Goal: Task Accomplishment & Management: Use online tool/utility

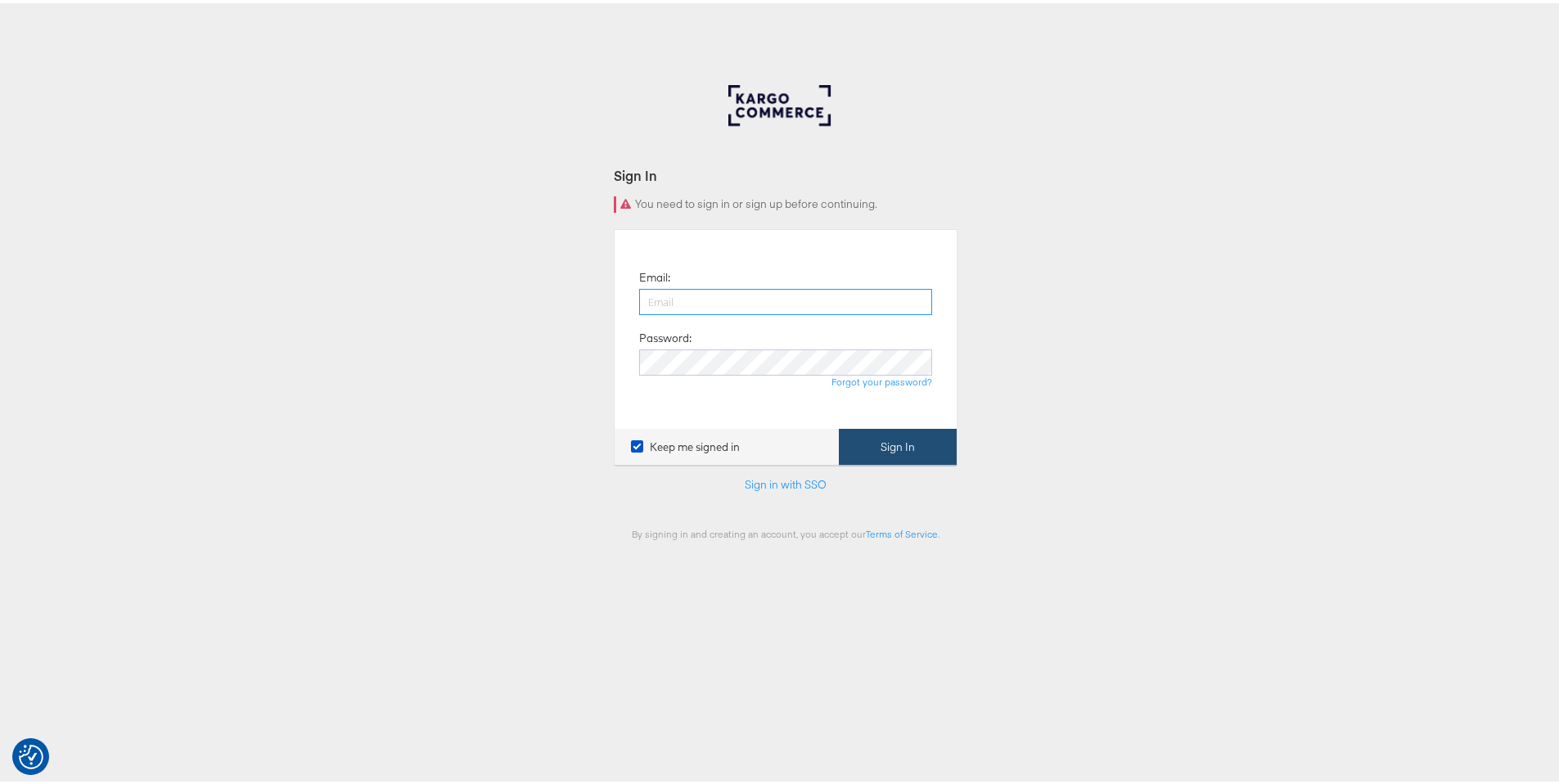
type input "ruben.ruiz@kargo.com"
click at [893, 447] on button "Sign In" at bounding box center [897, 444] width 118 height 37
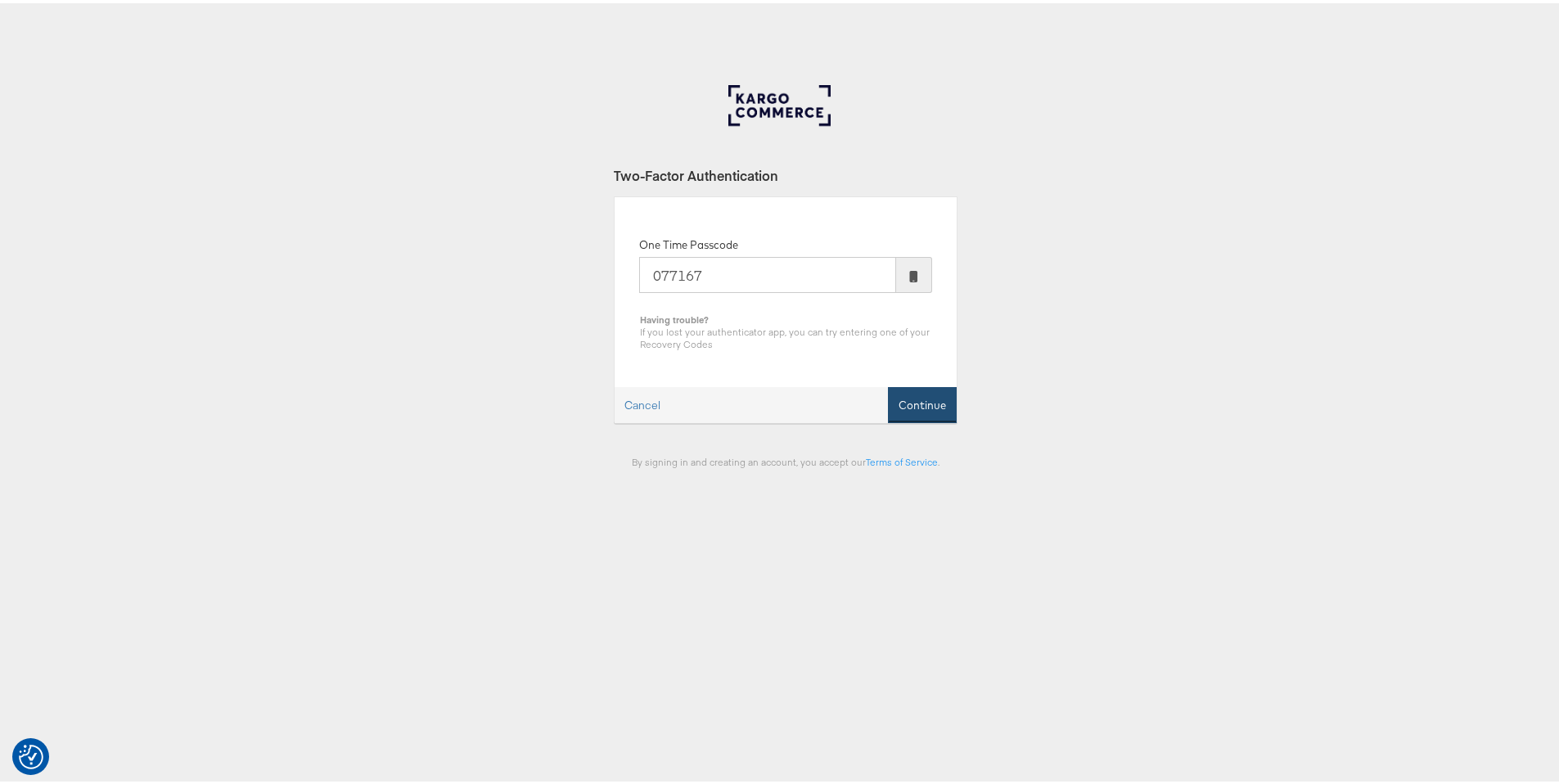
type input "077167"
click at [916, 407] on button "Continue" at bounding box center [922, 402] width 69 height 37
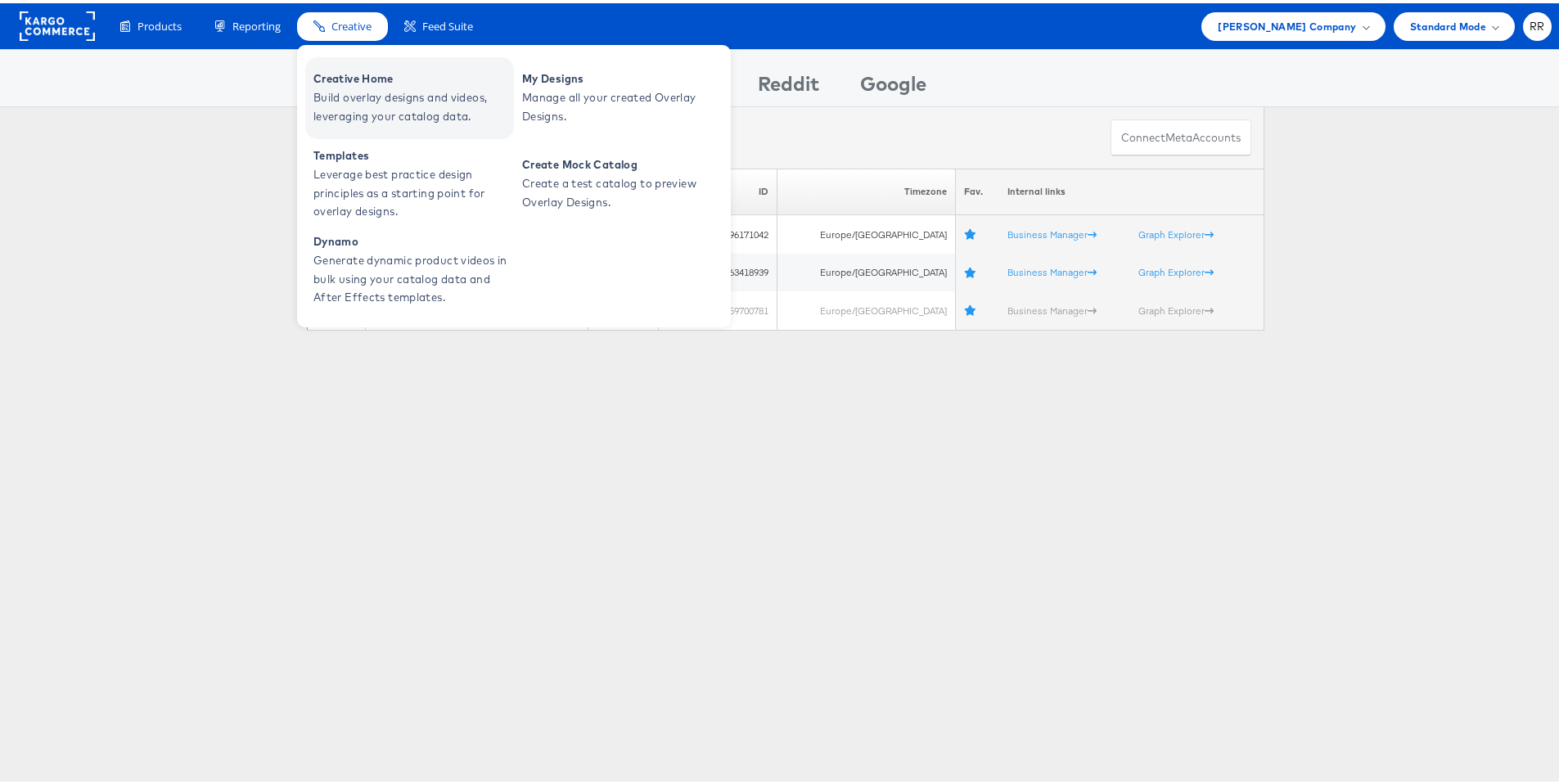
click at [337, 84] on span "Creative Home" at bounding box center [412, 75] width 196 height 18
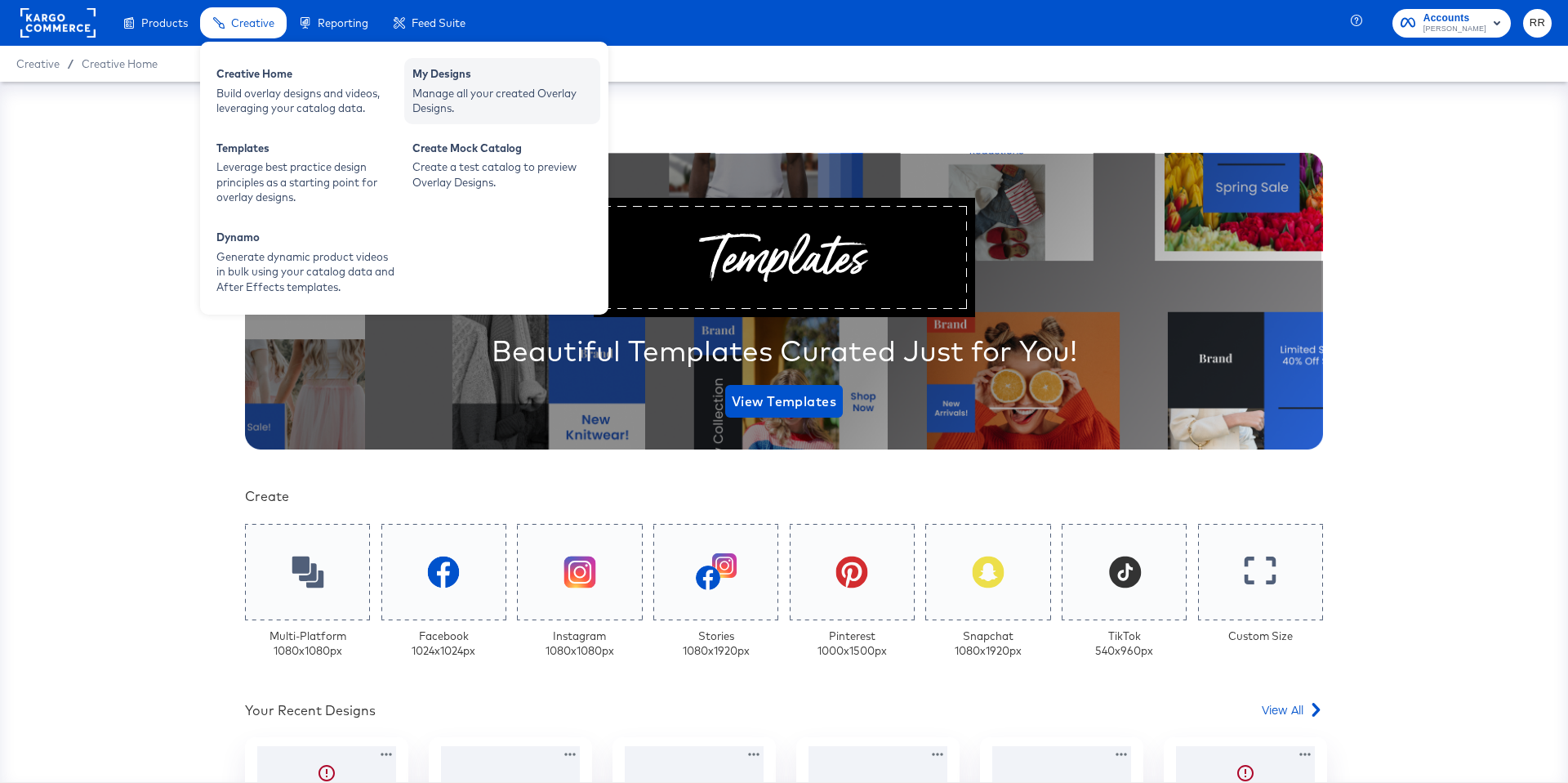
click at [469, 91] on div "Manage all your created Overlay Designs." at bounding box center [501, 100] width 179 height 30
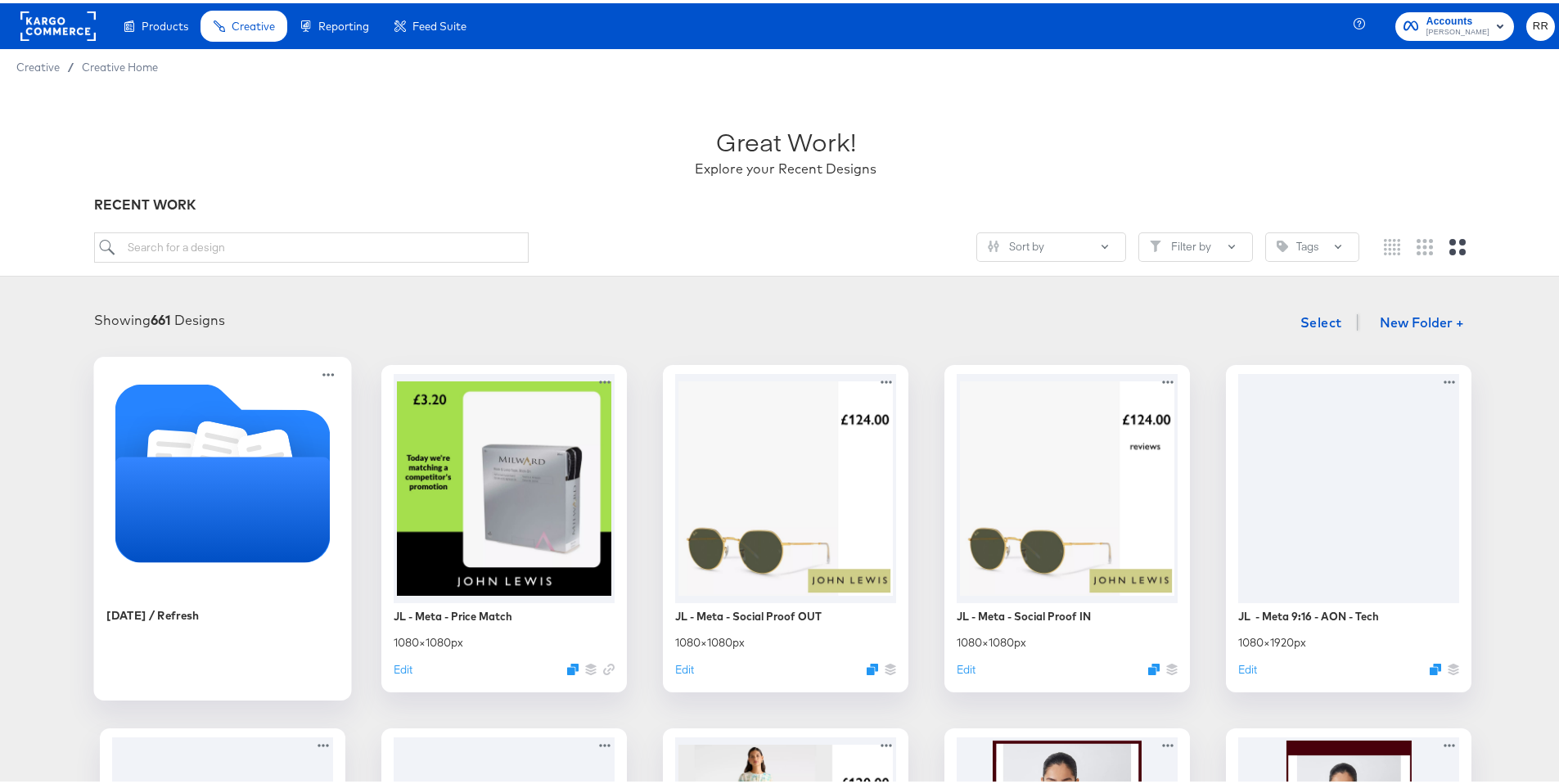
click at [255, 432] on icon "Folder" at bounding box center [267, 460] width 59 height 69
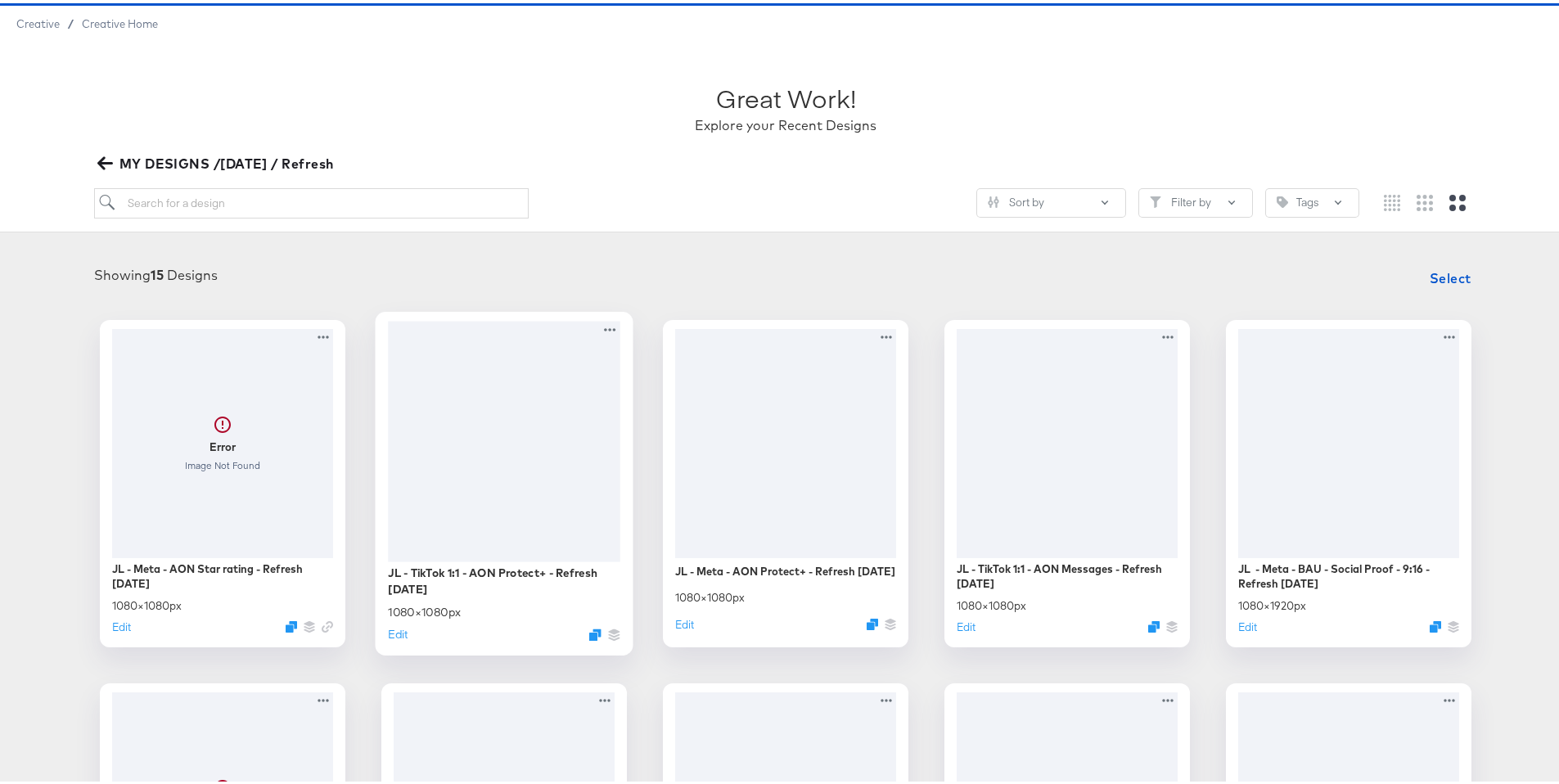
scroll to position [142, 0]
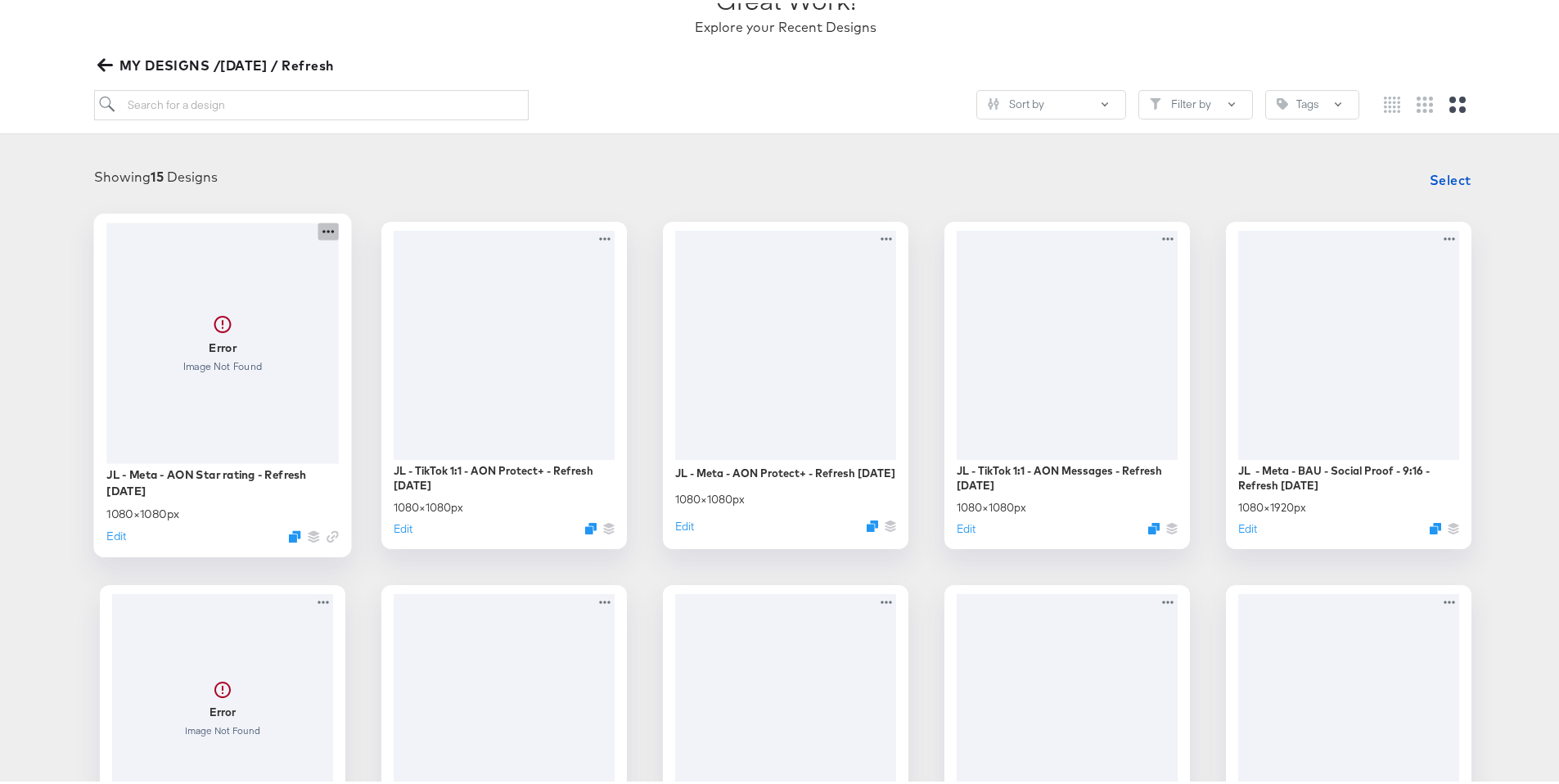
click at [324, 234] on icon at bounding box center [329, 228] width 20 height 17
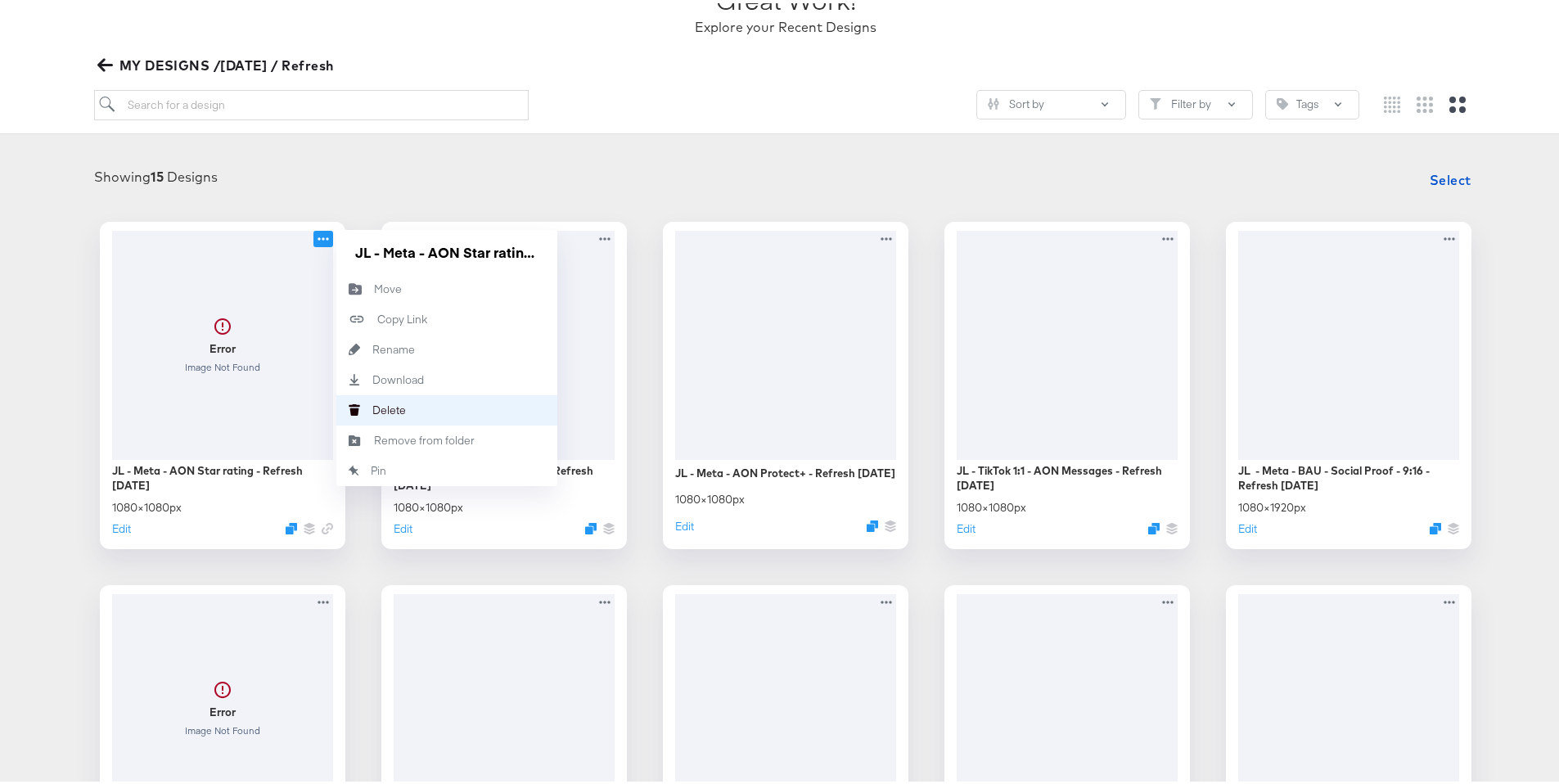
click at [418, 395] on button "Delete Delete" at bounding box center [446, 406] width 221 height 30
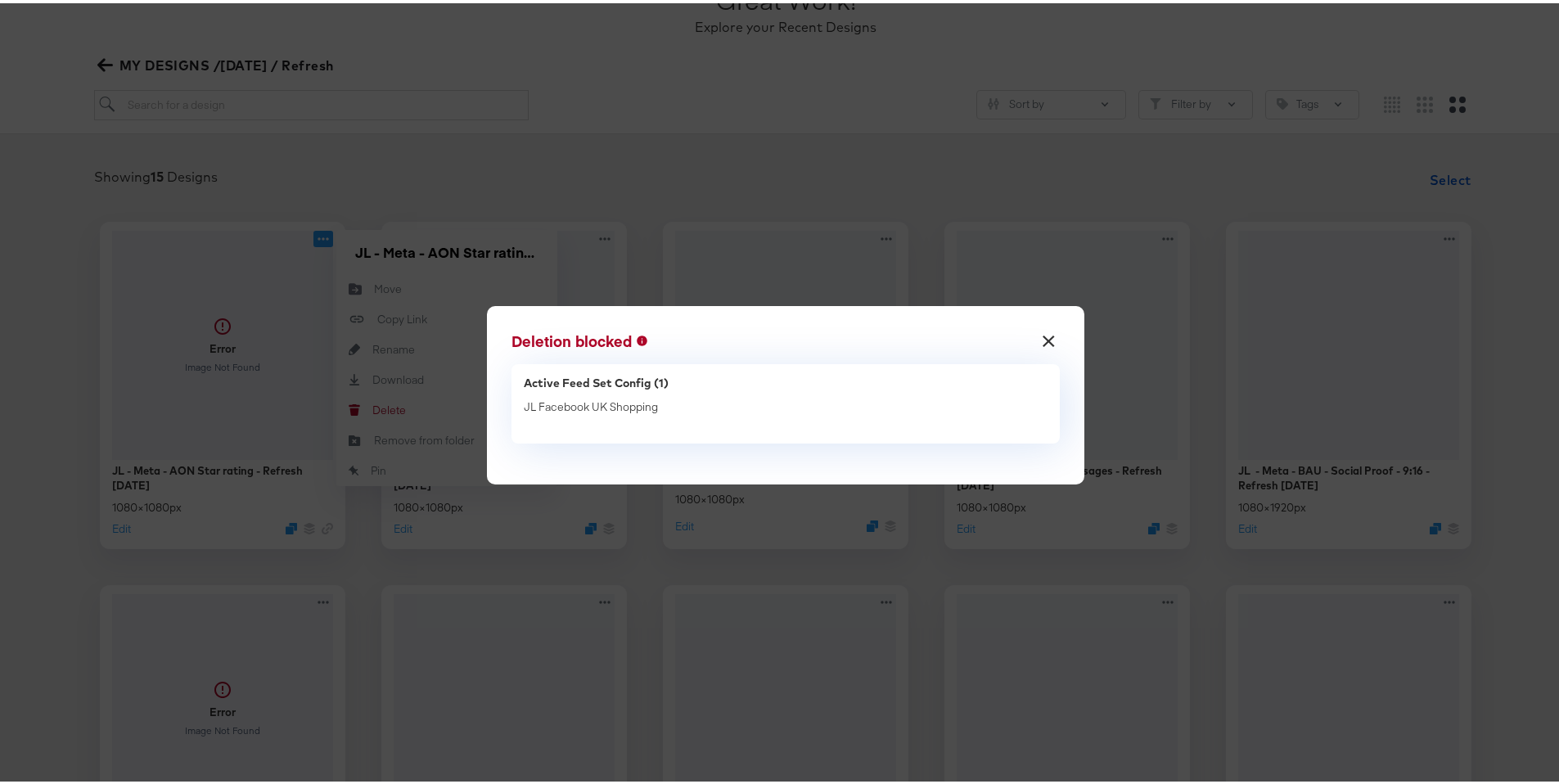
click at [1047, 333] on button "×" at bounding box center [1050, 333] width 29 height 29
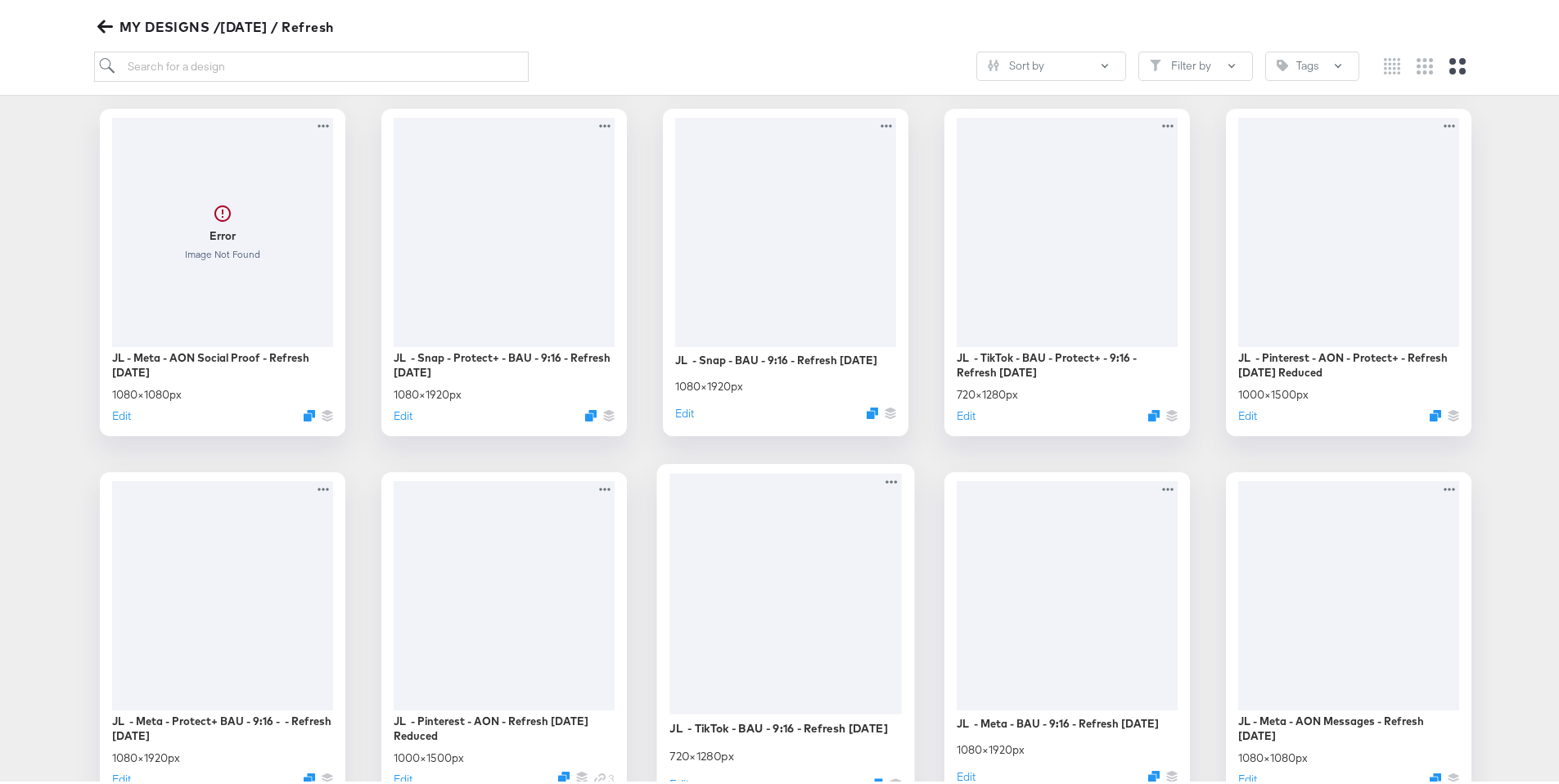
scroll to position [708, 0]
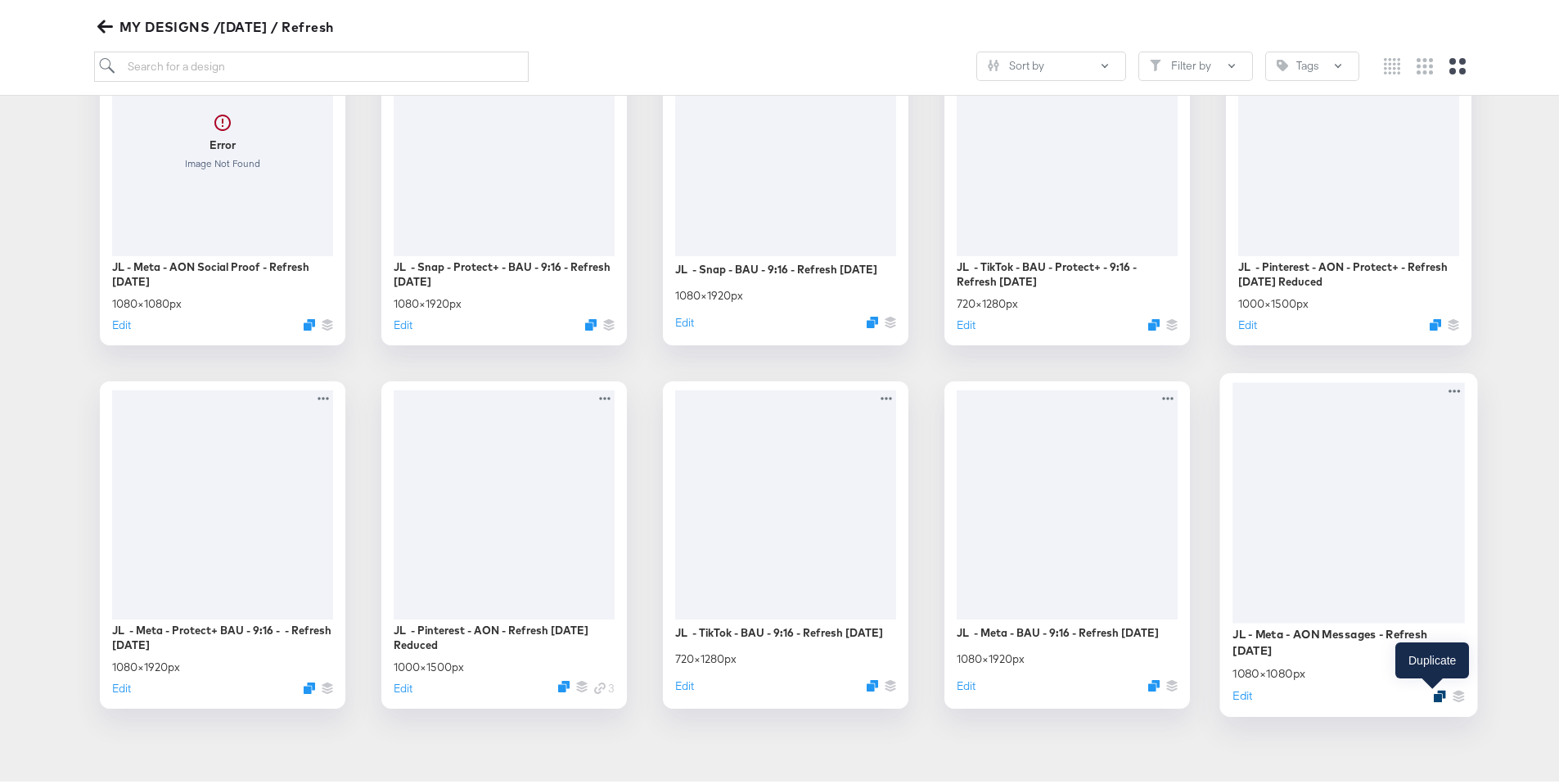
click at [1434, 695] on icon "Duplicate" at bounding box center [1439, 693] width 13 height 13
click at [1234, 692] on button "Edit" at bounding box center [1242, 692] width 19 height 16
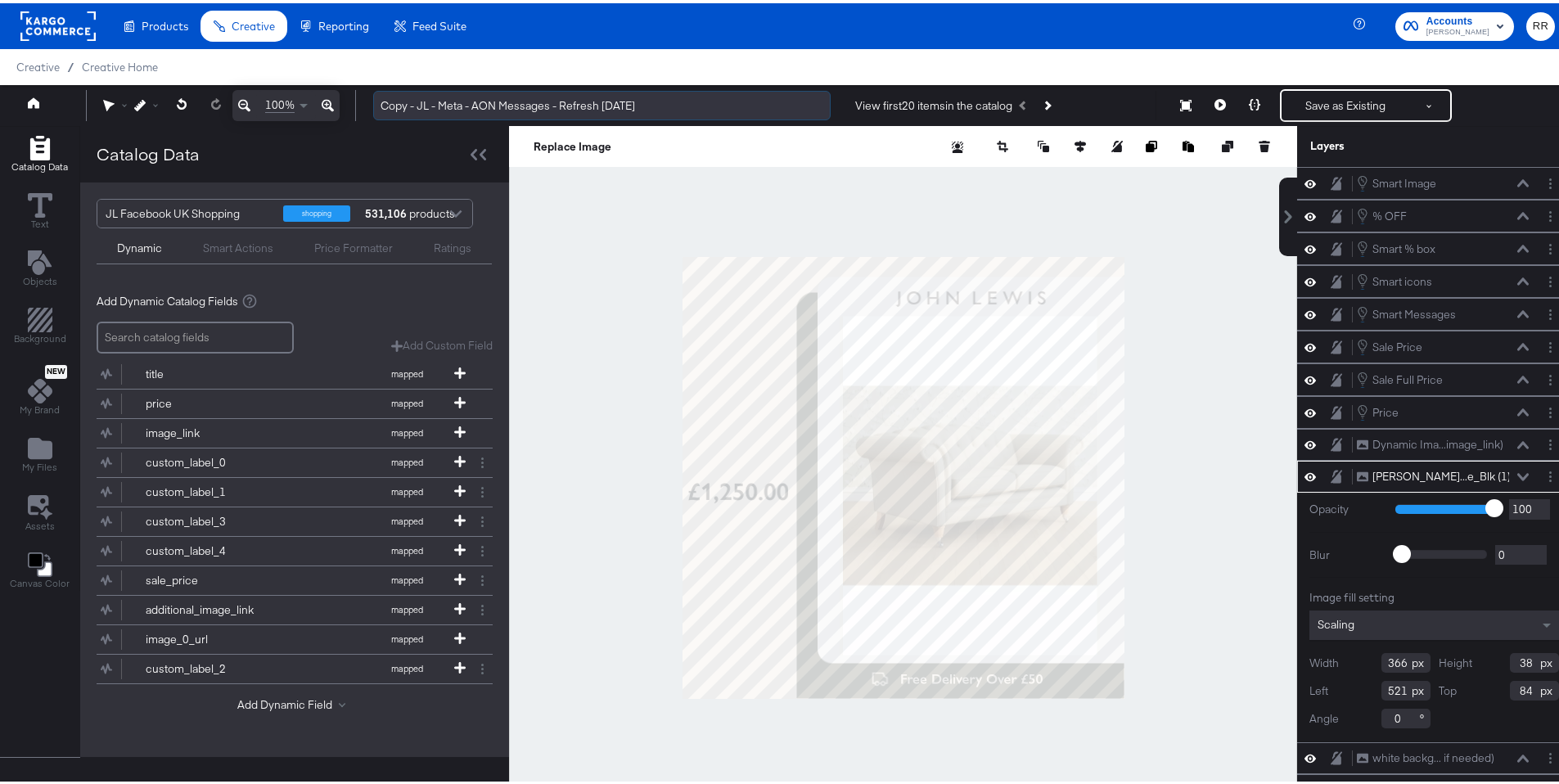
click at [401, 112] on input "Copy - JL - Meta - AON Messages - Refresh September 25" at bounding box center [602, 102] width 458 height 30
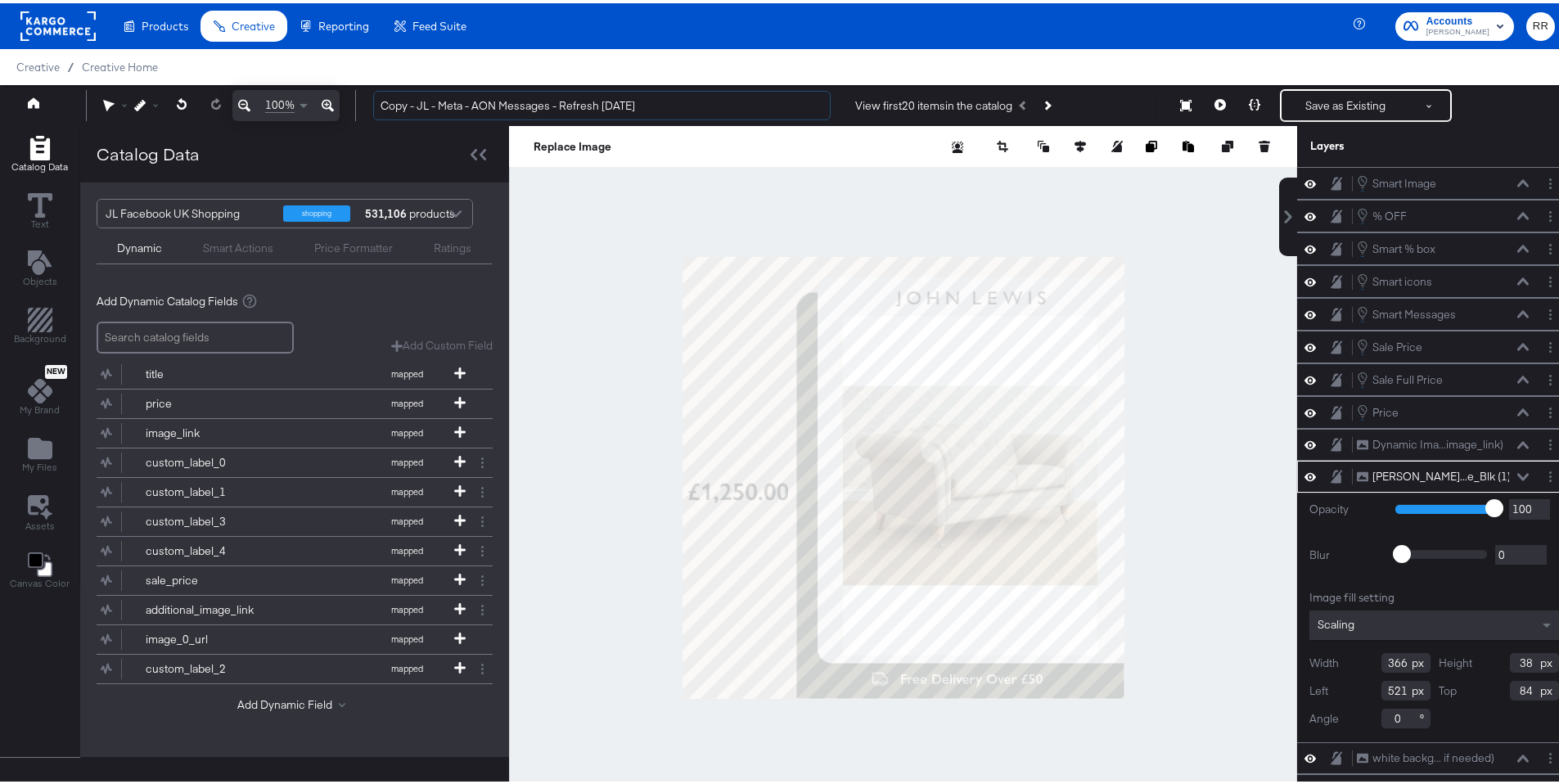
drag, startPoint x: 418, startPoint y: 100, endPoint x: 349, endPoint y: 99, distance: 69.0
click at [349, 99] on div "100% Copy - JL - Meta - AON Messages - Refresh September 25 View first 20 items…" at bounding box center [785, 102] width 1572 height 41
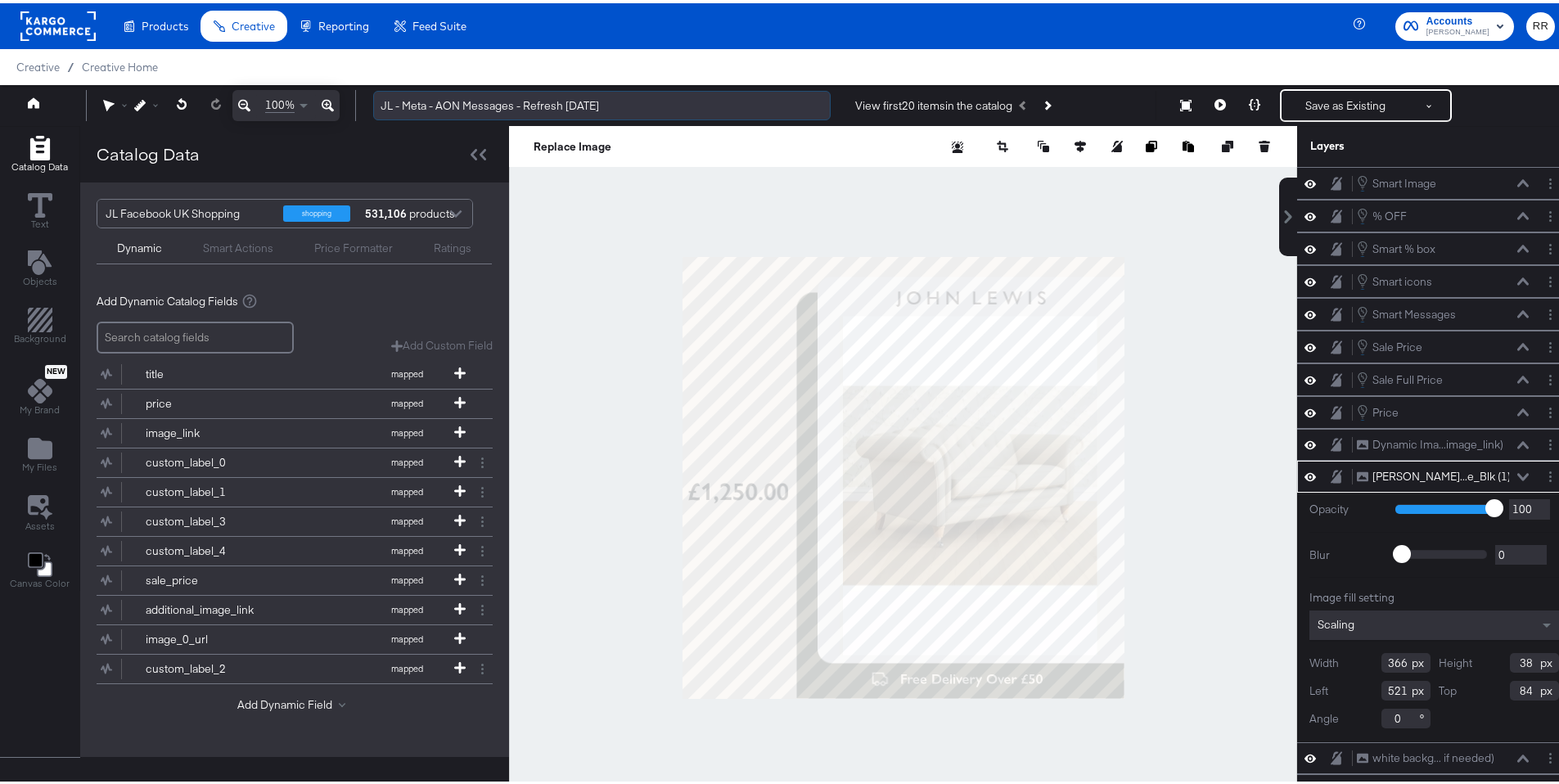
drag, startPoint x: 511, startPoint y: 101, endPoint x: 465, endPoint y: 98, distance: 46.1
click at [465, 98] on input "JL - Meta - AON Messages - Refresh September 25" at bounding box center [602, 102] width 458 height 30
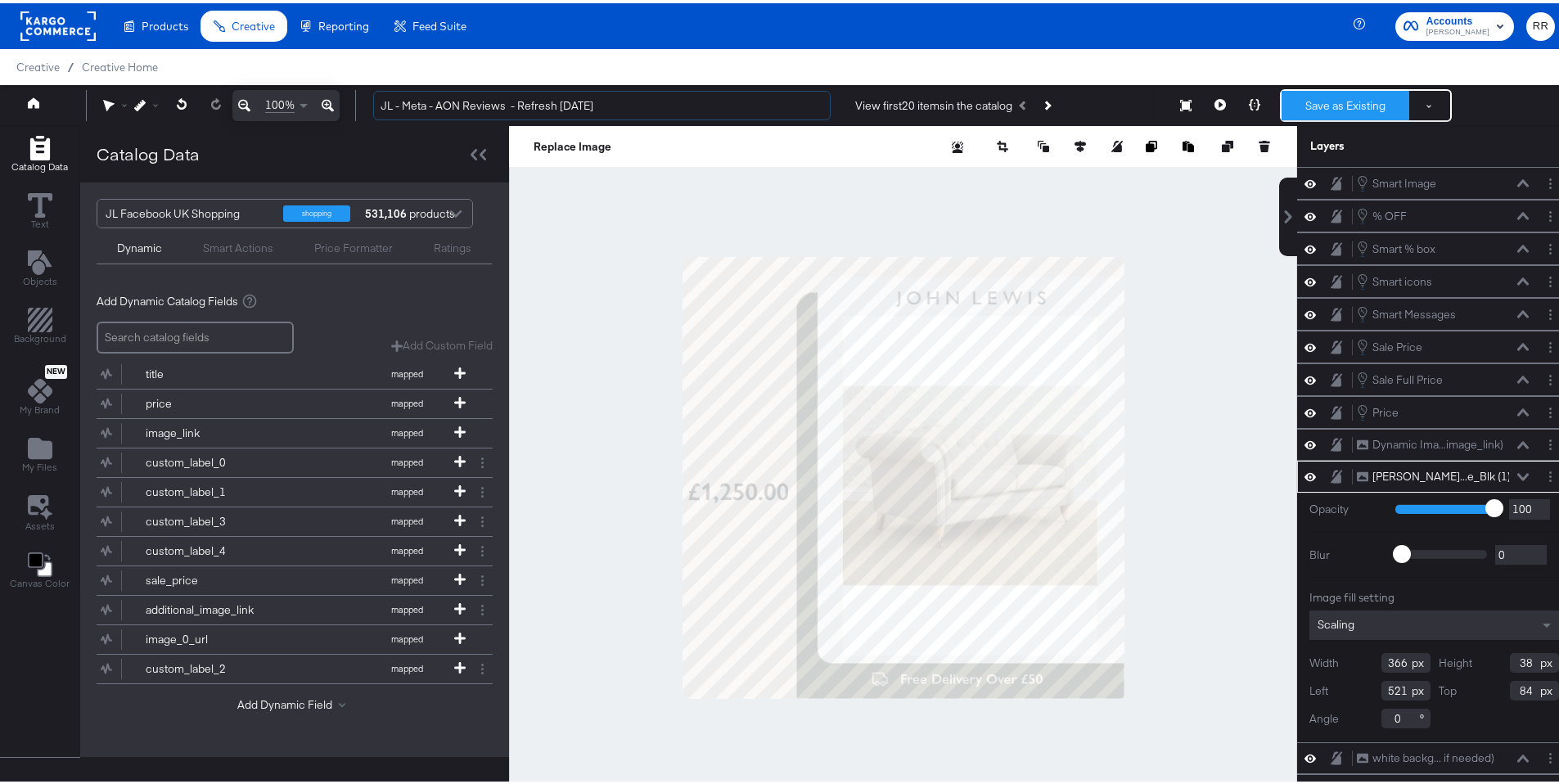
type input "JL - Meta - AON Reviews - Refresh September 25"
click at [1309, 100] on button "Save as Existing" at bounding box center [1345, 102] width 127 height 29
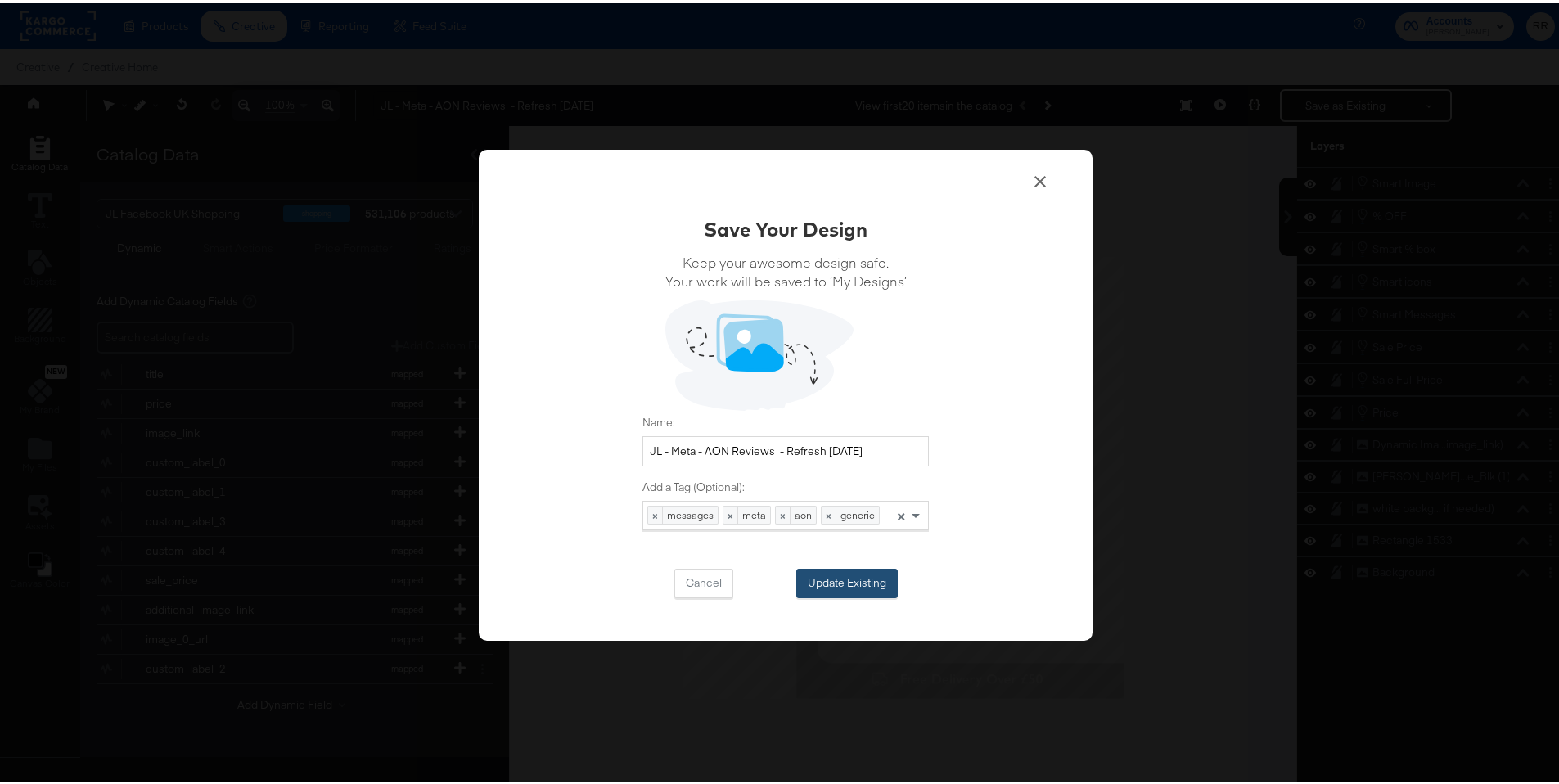
click at [828, 583] on button "Update Existing" at bounding box center [847, 580] width 101 height 29
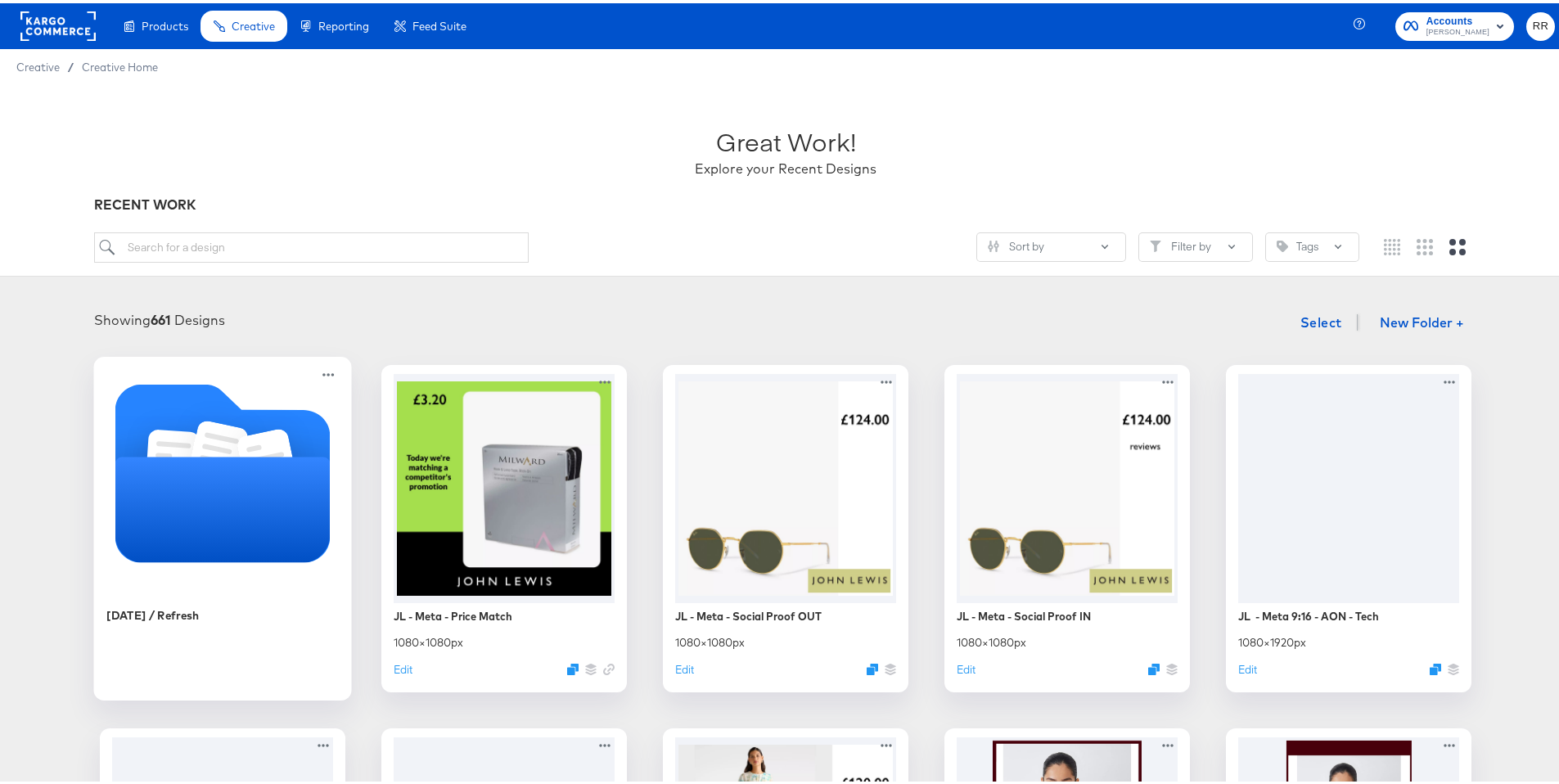
click at [255, 424] on icon "Folder" at bounding box center [223, 470] width 215 height 179
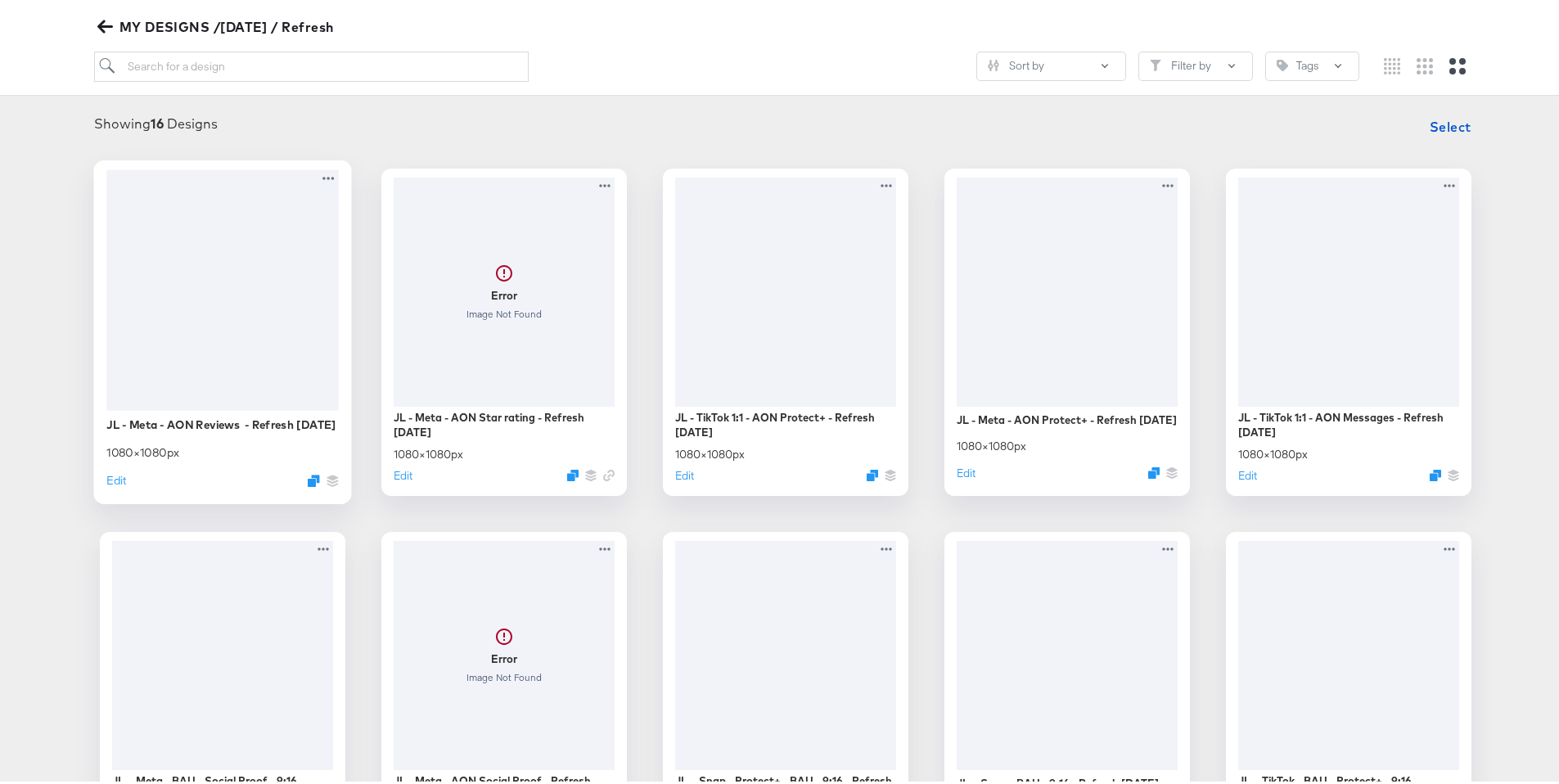
scroll to position [196, 0]
click at [115, 481] on button "Edit" at bounding box center [116, 475] width 19 height 16
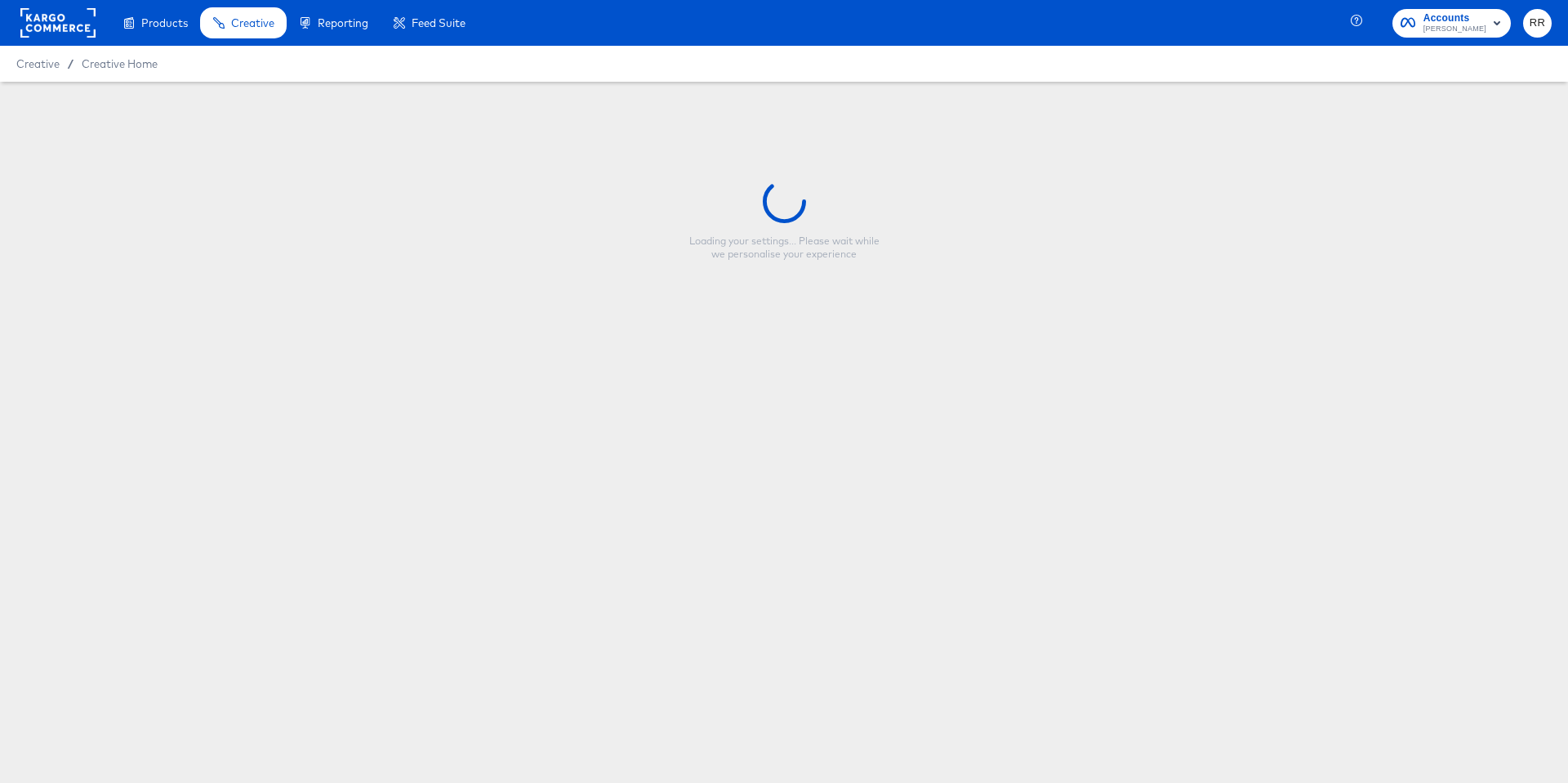
type input "JL - Meta - AON Reviews - Refresh September 25"
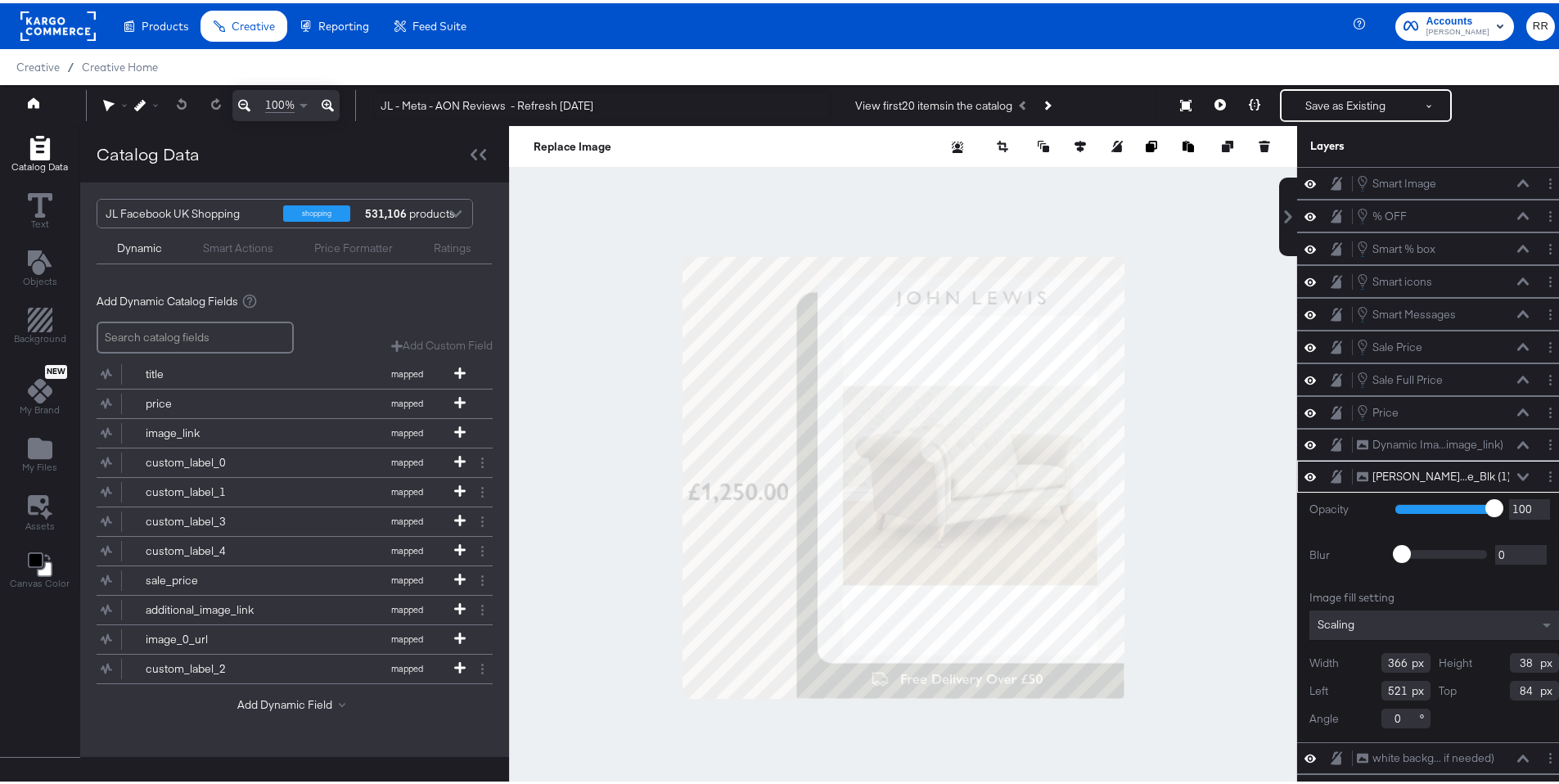
click at [445, 245] on div "Ratings" at bounding box center [452, 245] width 38 height 16
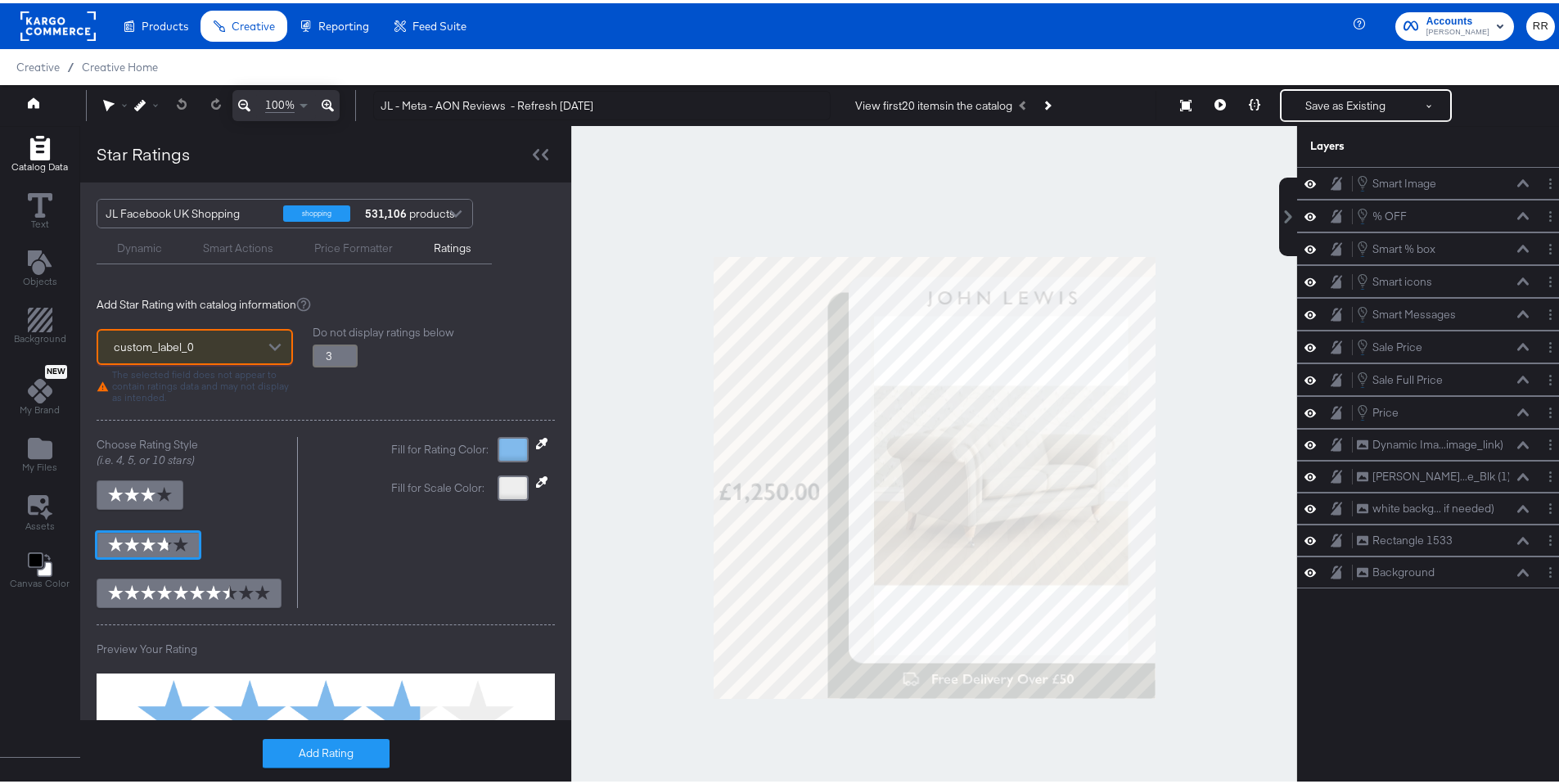
click at [262, 339] on div at bounding box center [274, 345] width 24 height 28
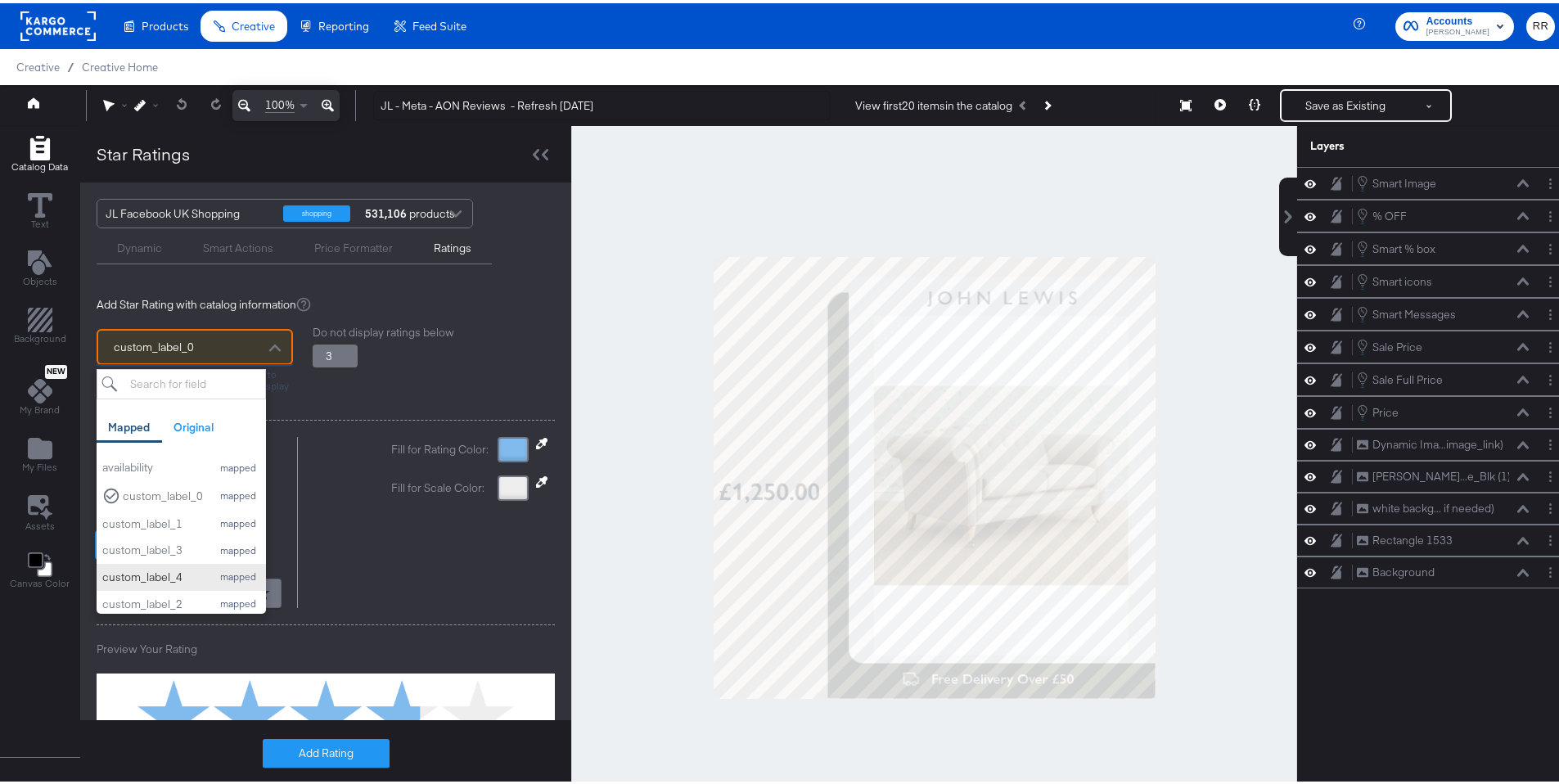
click at [170, 568] on div "custom_label_4" at bounding box center [153, 574] width 101 height 16
type input "3.8"
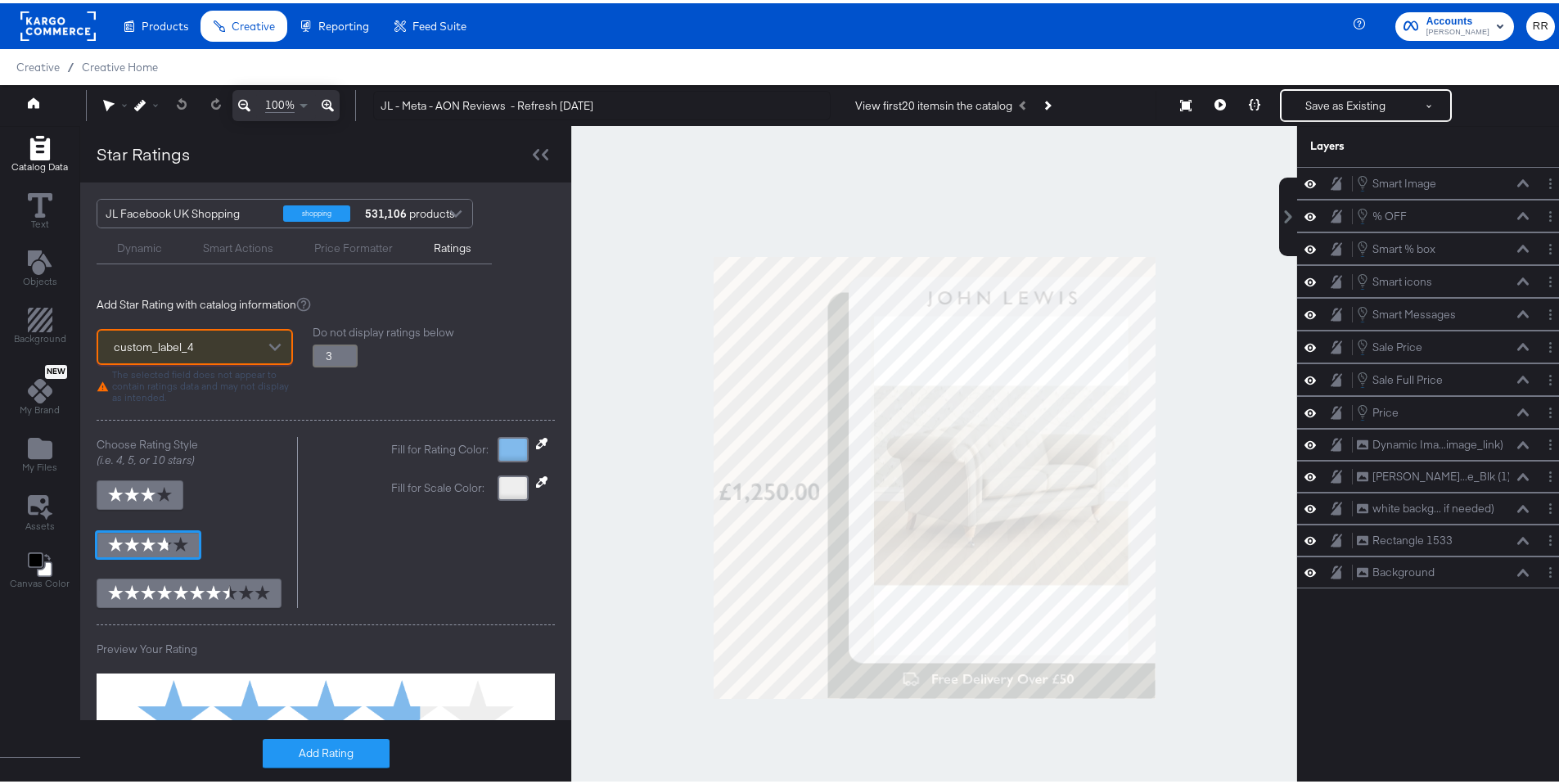
type input "3.25"
type input "3.8"
click at [341, 347] on input "3.25" at bounding box center [335, 353] width 45 height 23
type input "3.5"
type input "3.8"
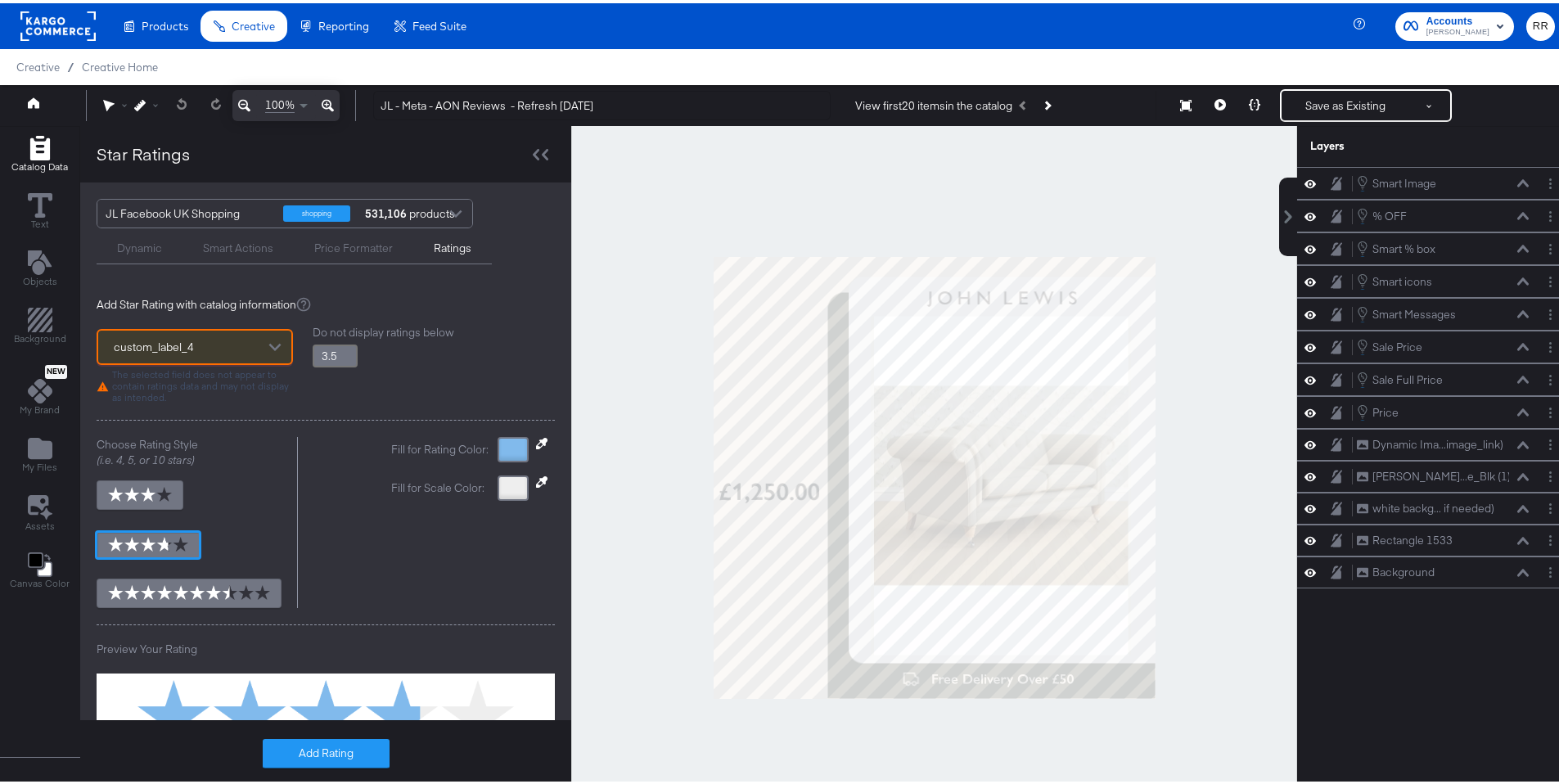
click at [341, 347] on input "3.5" at bounding box center [335, 353] width 45 height 23
type input "3.75"
type input "3.8"
click at [341, 347] on input "3.75" at bounding box center [335, 353] width 45 height 23
type input "3.5"
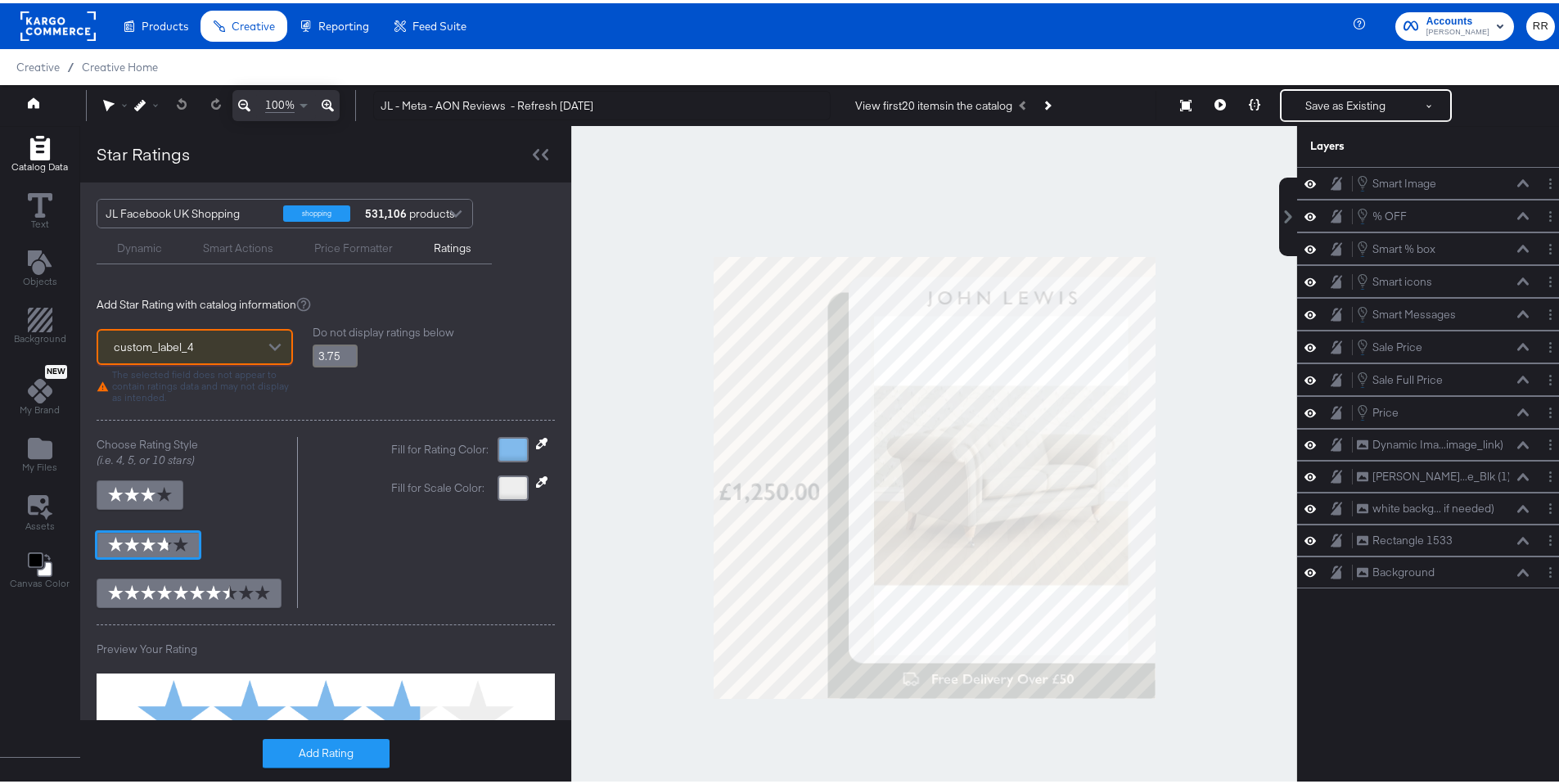
type input "3.8"
type input "3.5"
click at [346, 356] on input "3.5" at bounding box center [335, 353] width 45 height 23
click at [537, 438] on icon at bounding box center [542, 441] width 12 height 12
click at [827, 414] on div at bounding box center [934, 473] width 724 height 702
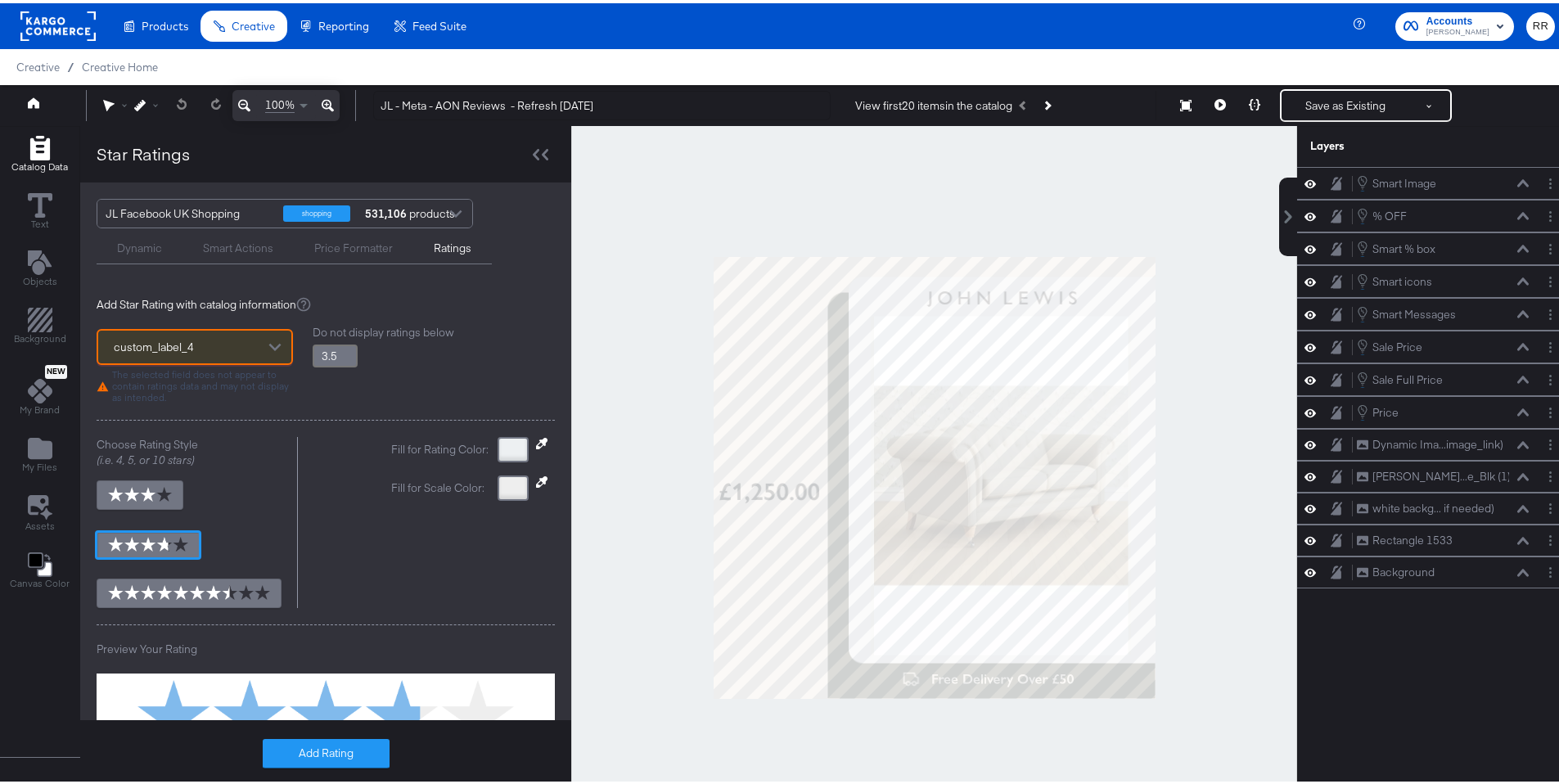
click at [537, 442] on icon at bounding box center [542, 440] width 12 height 12
click at [828, 416] on div at bounding box center [934, 473] width 724 height 702
type input "3.8"
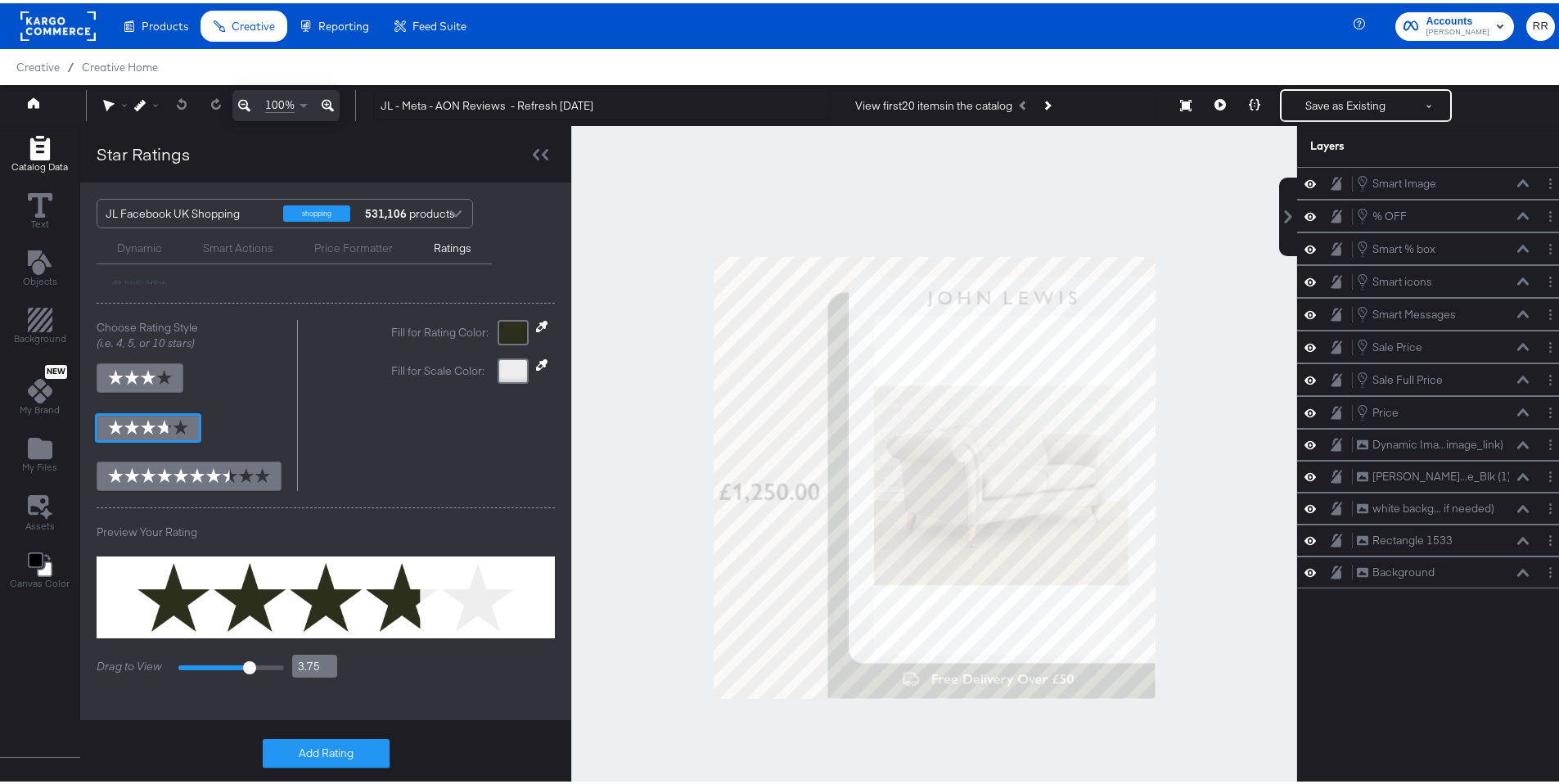
scroll to position [125, 0]
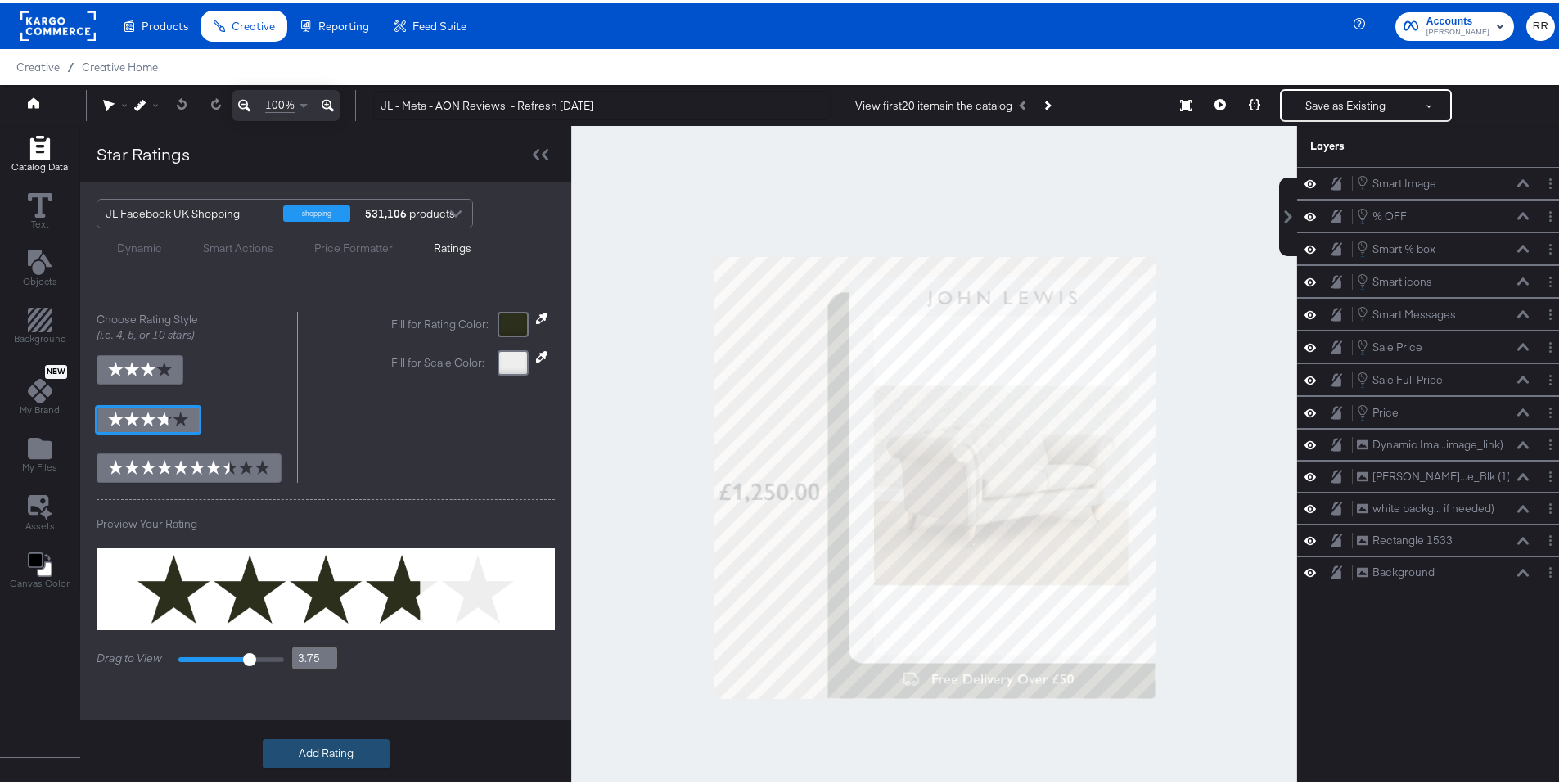
click at [345, 754] on button "Add Rating" at bounding box center [326, 750] width 127 height 29
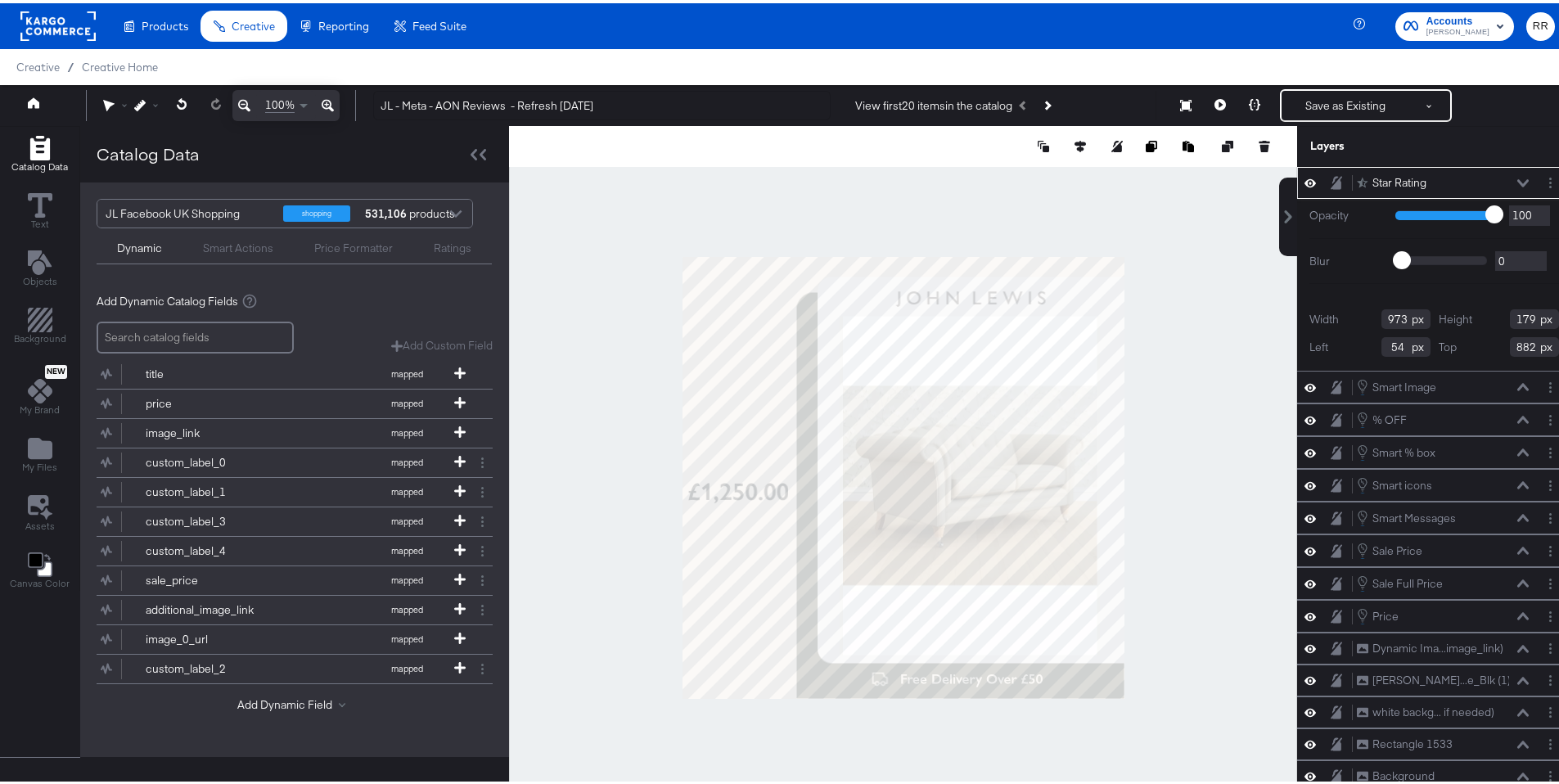
type input "0"
type input "326"
type input "251"
type input "46"
type input "22"
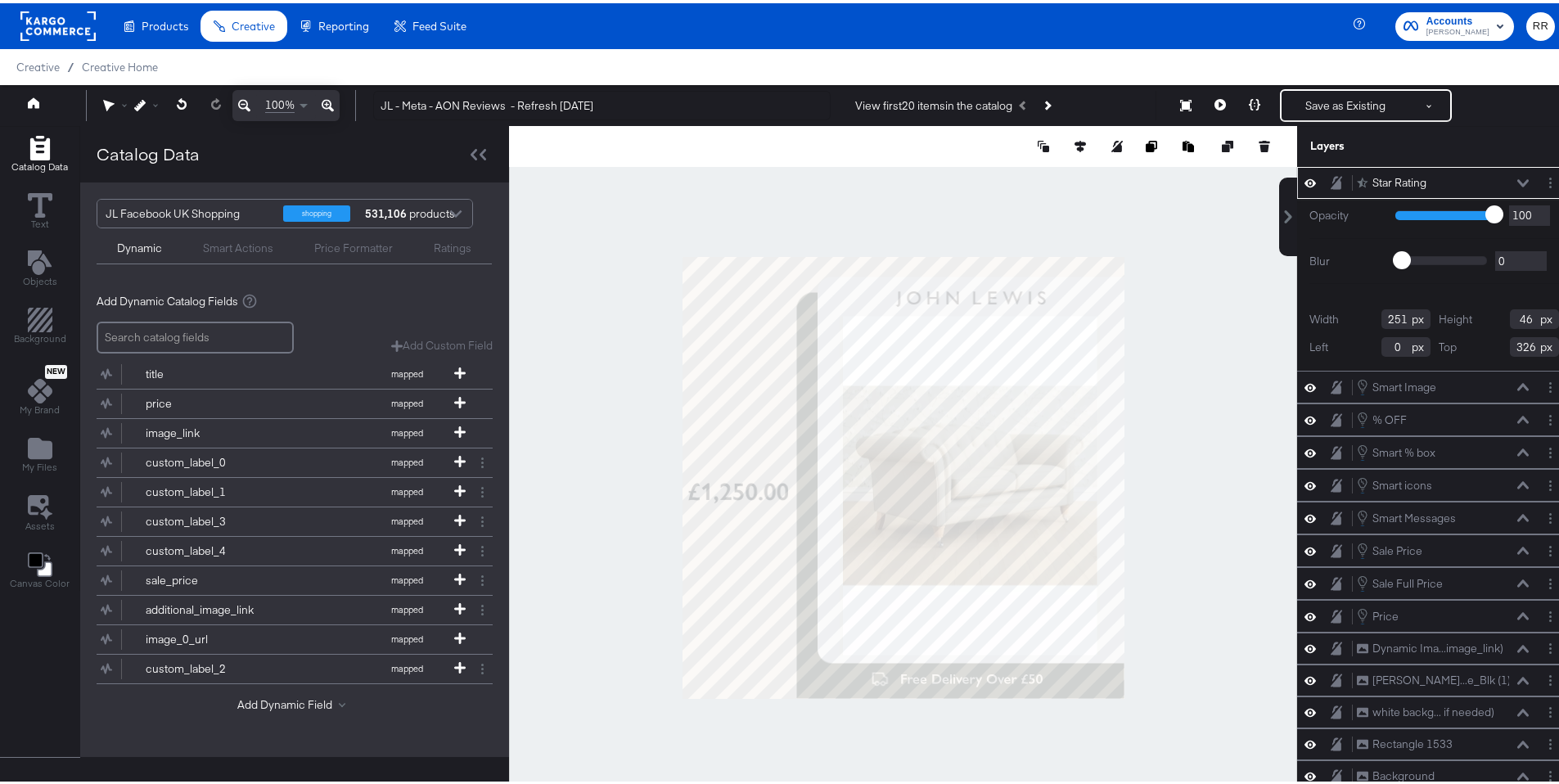
type input "161"
type input "15"
type input "139"
click at [1248, 107] on button at bounding box center [1254, 102] width 34 height 33
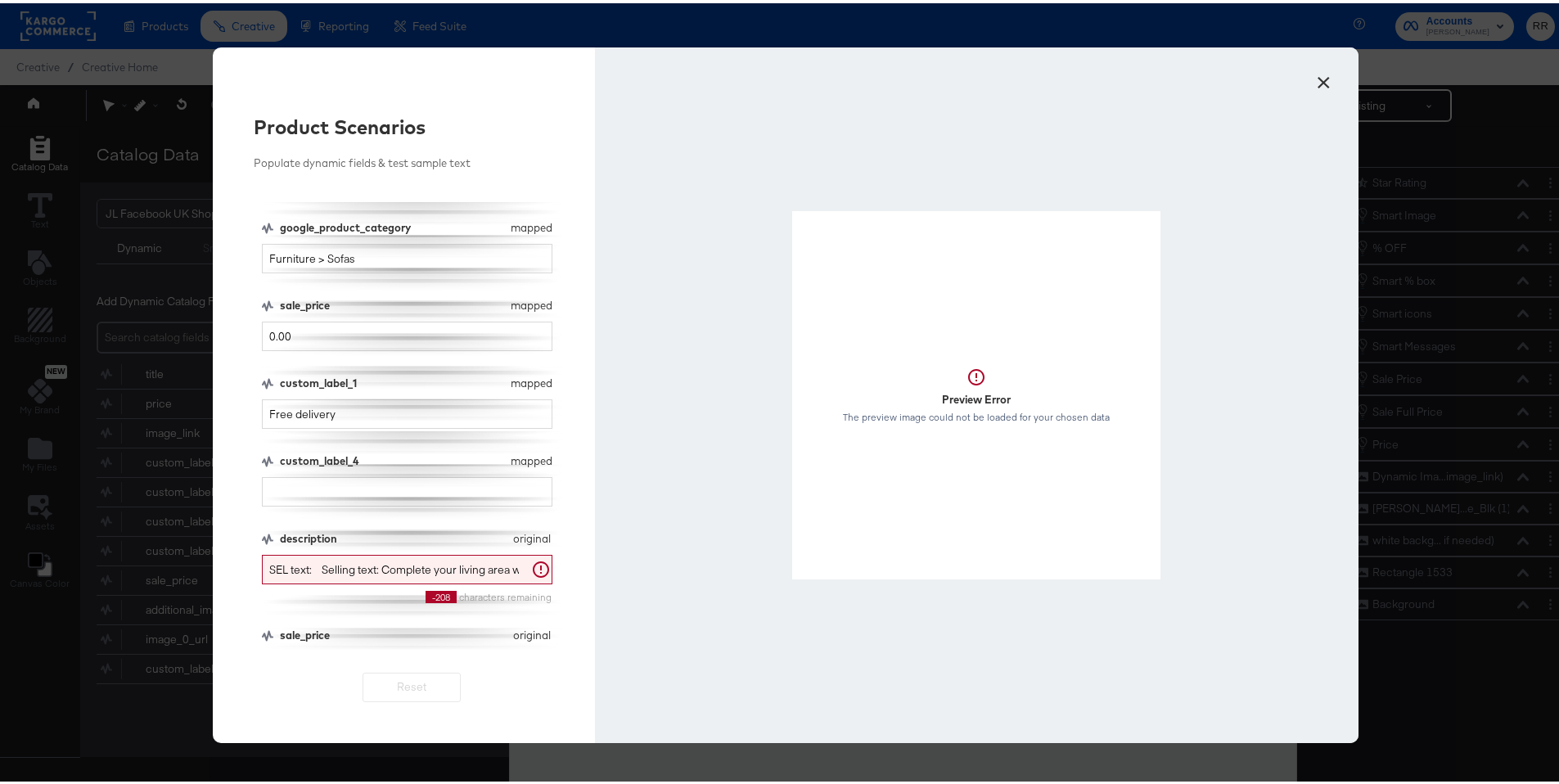
scroll to position [135, 0]
click at [345, 486] on input "custom_label_4" at bounding box center [406, 488] width 291 height 30
type input "3.5"
click at [1309, 81] on button "×" at bounding box center [1324, 75] width 29 height 29
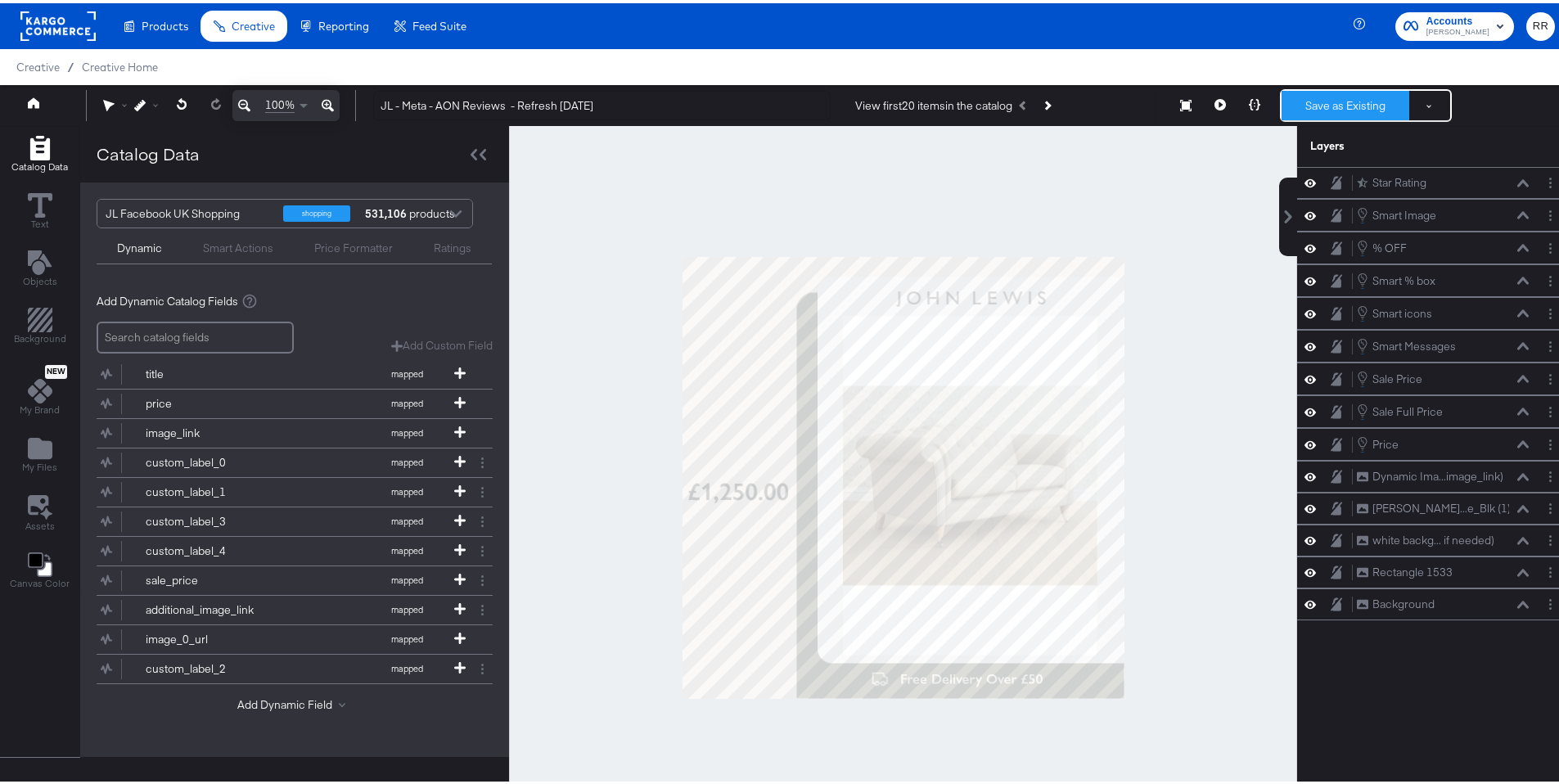
click at [1315, 103] on button "Save as Existing" at bounding box center [1345, 102] width 127 height 29
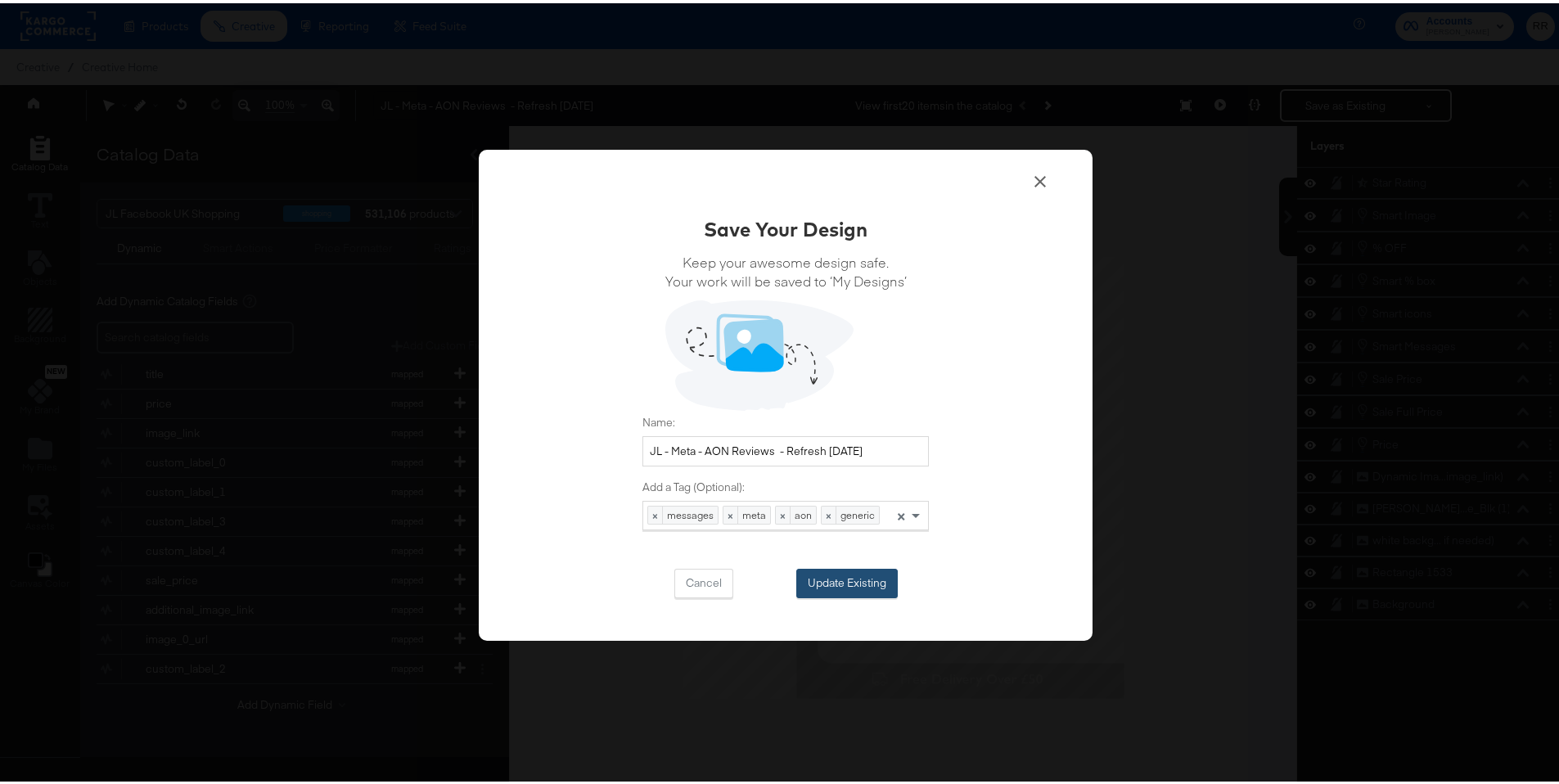
click at [846, 578] on button "Update Existing" at bounding box center [847, 580] width 101 height 29
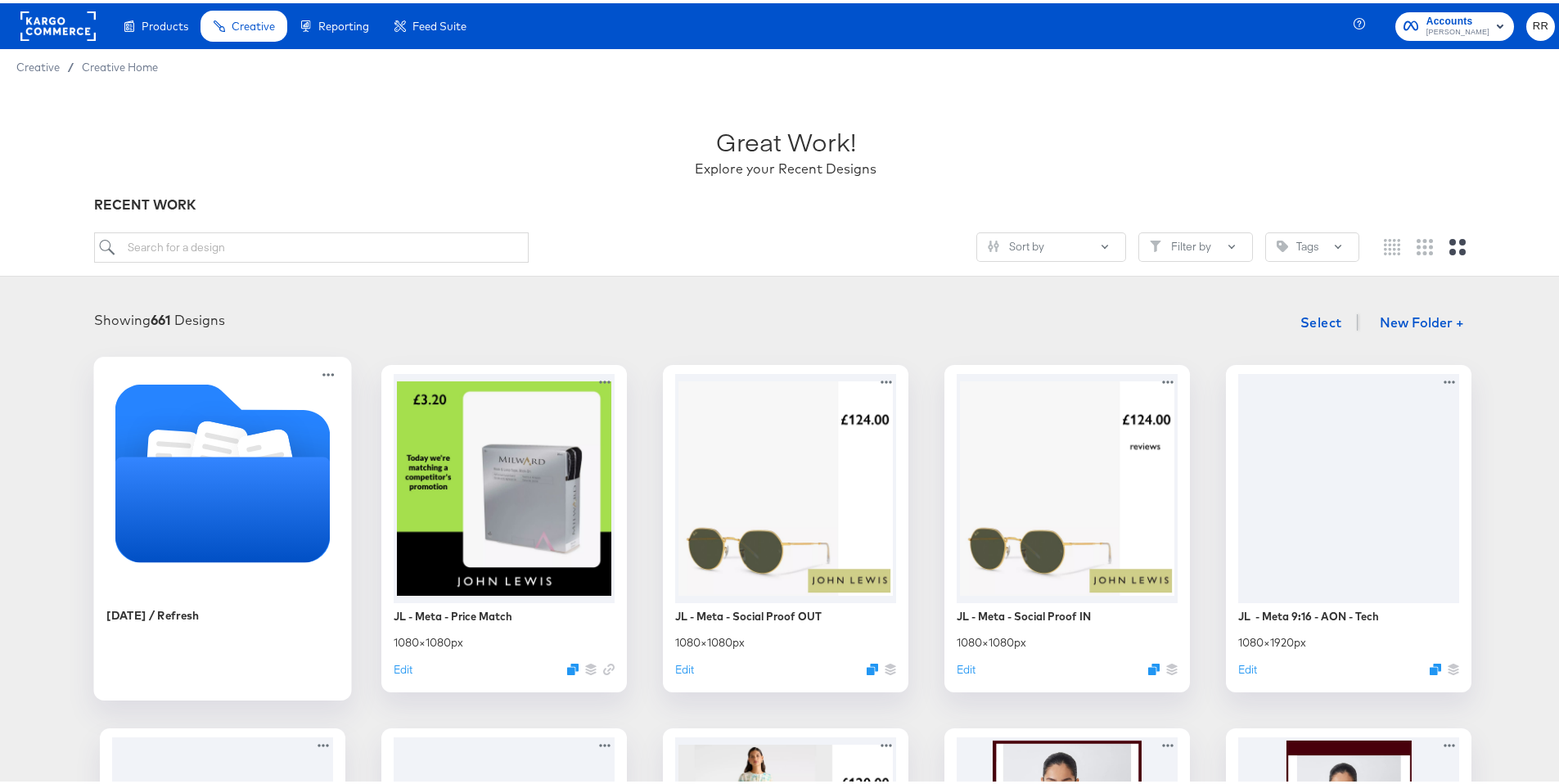
click at [134, 513] on icon "Folder" at bounding box center [223, 506] width 215 height 106
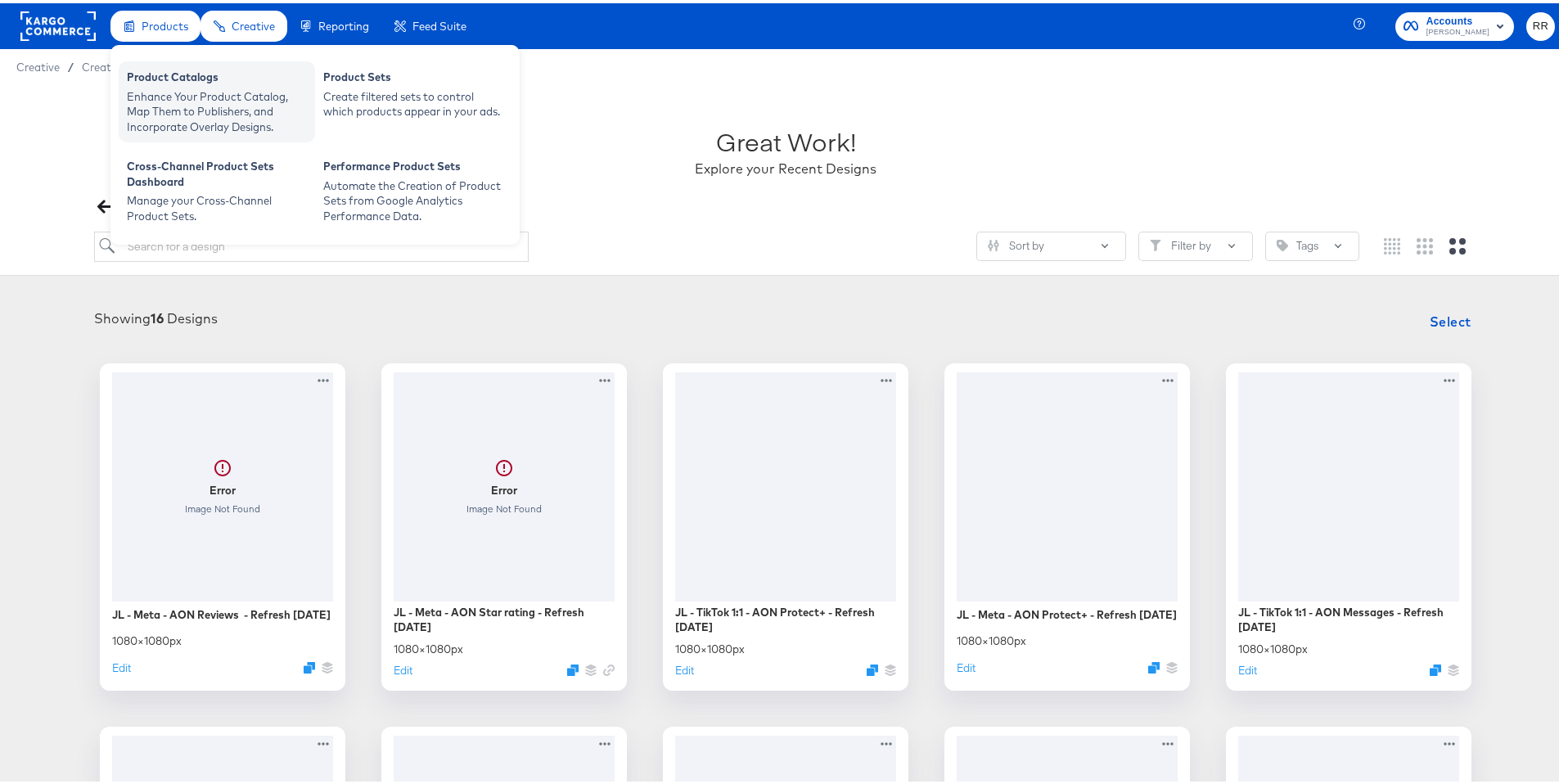
click at [194, 98] on div "Enhance Your Product Catalog, Map Them to Publishers, and Incorporate Overlay D…" at bounding box center [217, 108] width 180 height 46
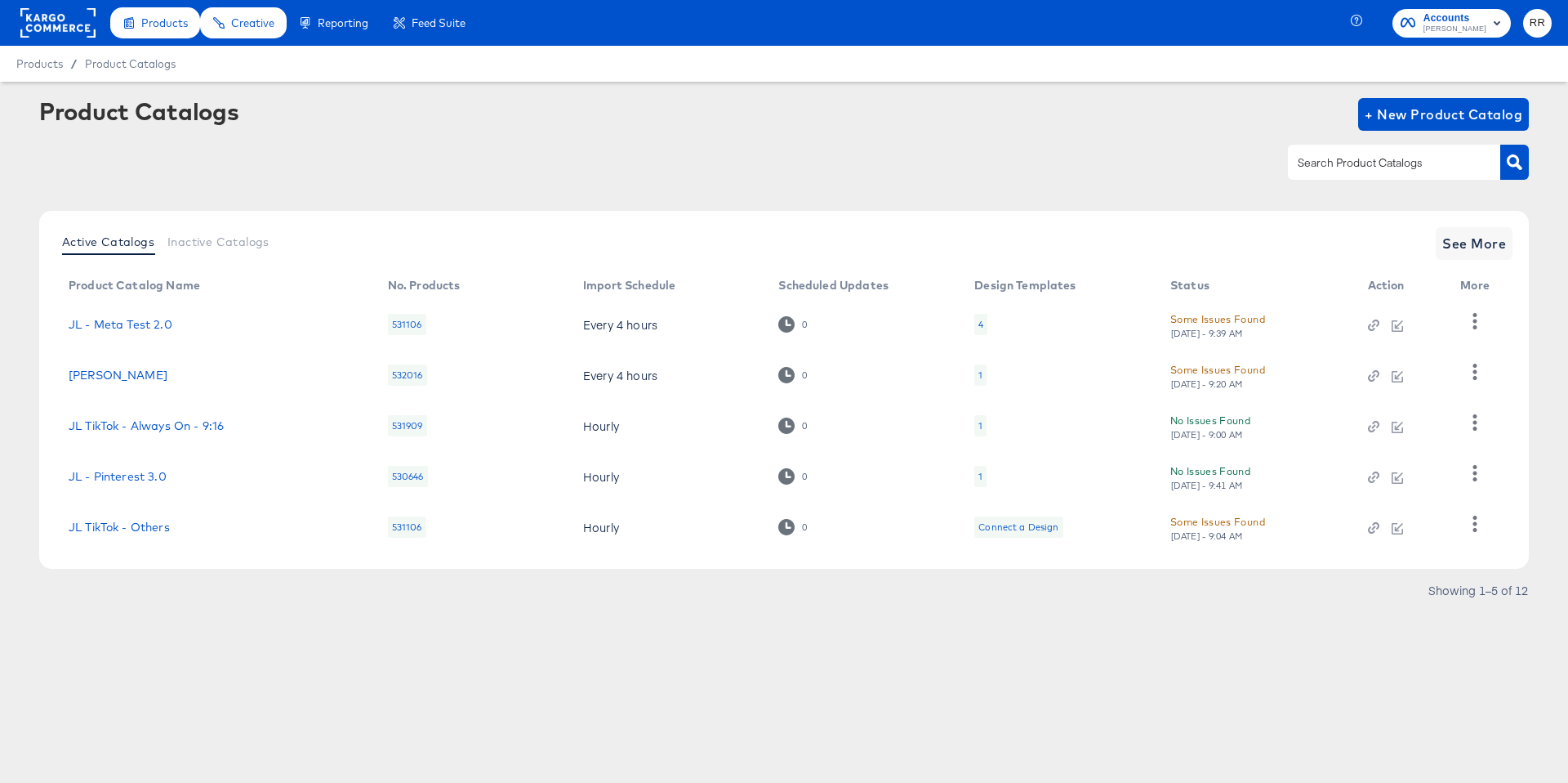
click at [1328, 158] on input "text" at bounding box center [1381, 162] width 174 height 18
type input "shop"
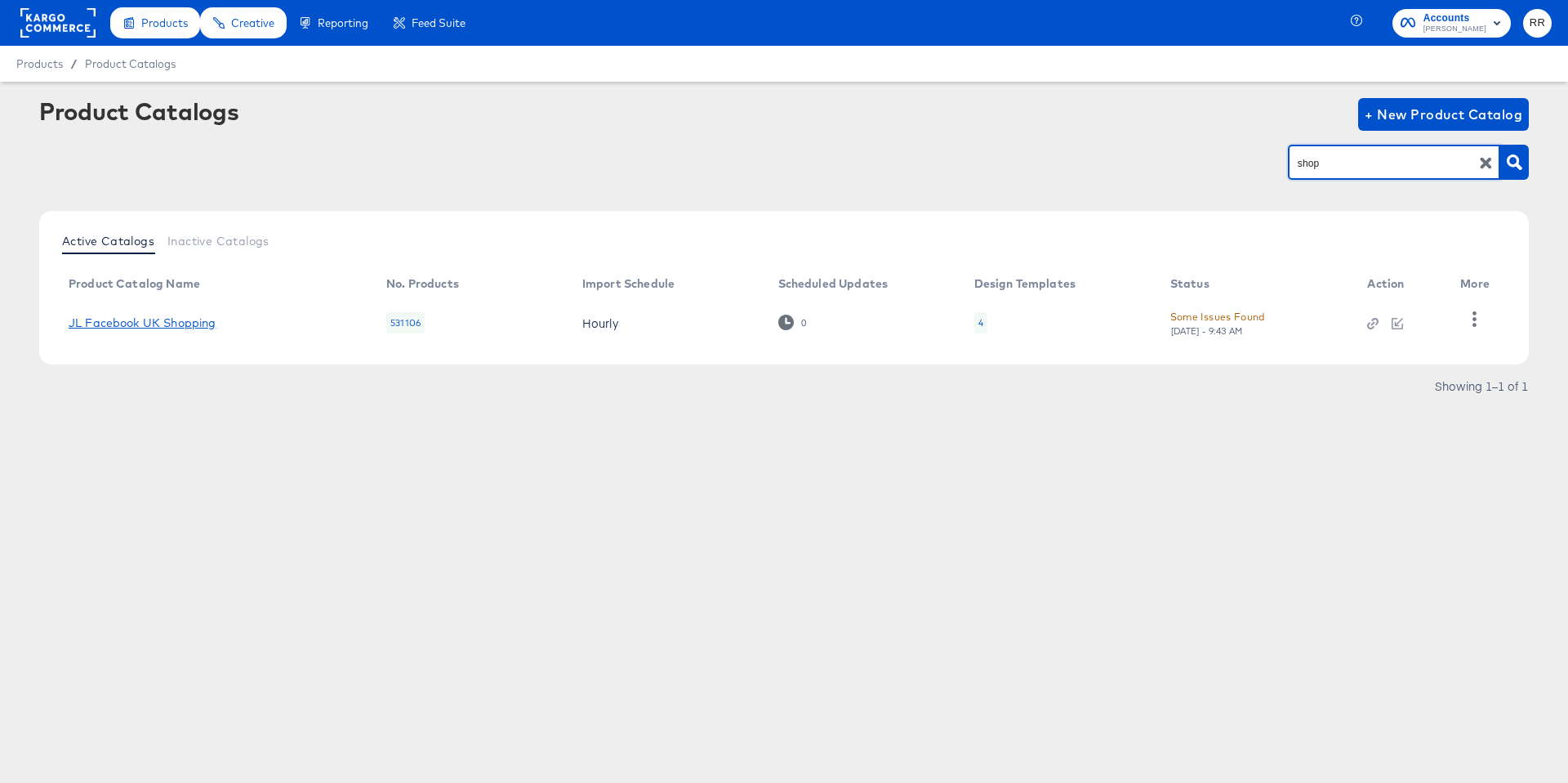
click at [174, 317] on link "JL Facebook UK Shopping" at bounding box center [143, 322] width 147 height 13
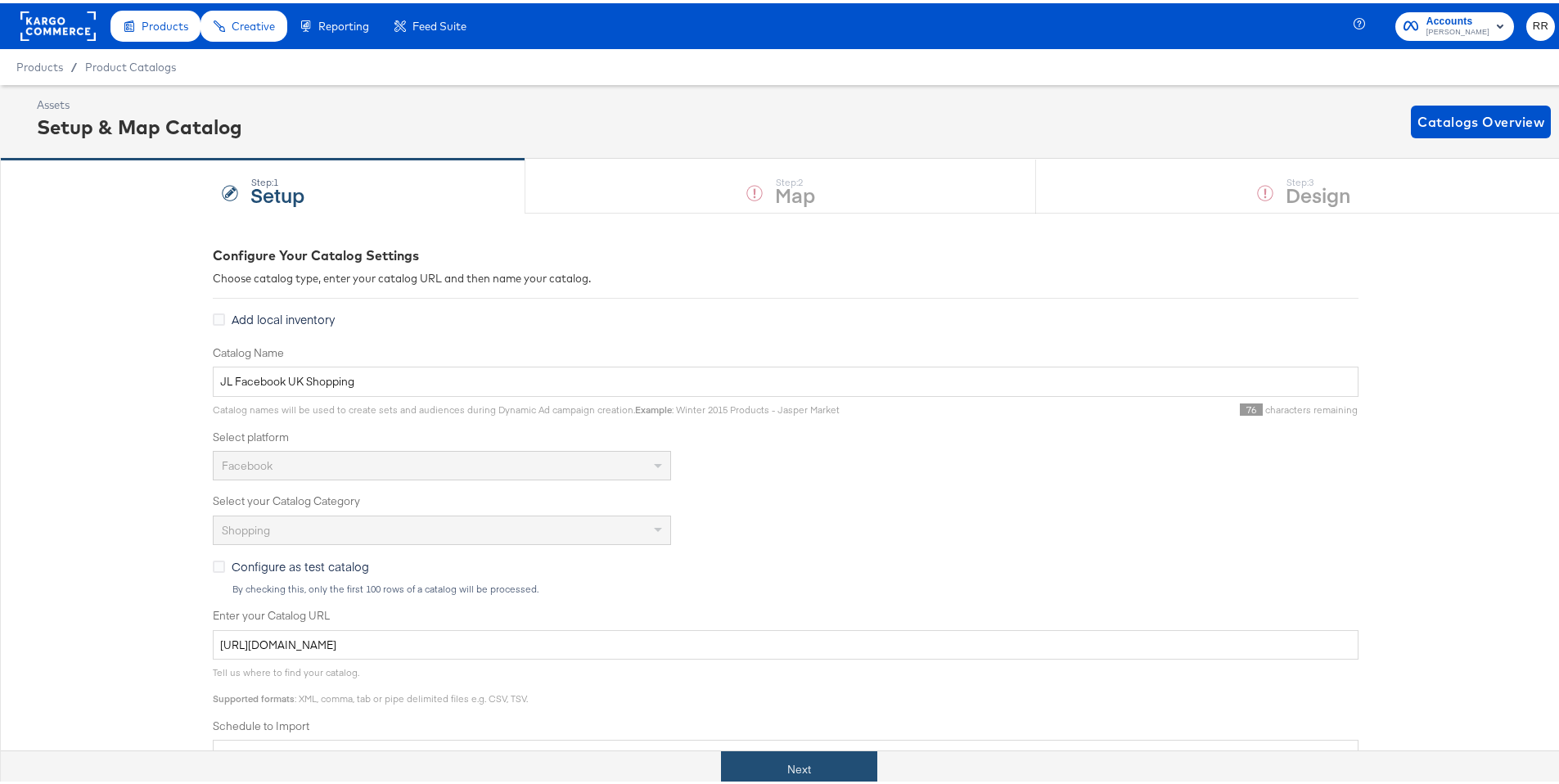
click at [807, 770] on button "Next" at bounding box center [799, 767] width 156 height 37
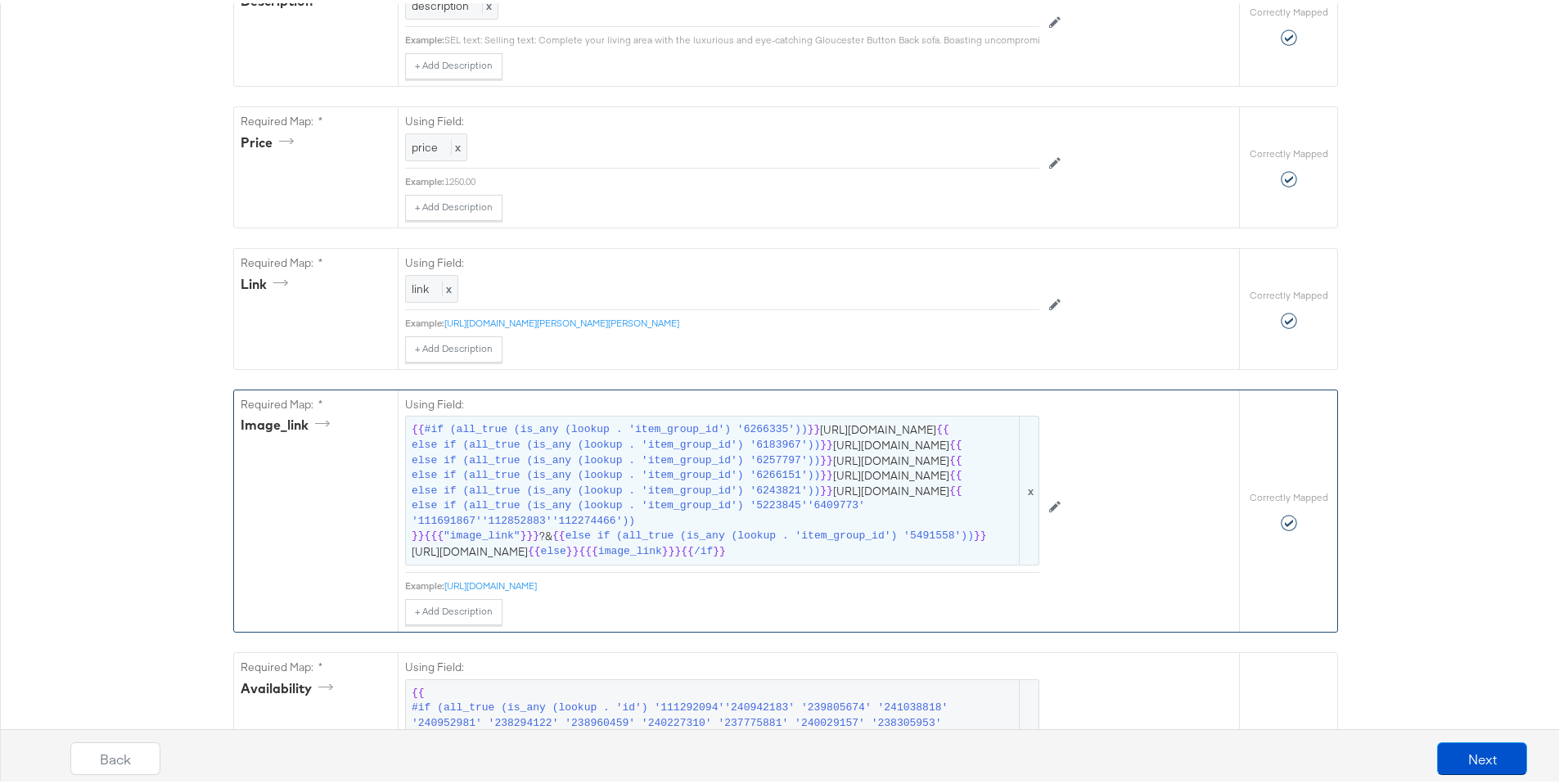
scroll to position [2906, 0]
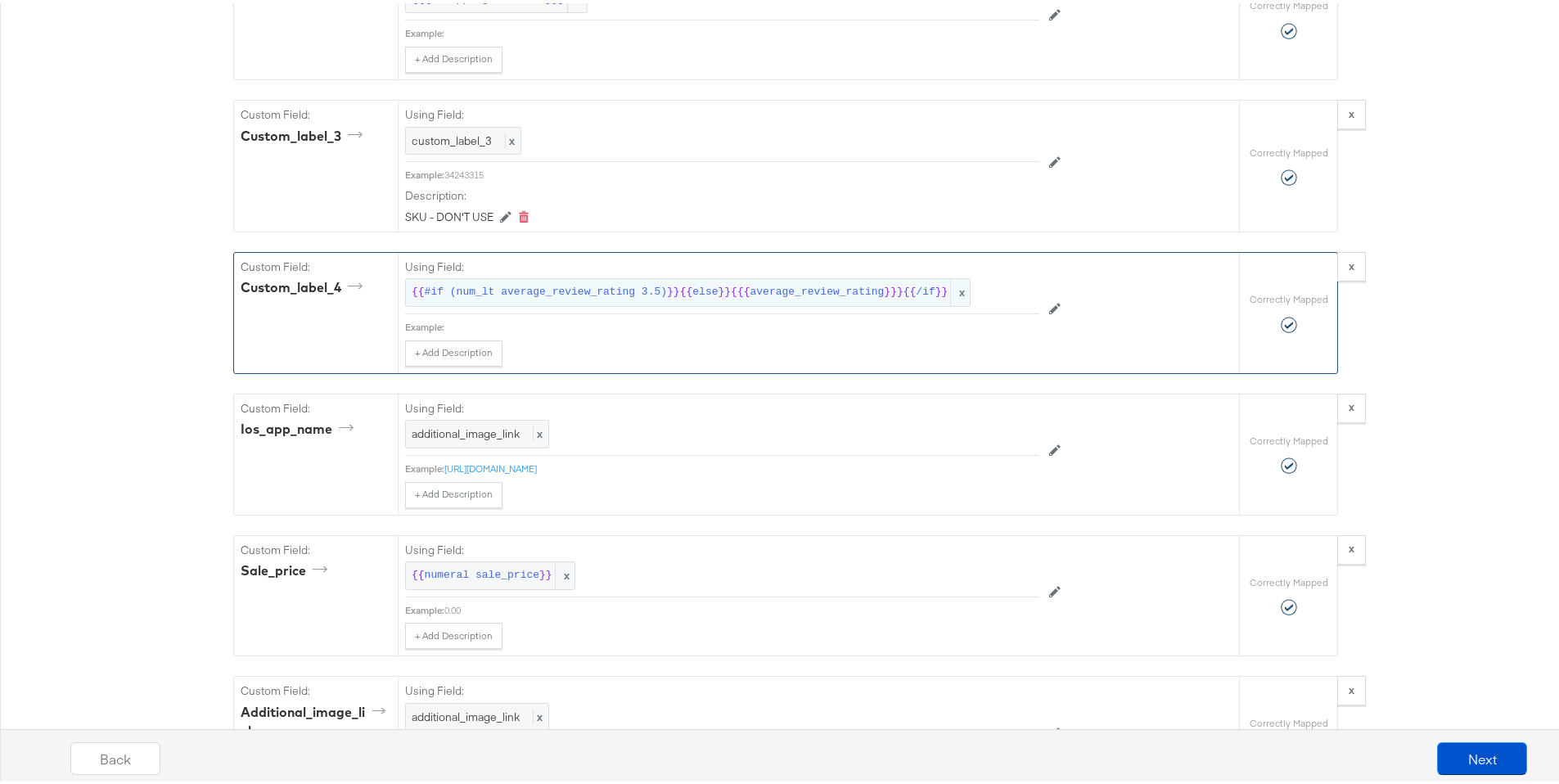
click at [680, 297] on span "{{" at bounding box center [686, 290] width 13 height 16
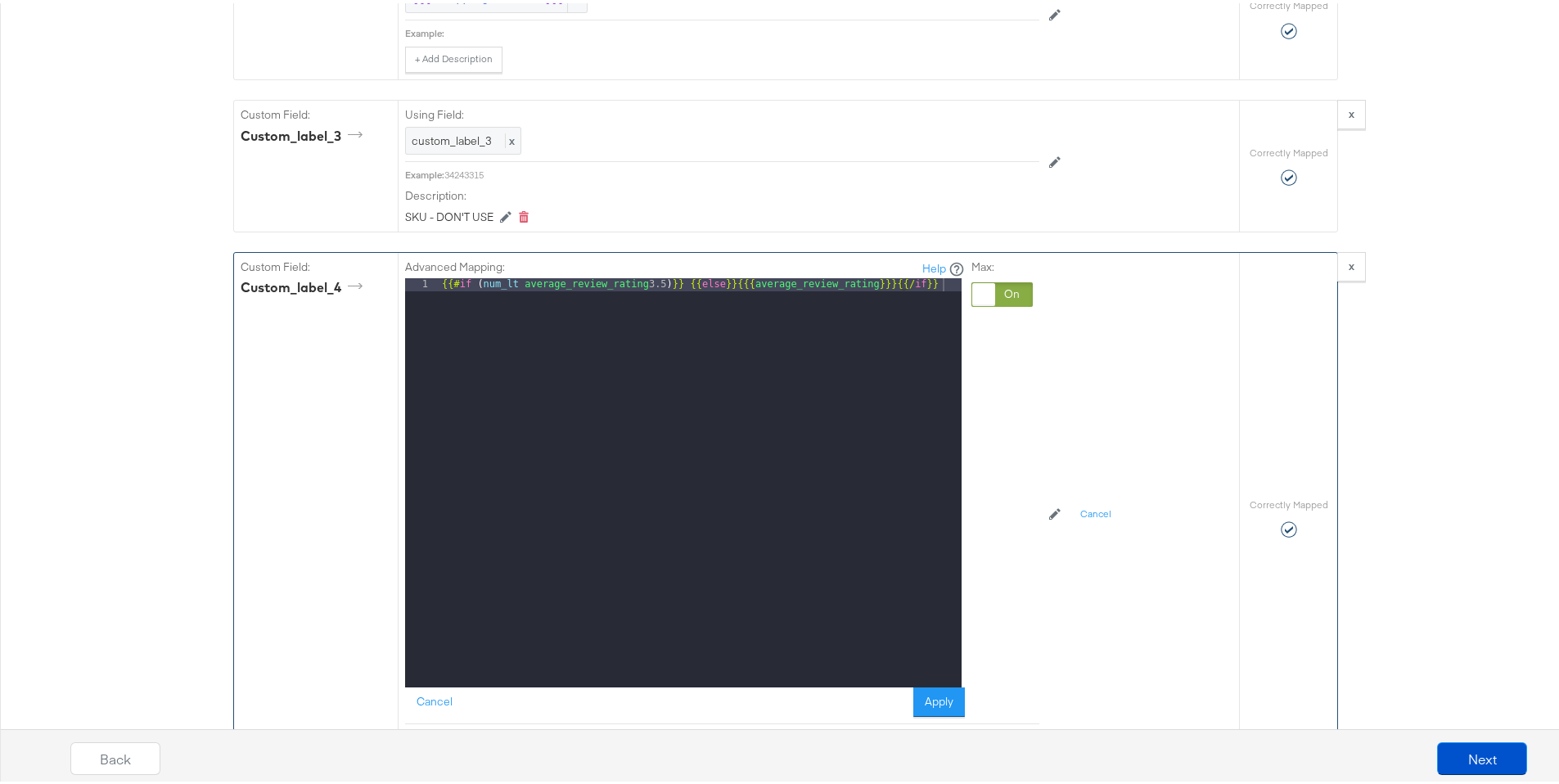
click at [681, 383] on div "{{# if ( num_lt average_review_rating 3.5 ) }} {{ else }} {{{ average_review_ra…" at bounding box center [700, 493] width 523 height 435
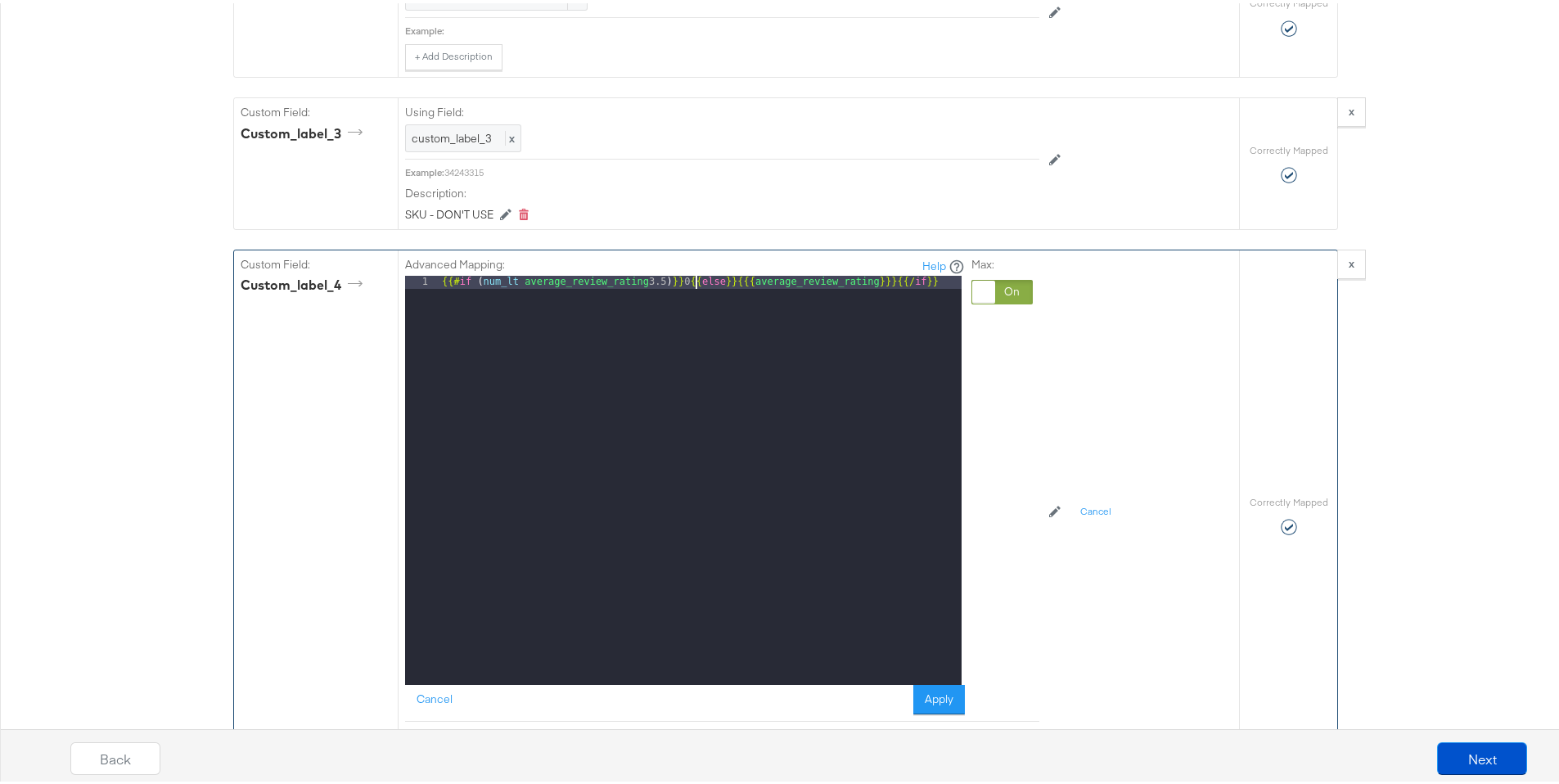
scroll to position [3211, 0]
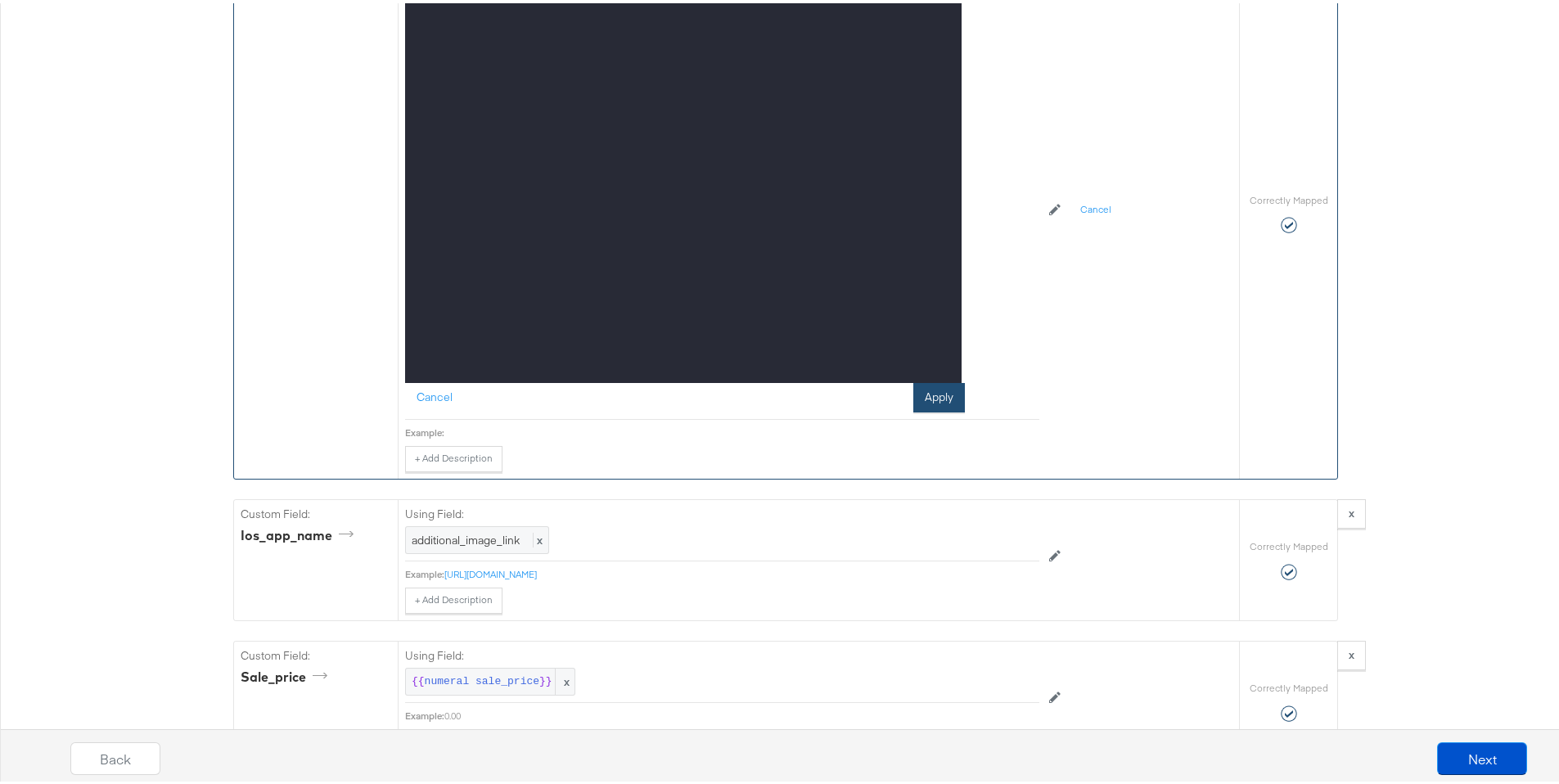
click at [926, 409] on button "Apply" at bounding box center [939, 394] width 52 height 29
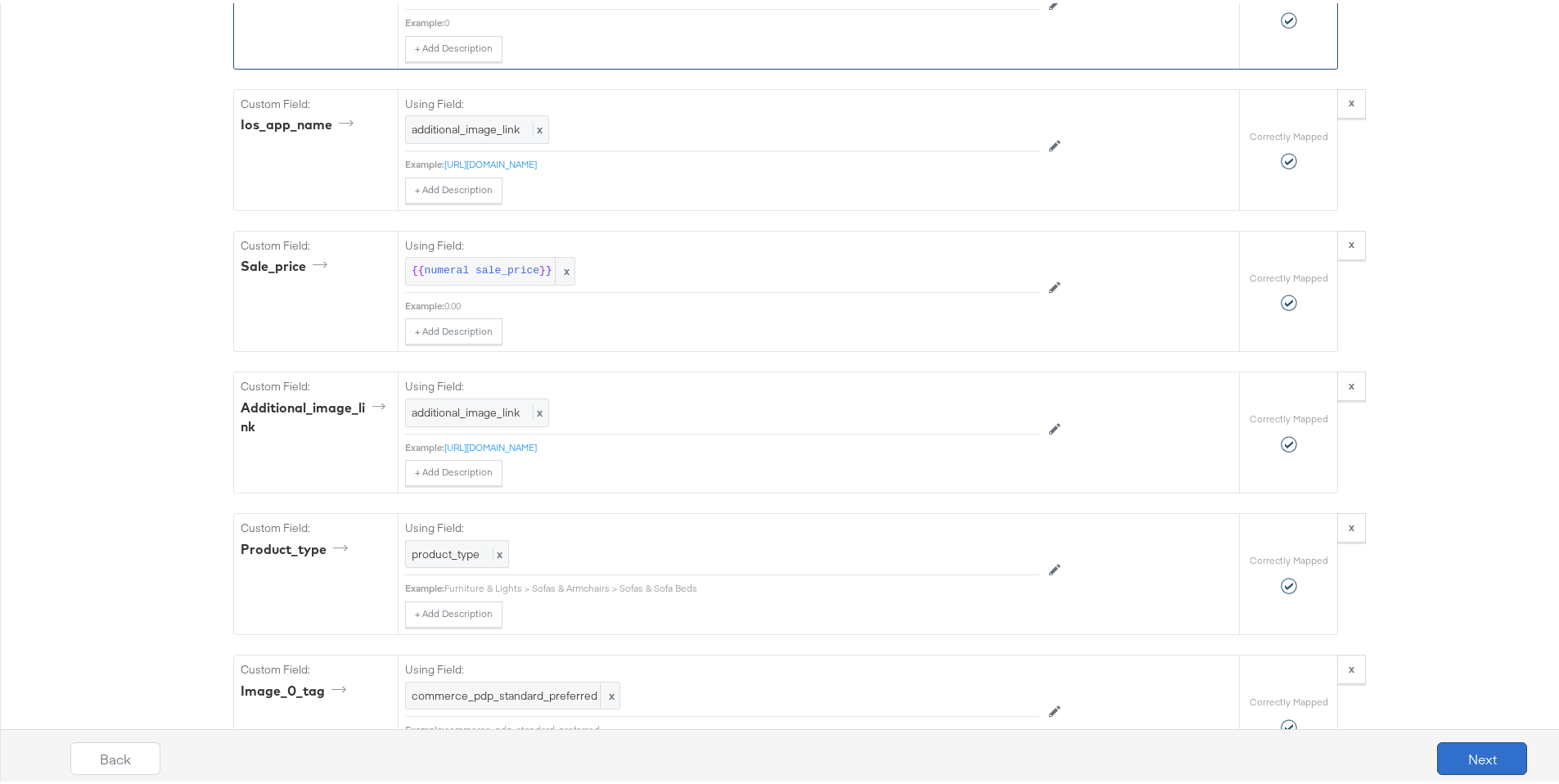
click at [1480, 765] on button "Next" at bounding box center [1482, 755] width 90 height 33
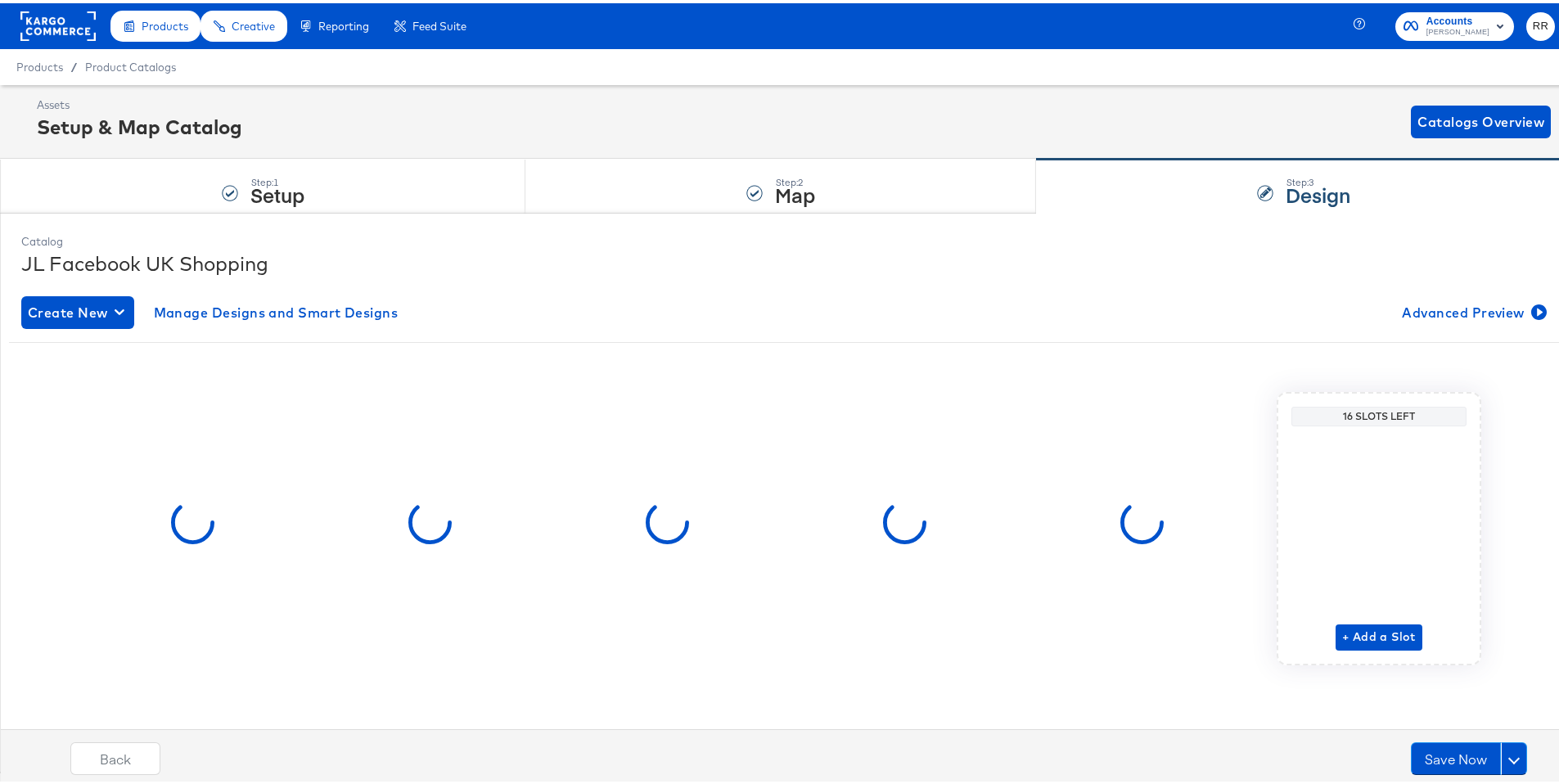
scroll to position [0, 0]
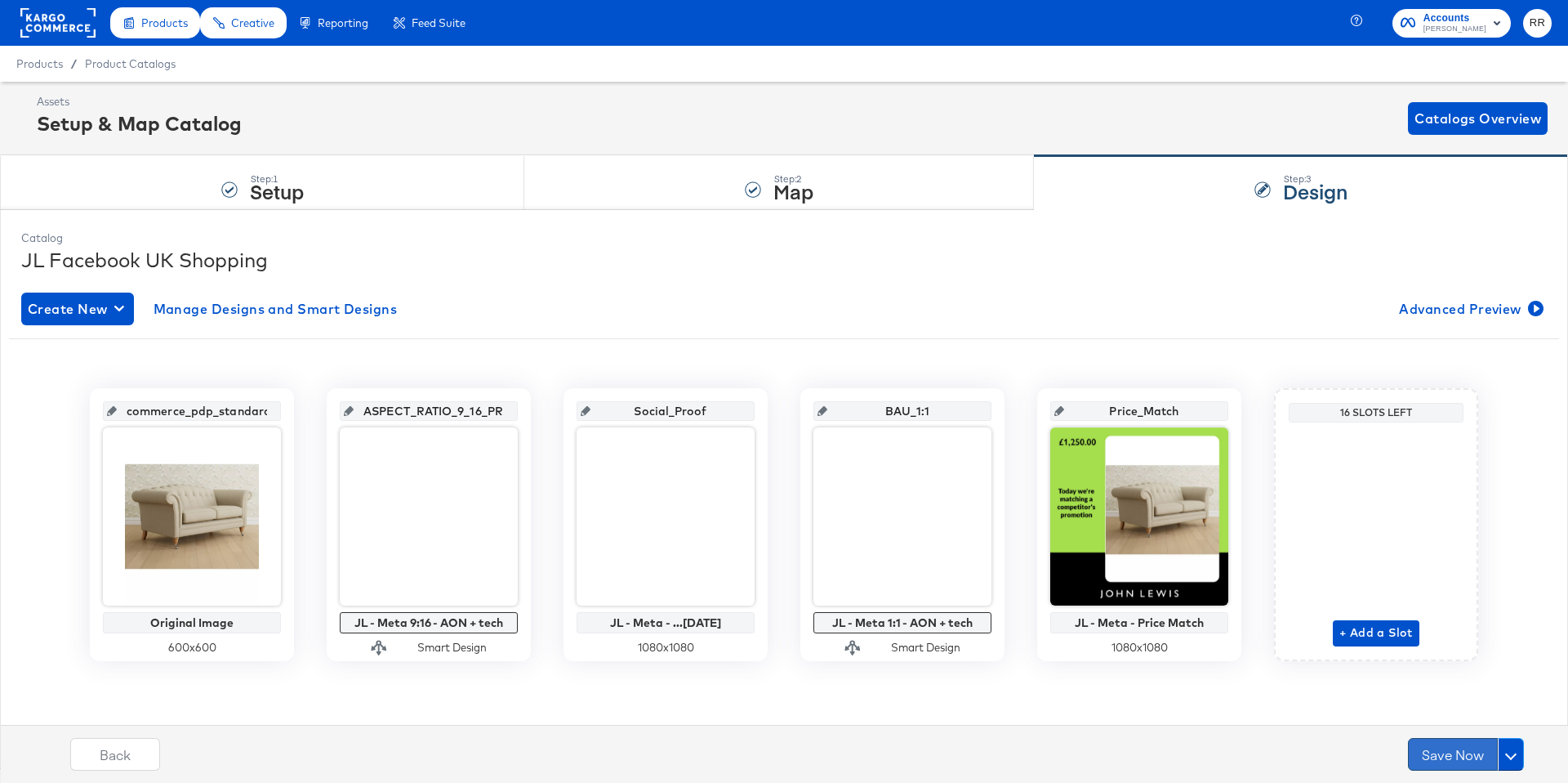
click at [1461, 753] on button "Save Now" at bounding box center [1453, 754] width 90 height 33
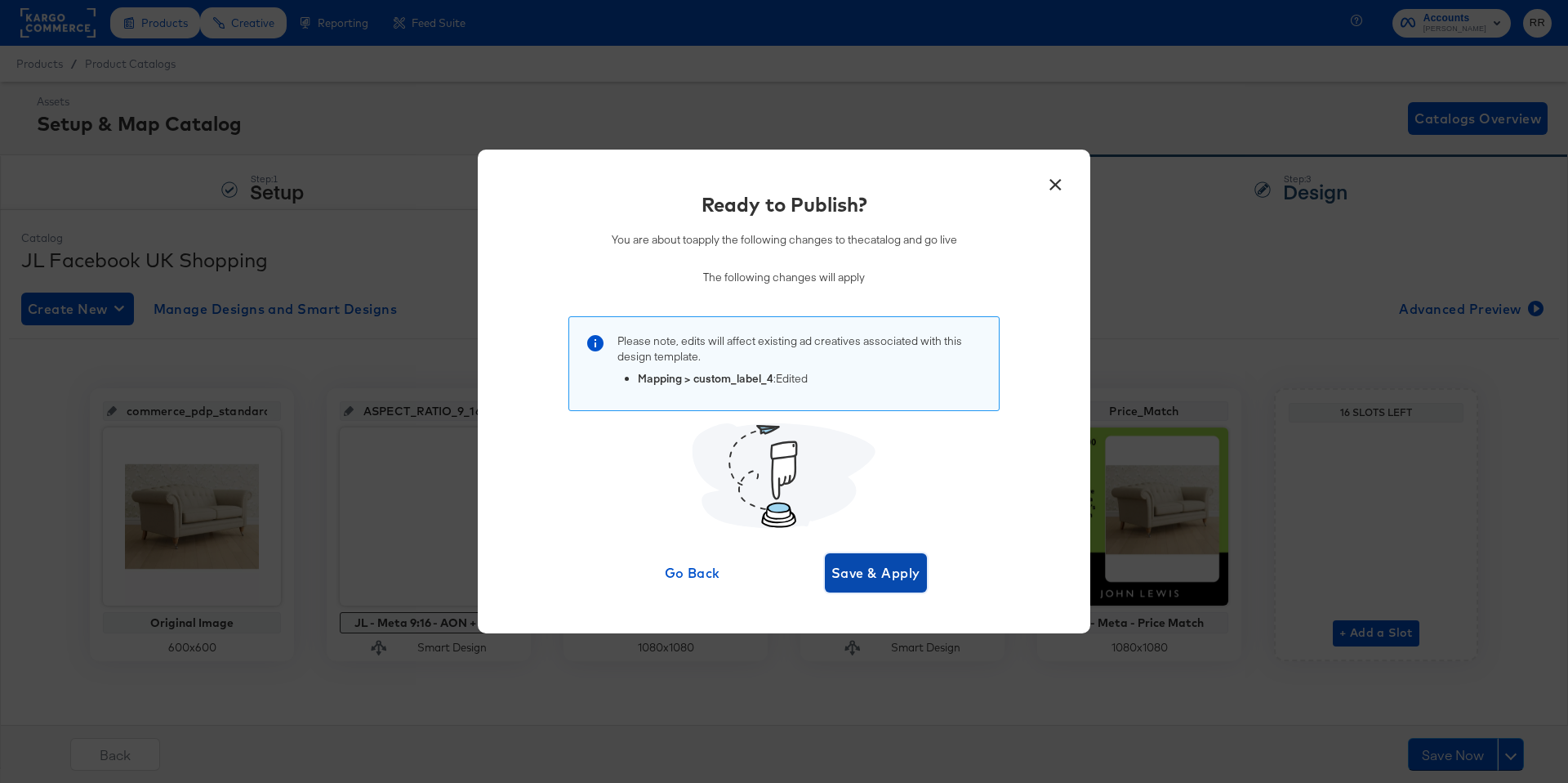
click at [910, 572] on span "Save & Apply" at bounding box center [876, 573] width 89 height 23
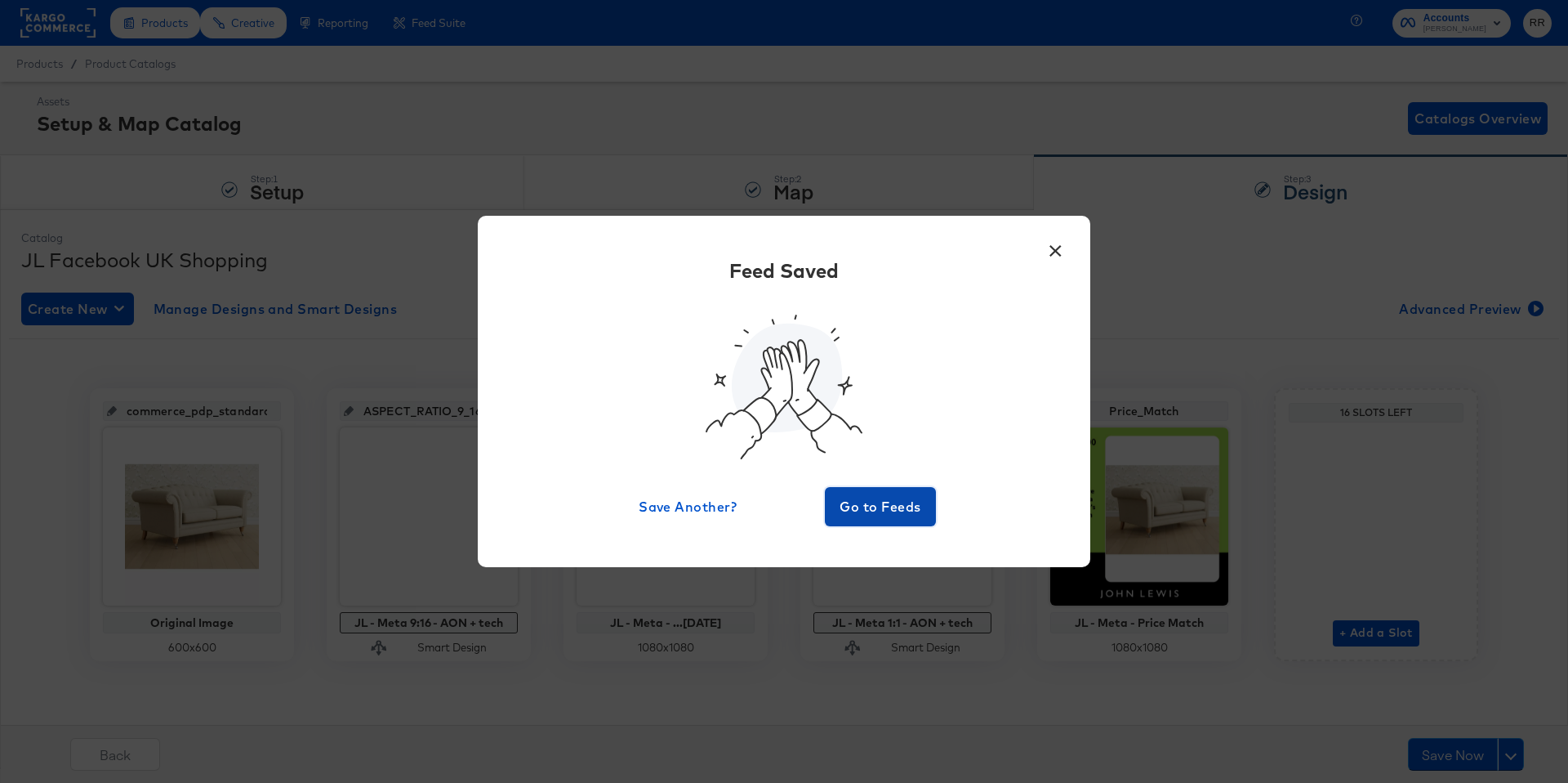
click at [902, 515] on span "Go to Feeds" at bounding box center [880, 506] width 98 height 23
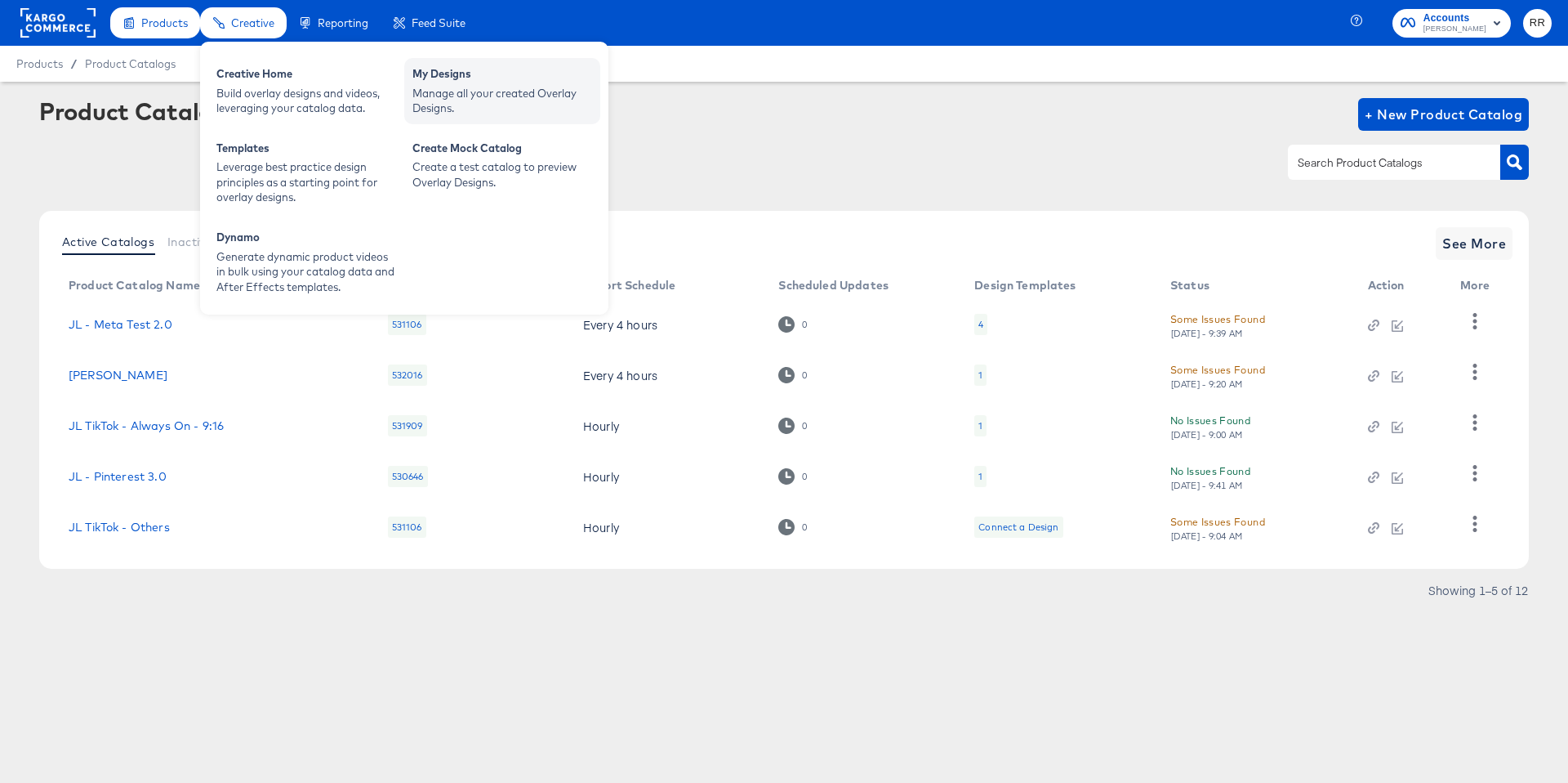
click at [462, 98] on div "Manage all your created Overlay Designs." at bounding box center [501, 100] width 179 height 30
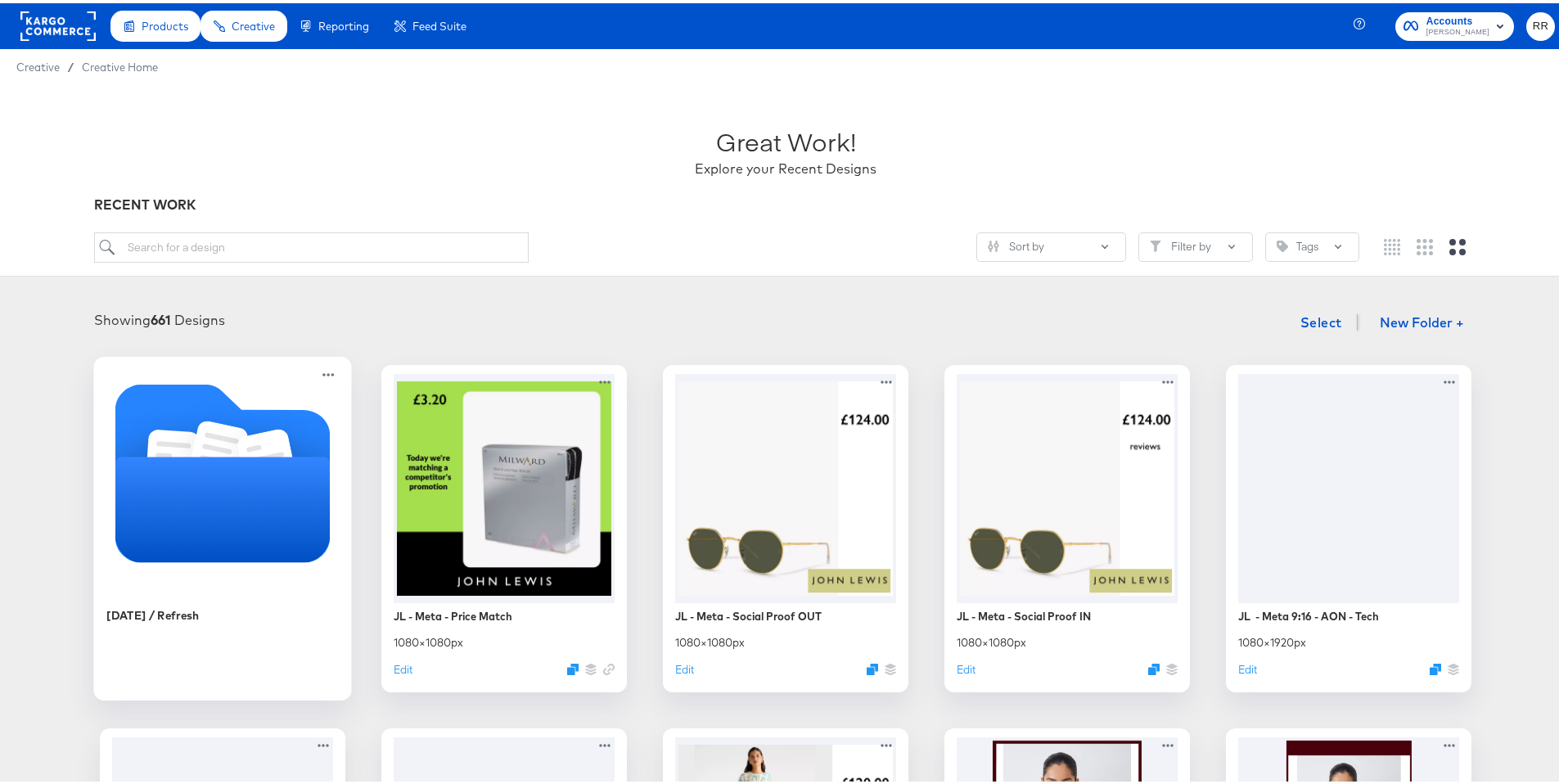
click at [179, 412] on icon "Folder" at bounding box center [223, 470] width 215 height 179
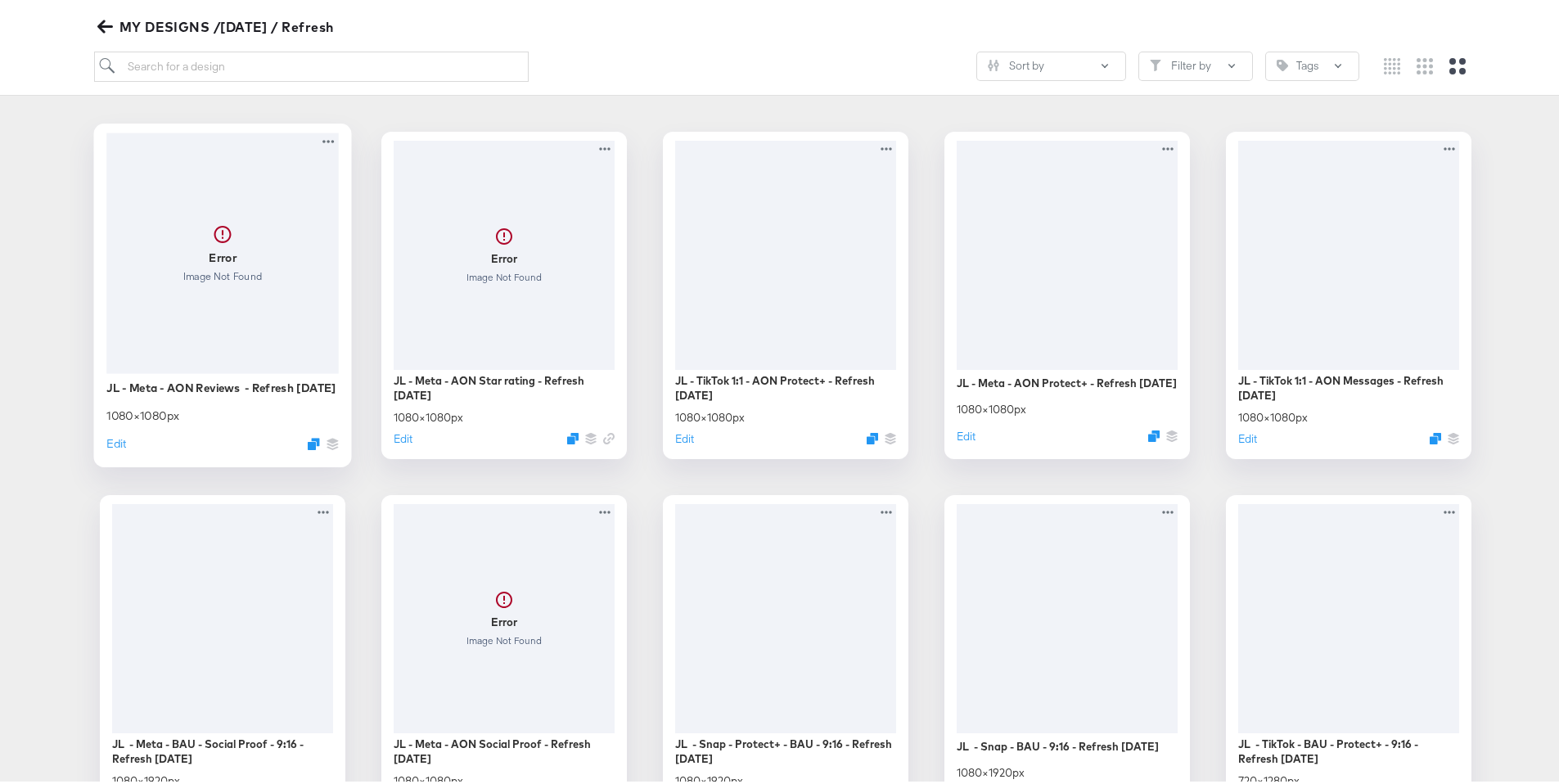
scroll to position [246, 0]
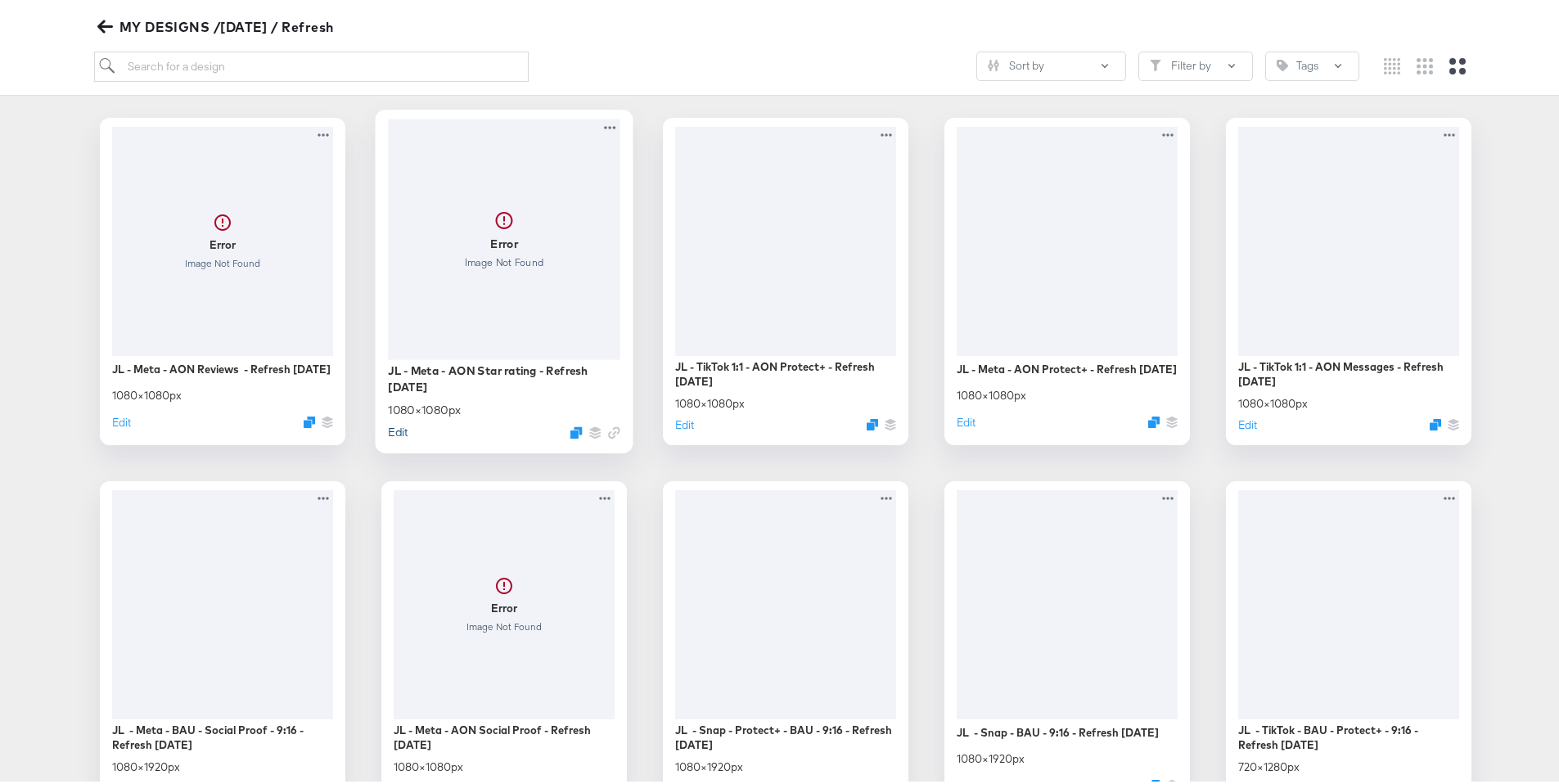
click at [396, 426] on button "Edit" at bounding box center [398, 428] width 19 height 16
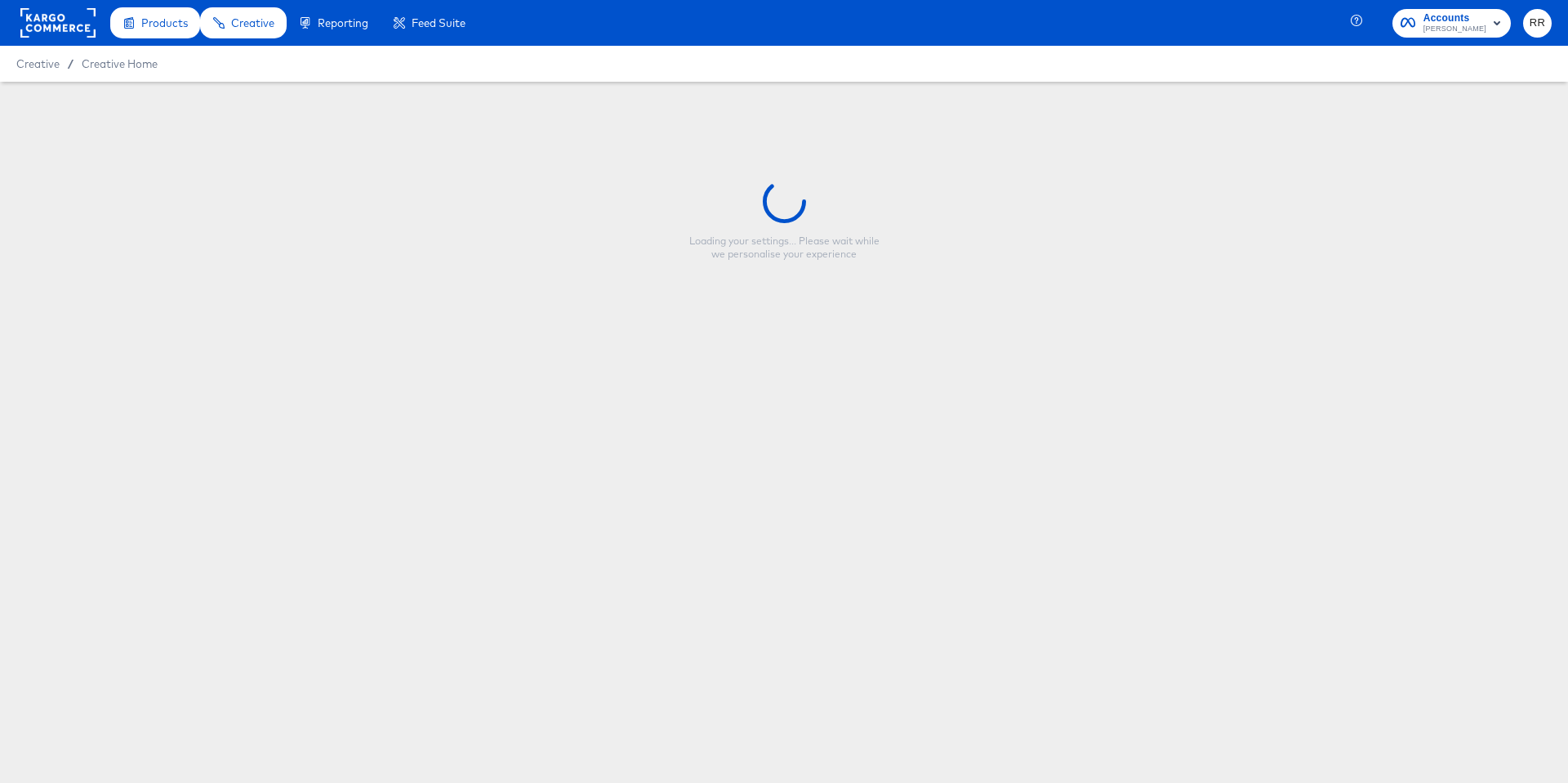
type input "JL - Meta - AON Star rating - Refresh September 25"
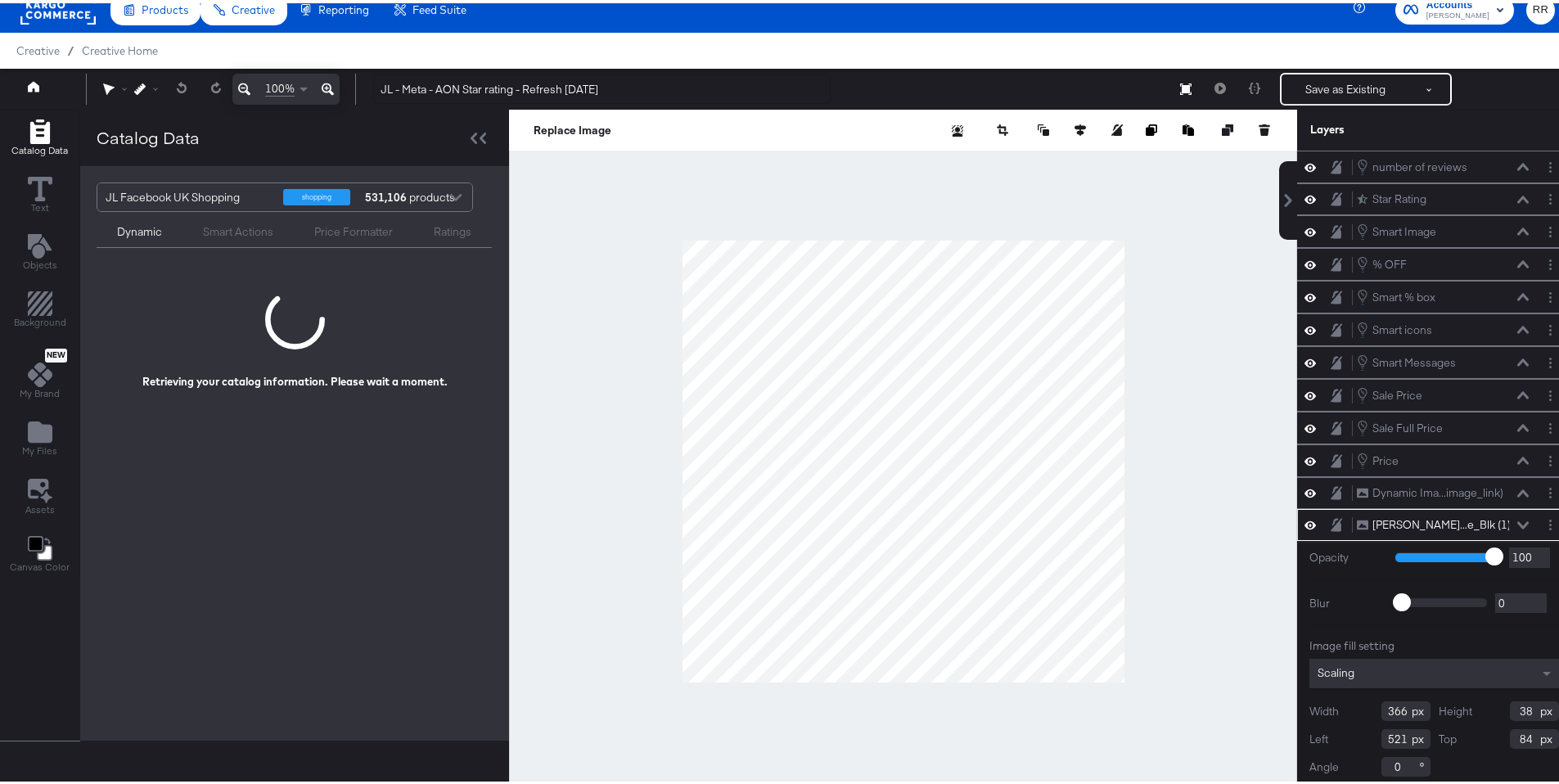
scroll to position [3, 0]
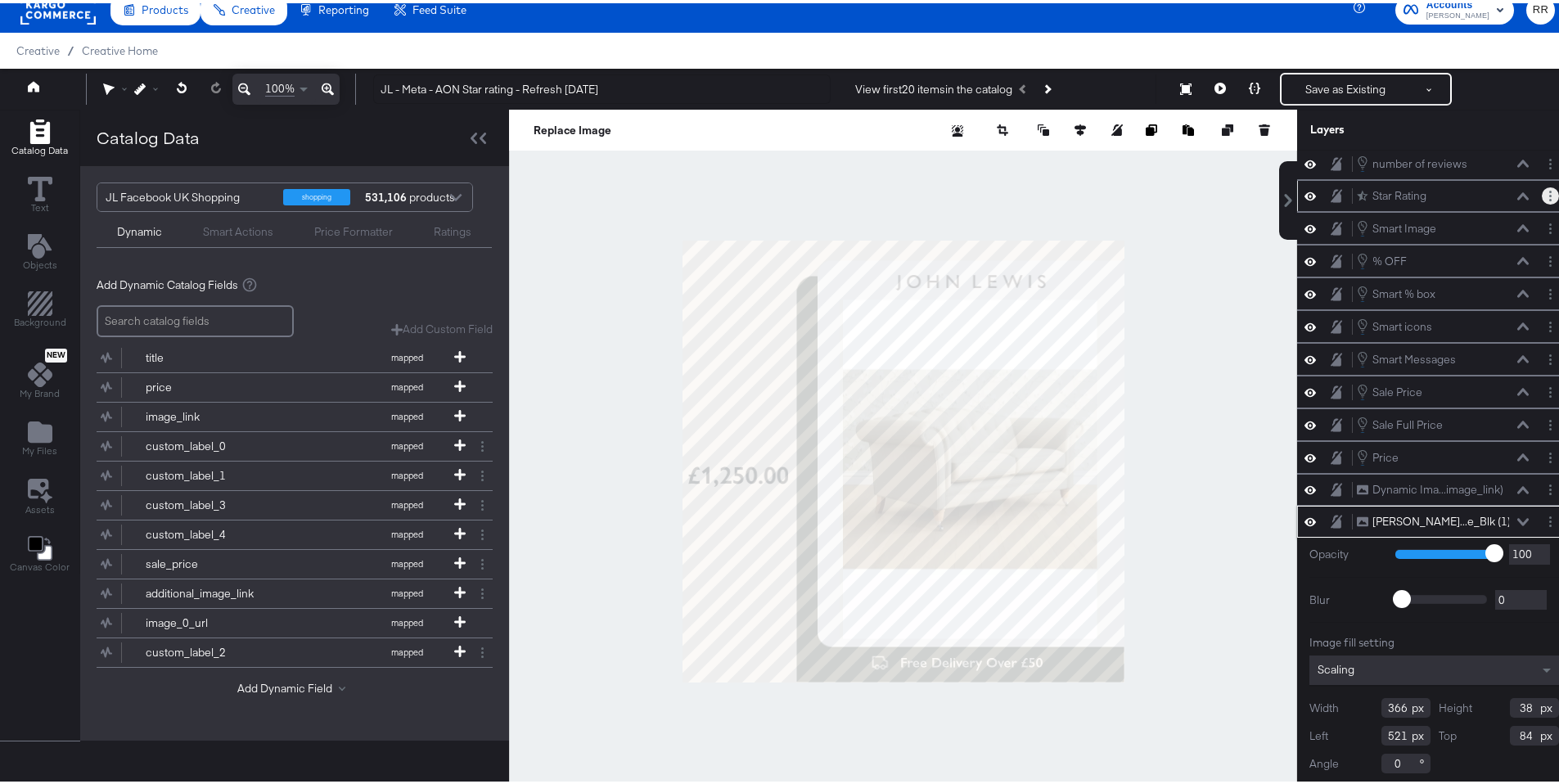
click at [1549, 189] on circle "Layer Options" at bounding box center [1550, 188] width 3 height 3
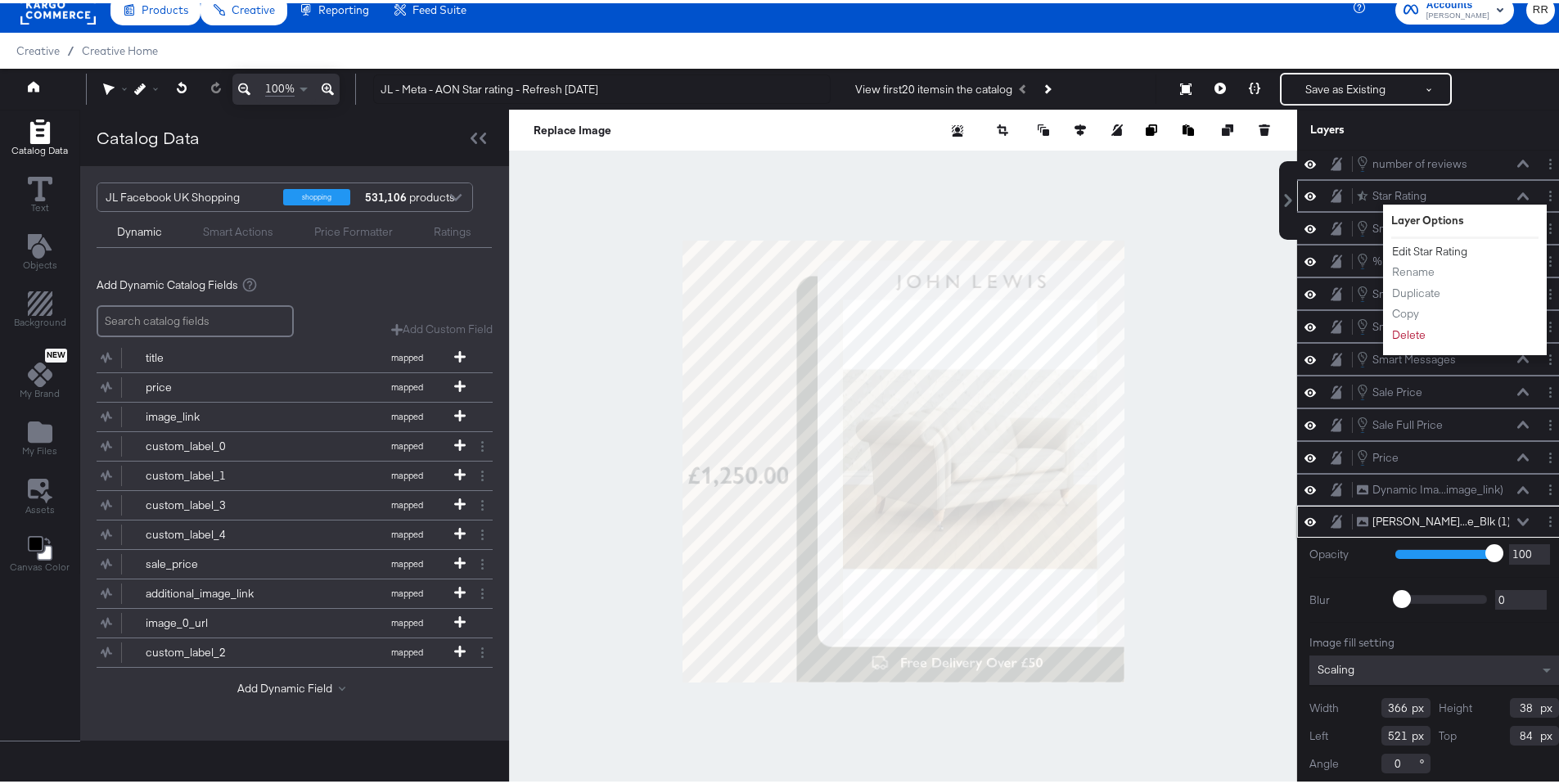
click at [1449, 241] on button "Edit Star Rating" at bounding box center [1430, 249] width 77 height 17
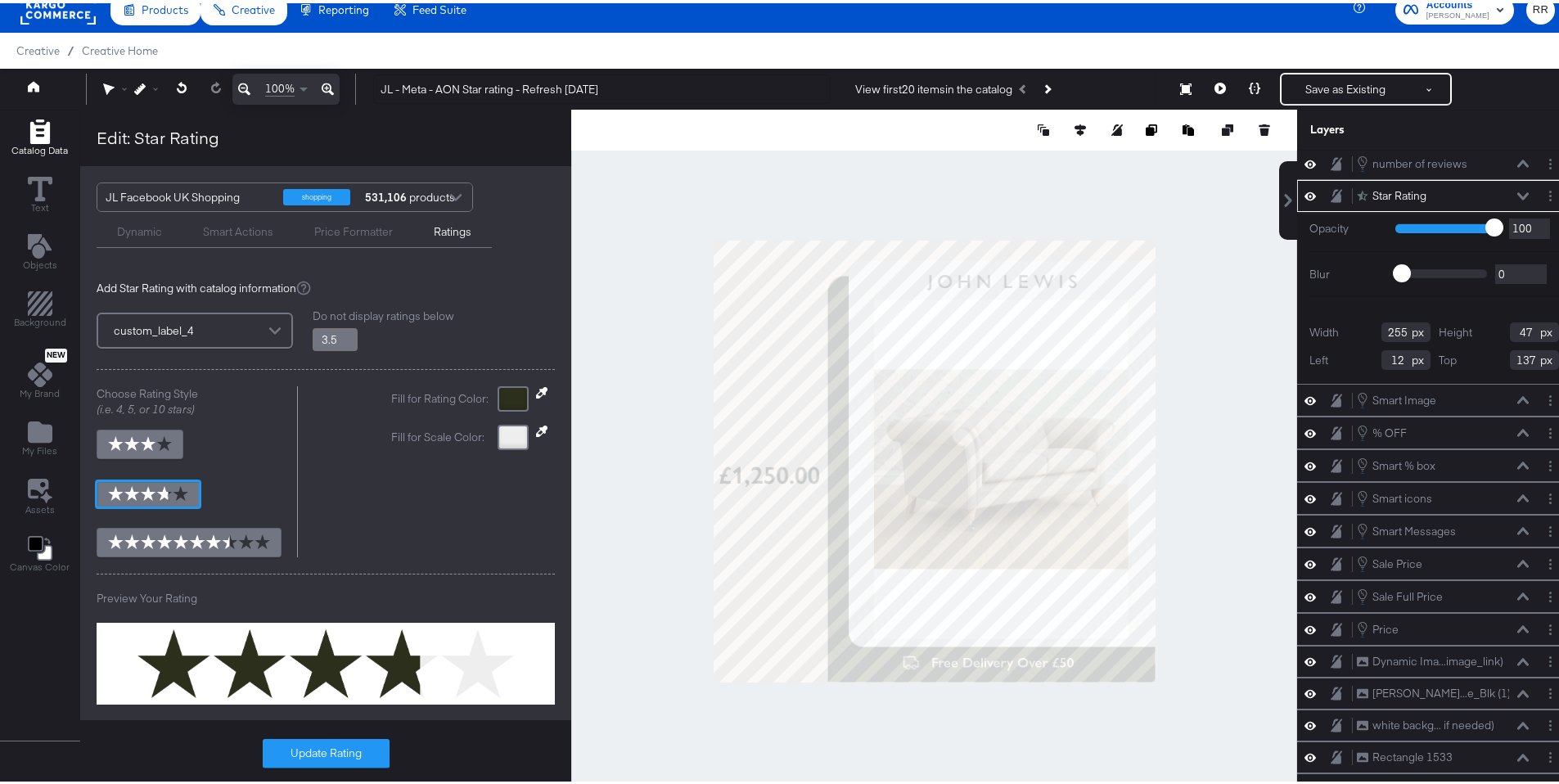
click at [419, 338] on div "Do not display ratings below 3.5" at bounding box center [433, 326] width 242 height 44
click at [324, 757] on button "Update Rating" at bounding box center [326, 750] width 127 height 29
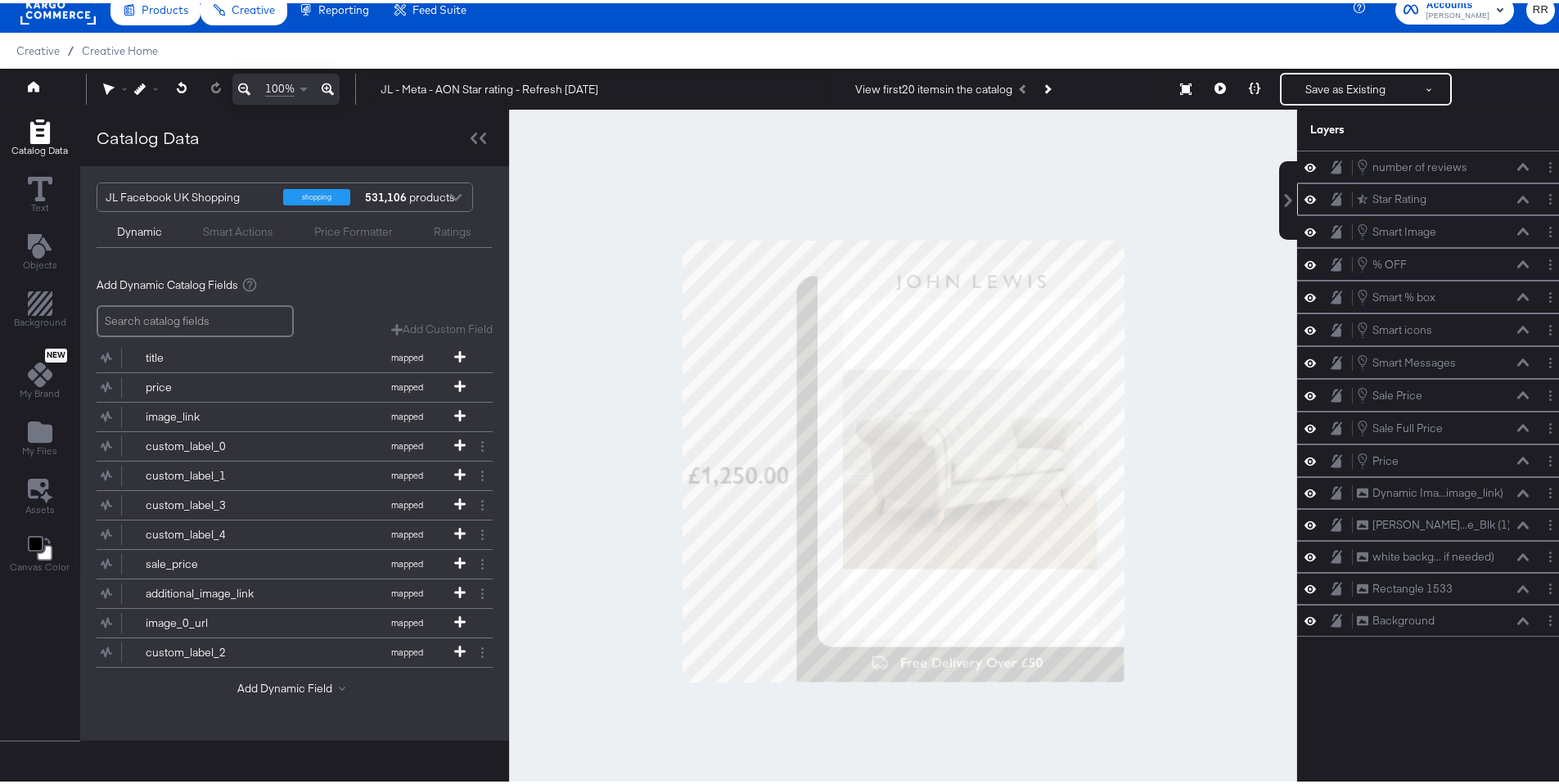
scroll to position [0, 0]
click at [1311, 86] on button "Save as Existing" at bounding box center [1345, 85] width 127 height 29
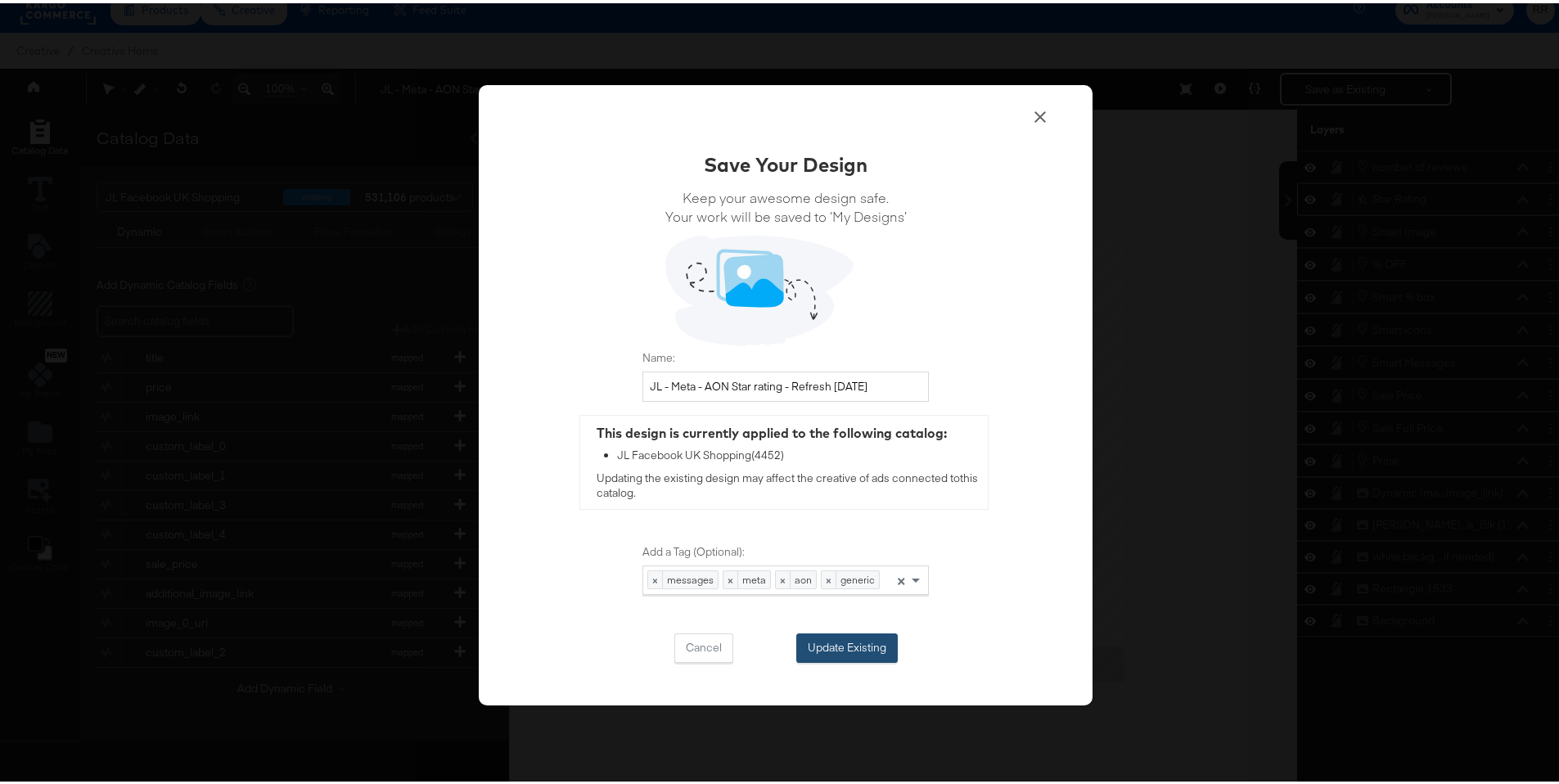
click at [831, 654] on button "Update Existing" at bounding box center [847, 644] width 101 height 29
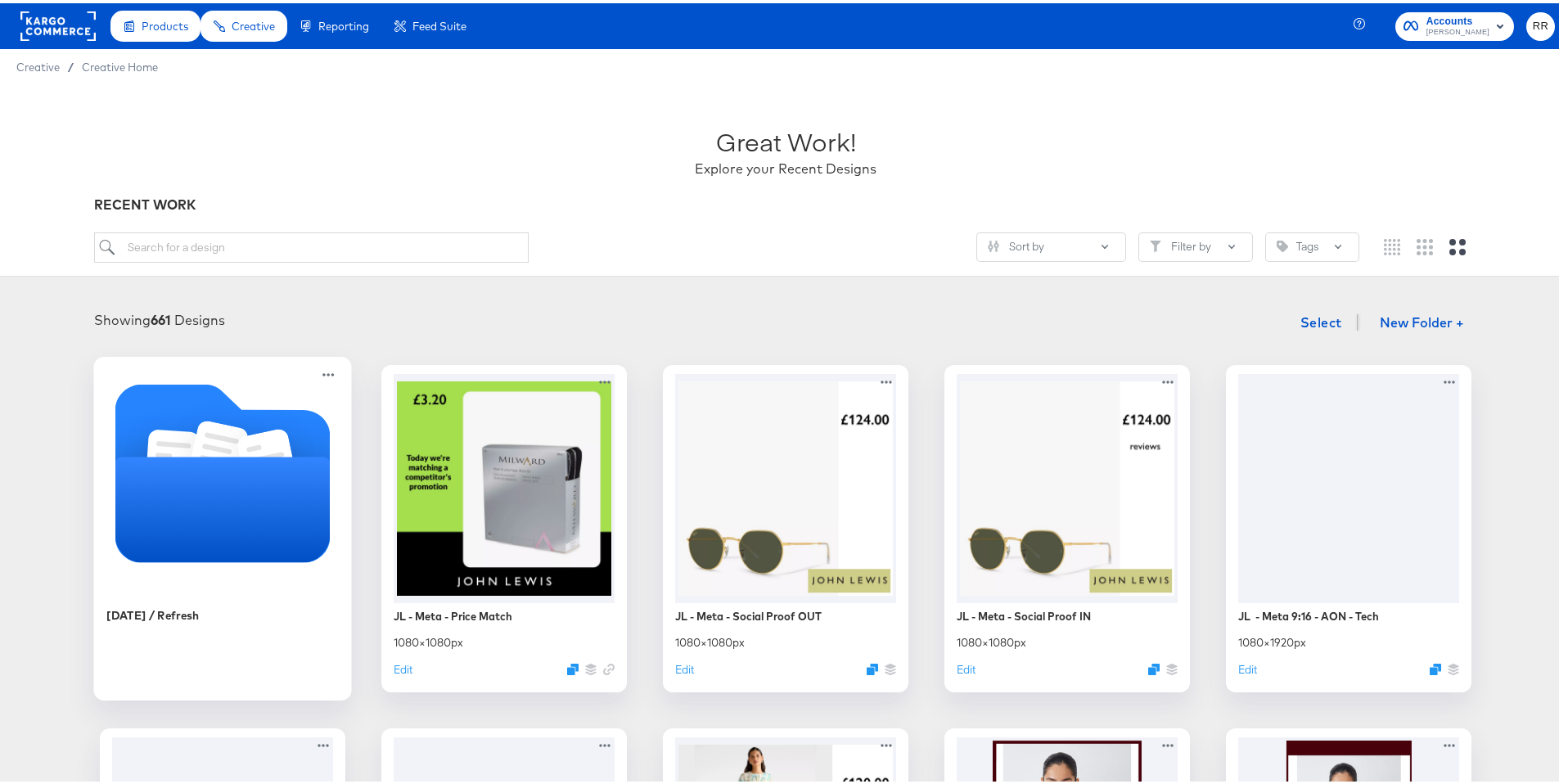
click at [211, 424] on icon "Folder" at bounding box center [218, 452] width 59 height 69
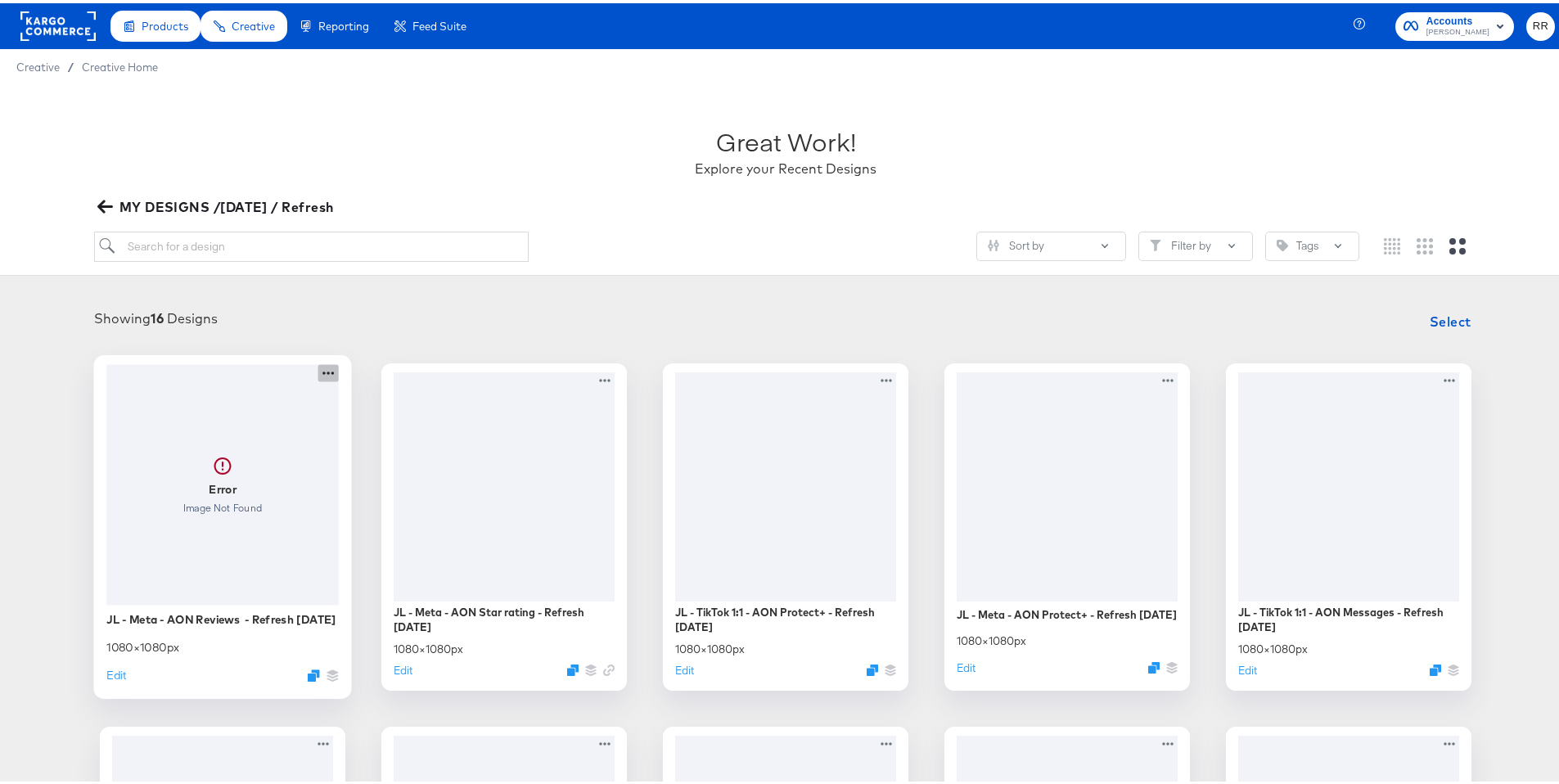
click at [319, 374] on icon at bounding box center [329, 369] width 20 height 17
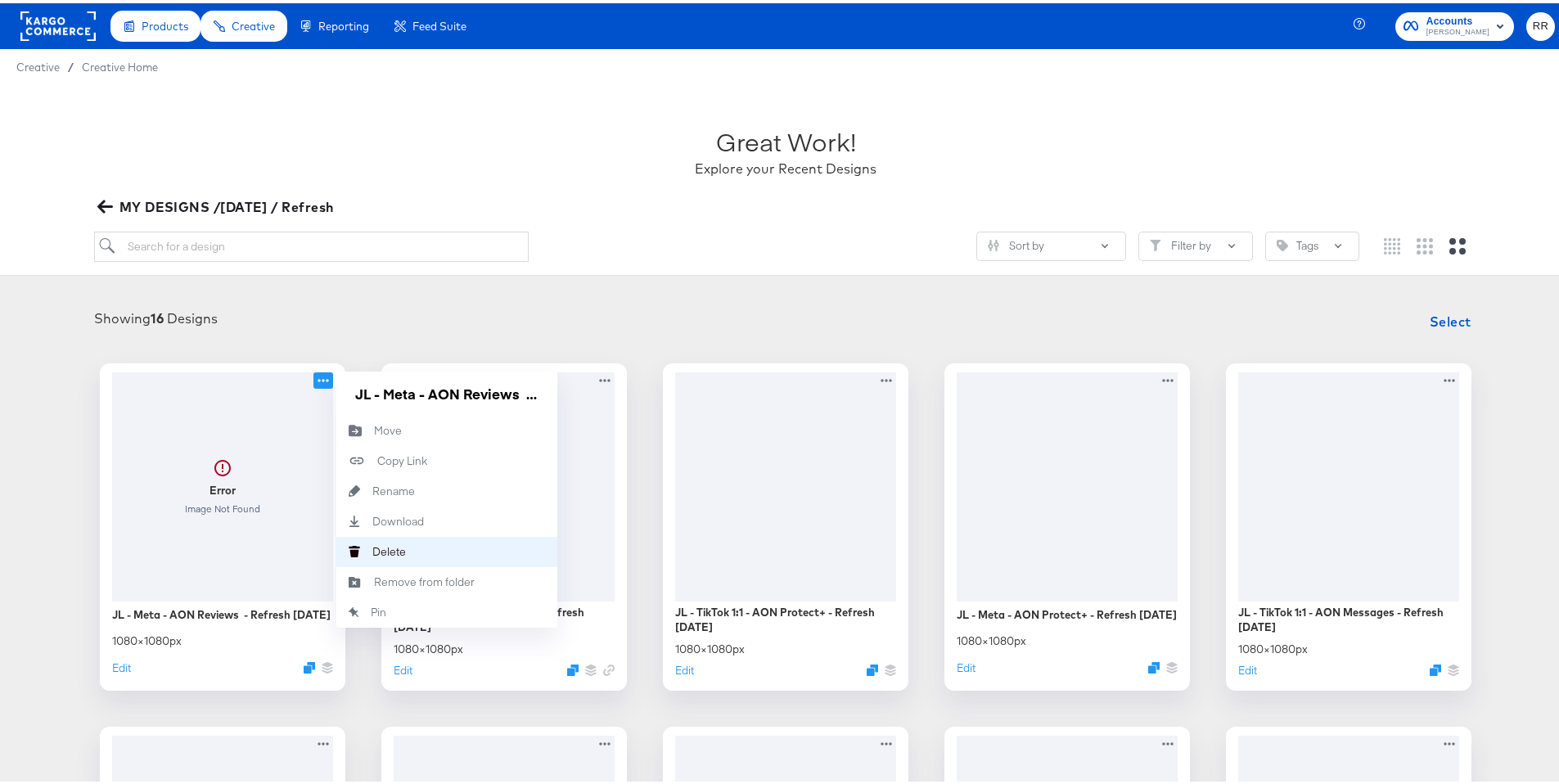
click at [372, 548] on div "Delete Delete" at bounding box center [372, 548] width 0 height 0
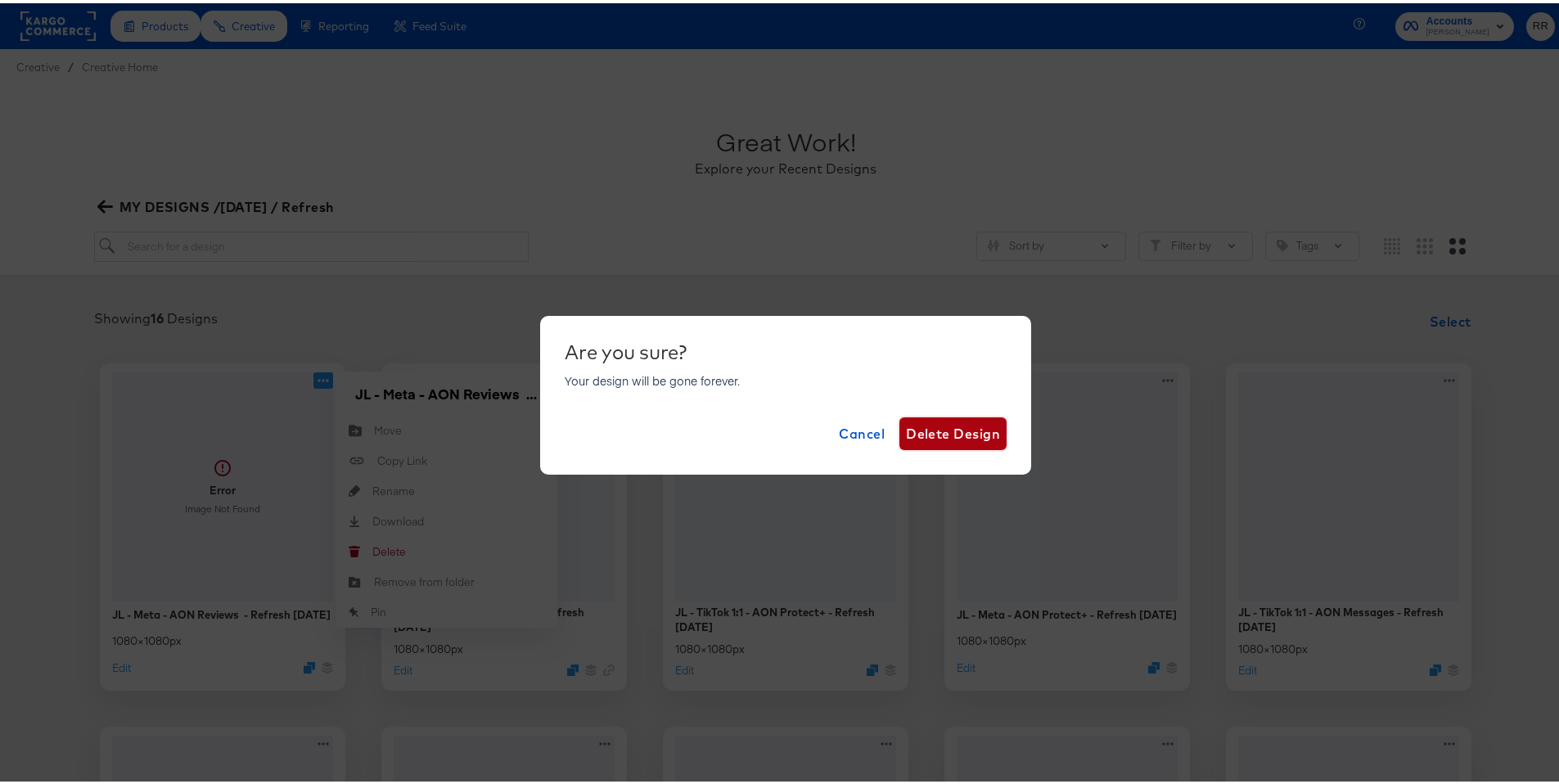
click at [962, 434] on span "Delete Design" at bounding box center [953, 430] width 94 height 23
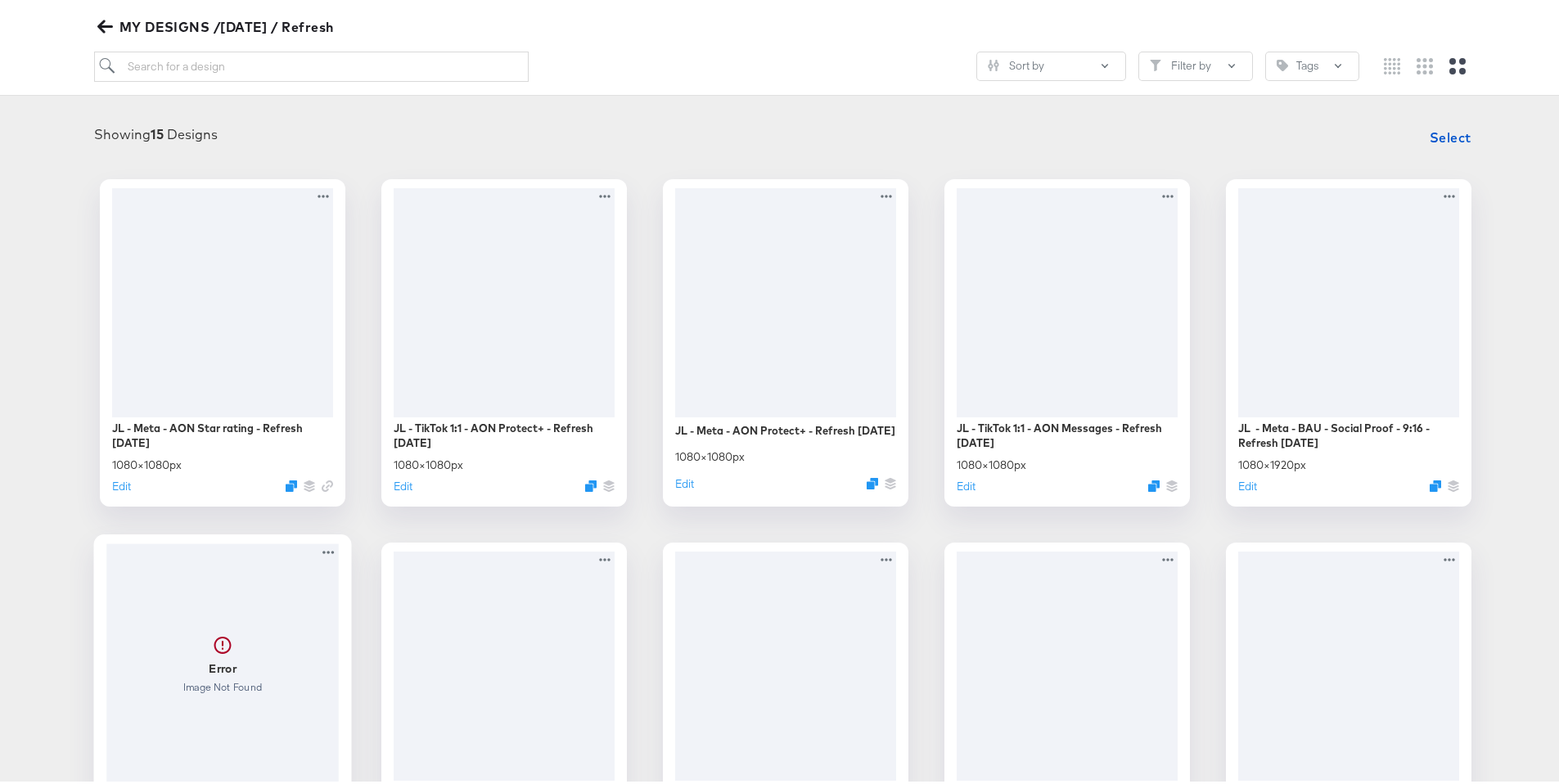
scroll to position [300, 0]
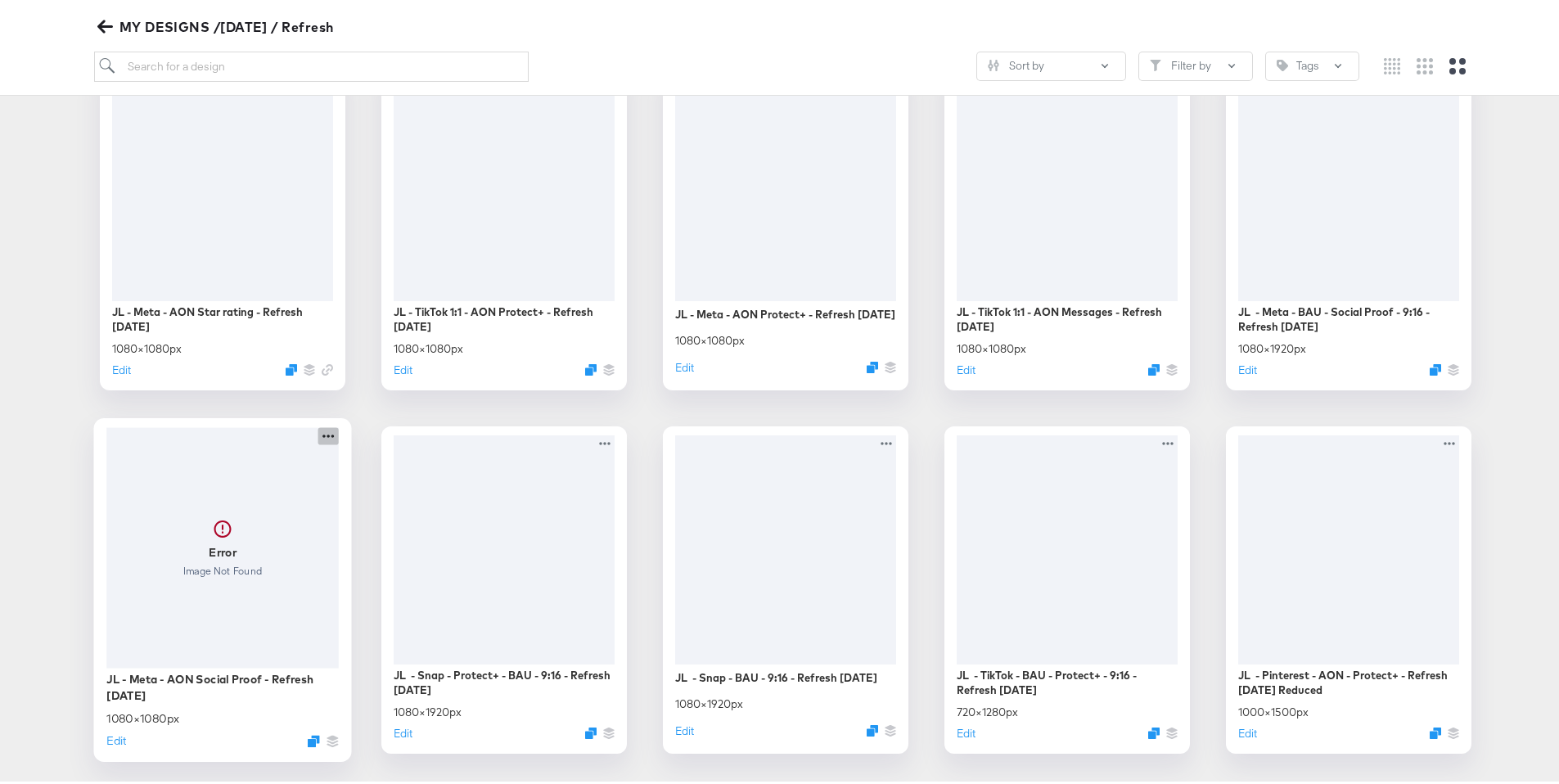
click at [325, 433] on icon at bounding box center [329, 432] width 20 height 17
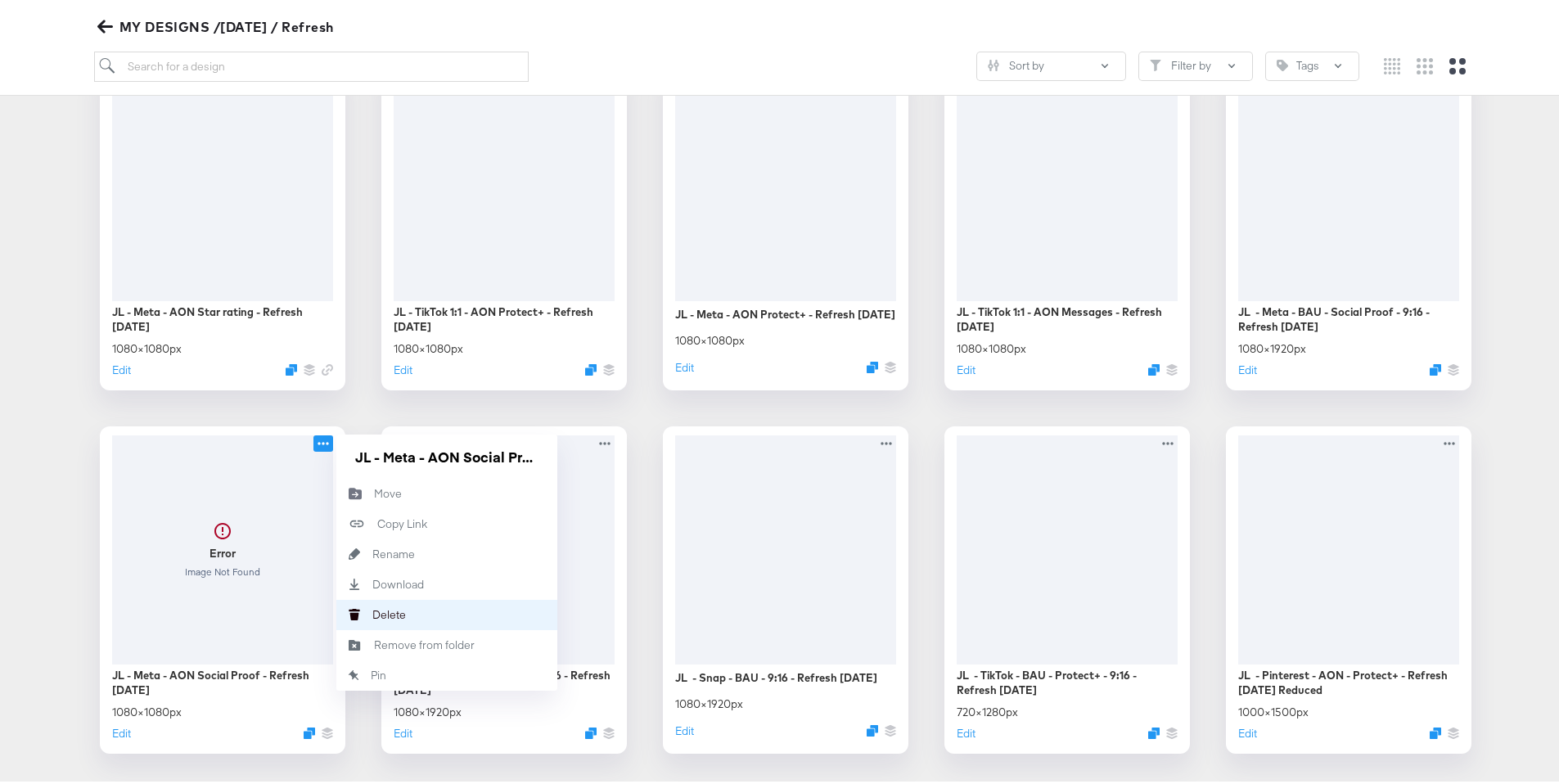
click at [414, 604] on button "Delete Delete" at bounding box center [446, 611] width 221 height 30
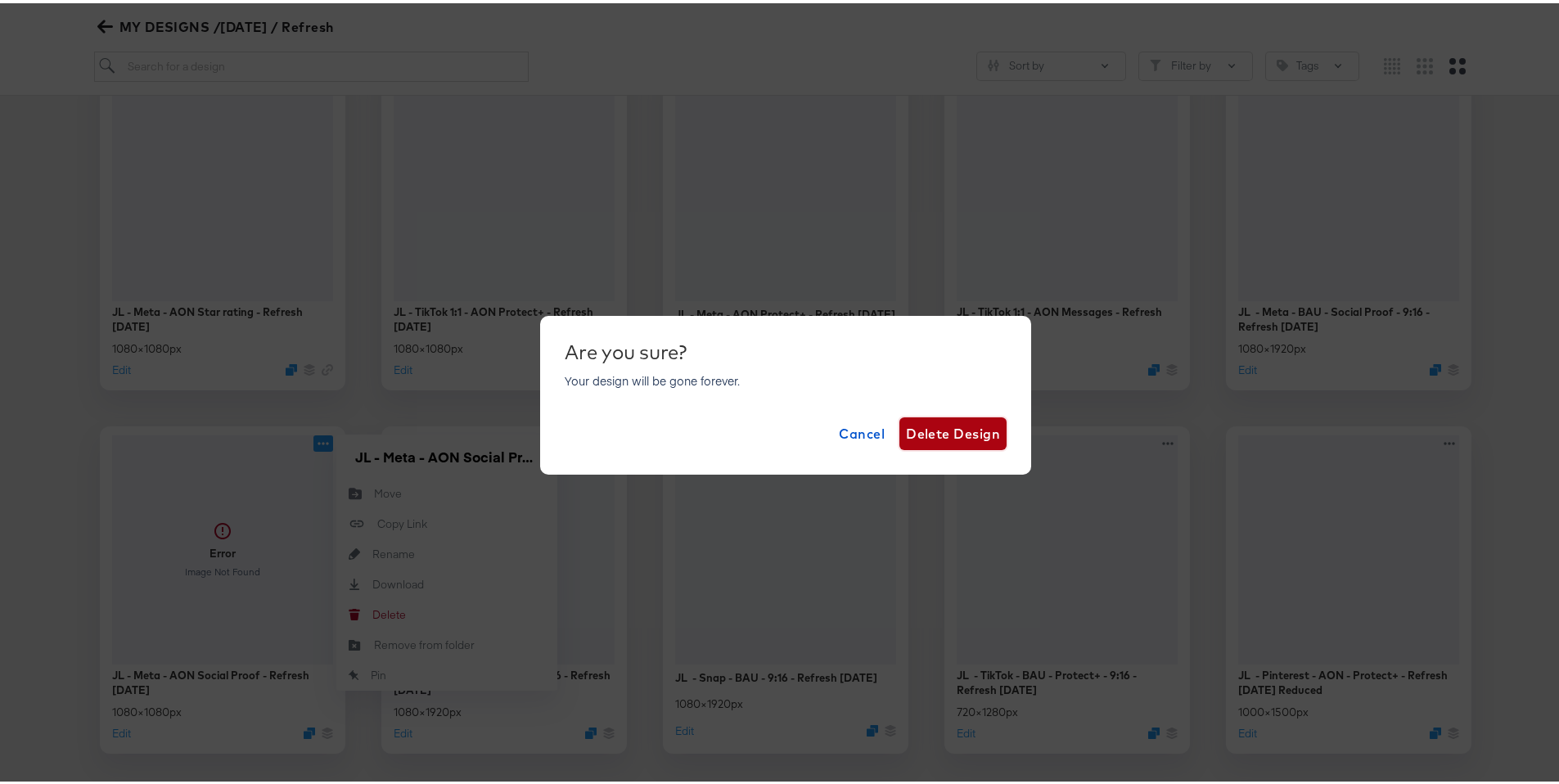
click at [947, 436] on span "Delete Design" at bounding box center [953, 430] width 94 height 23
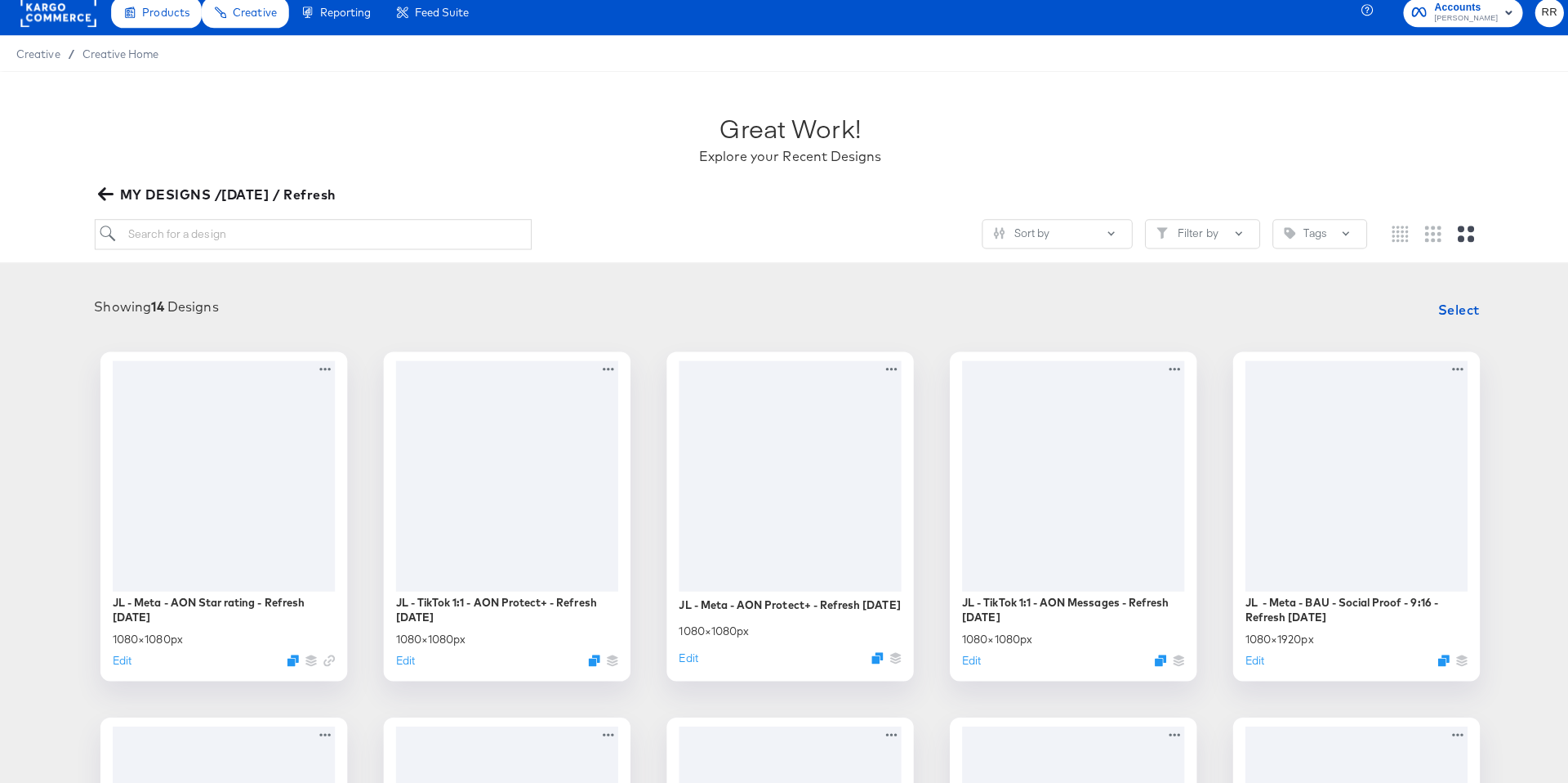
scroll to position [0, 0]
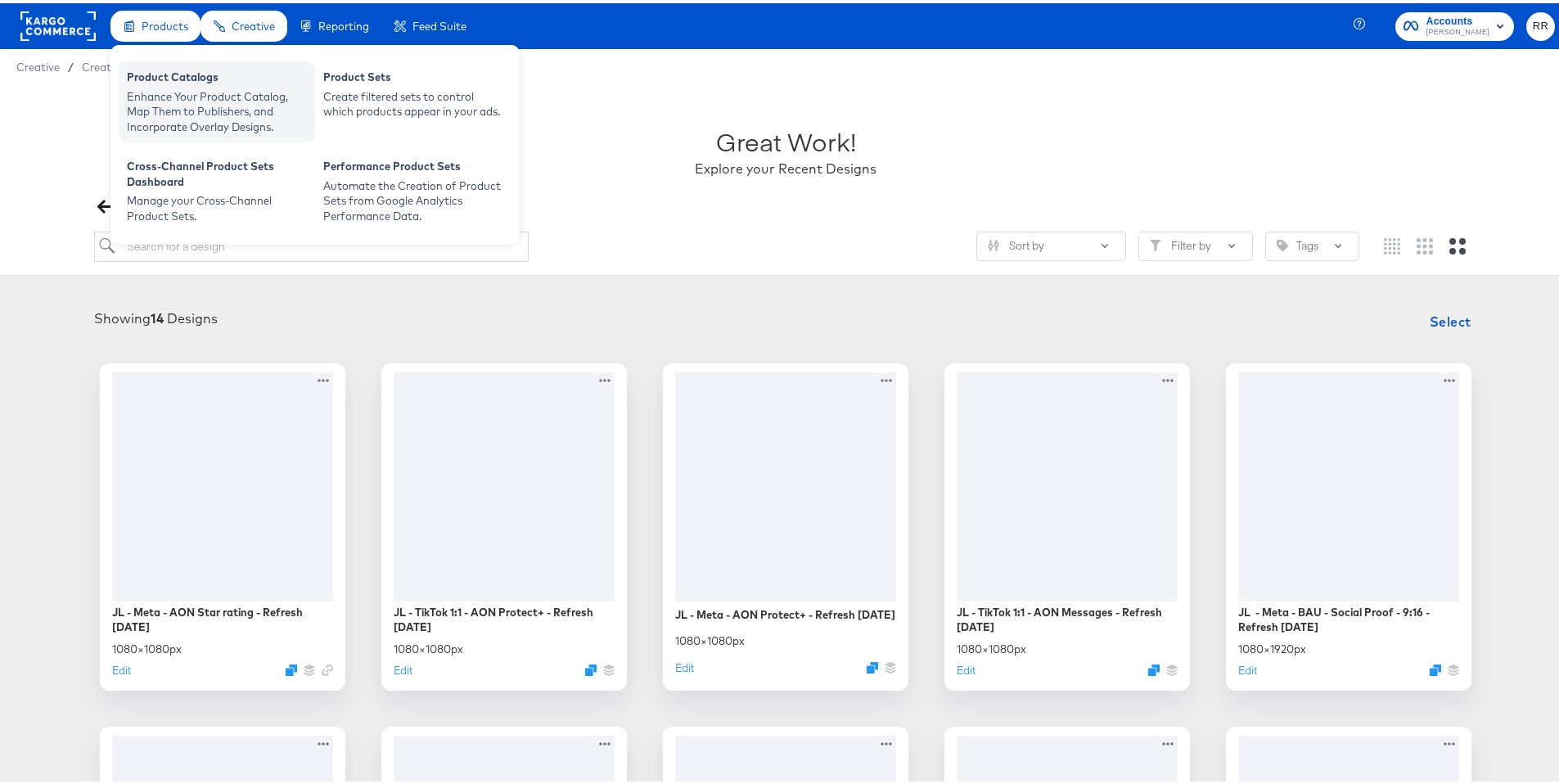
click at [199, 109] on div "Enhance Your Product Catalog, Map Them to Publishers, and Incorporate Overlay D…" at bounding box center [217, 108] width 180 height 46
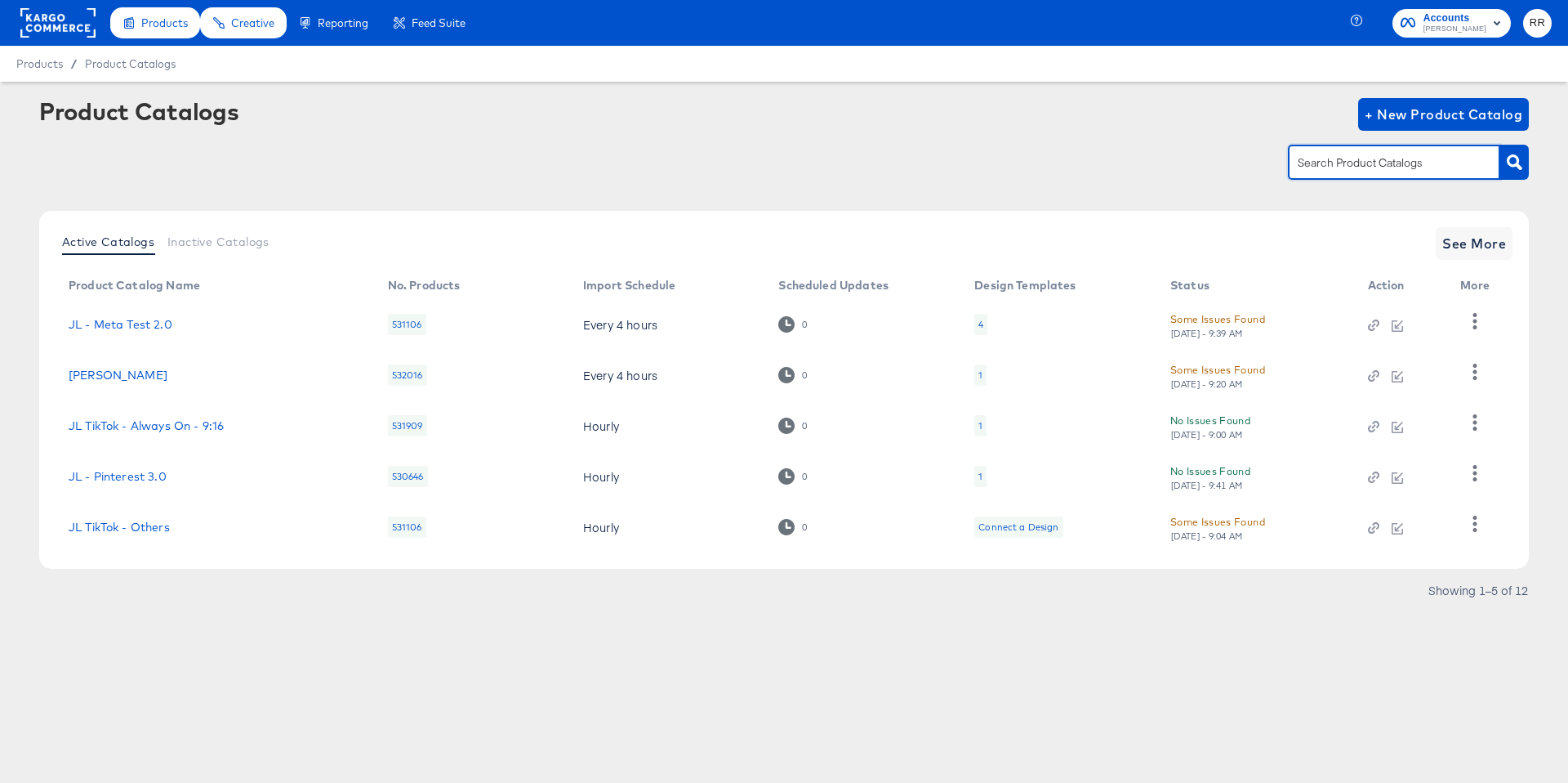
click at [1383, 161] on input "text" at bounding box center [1381, 162] width 174 height 18
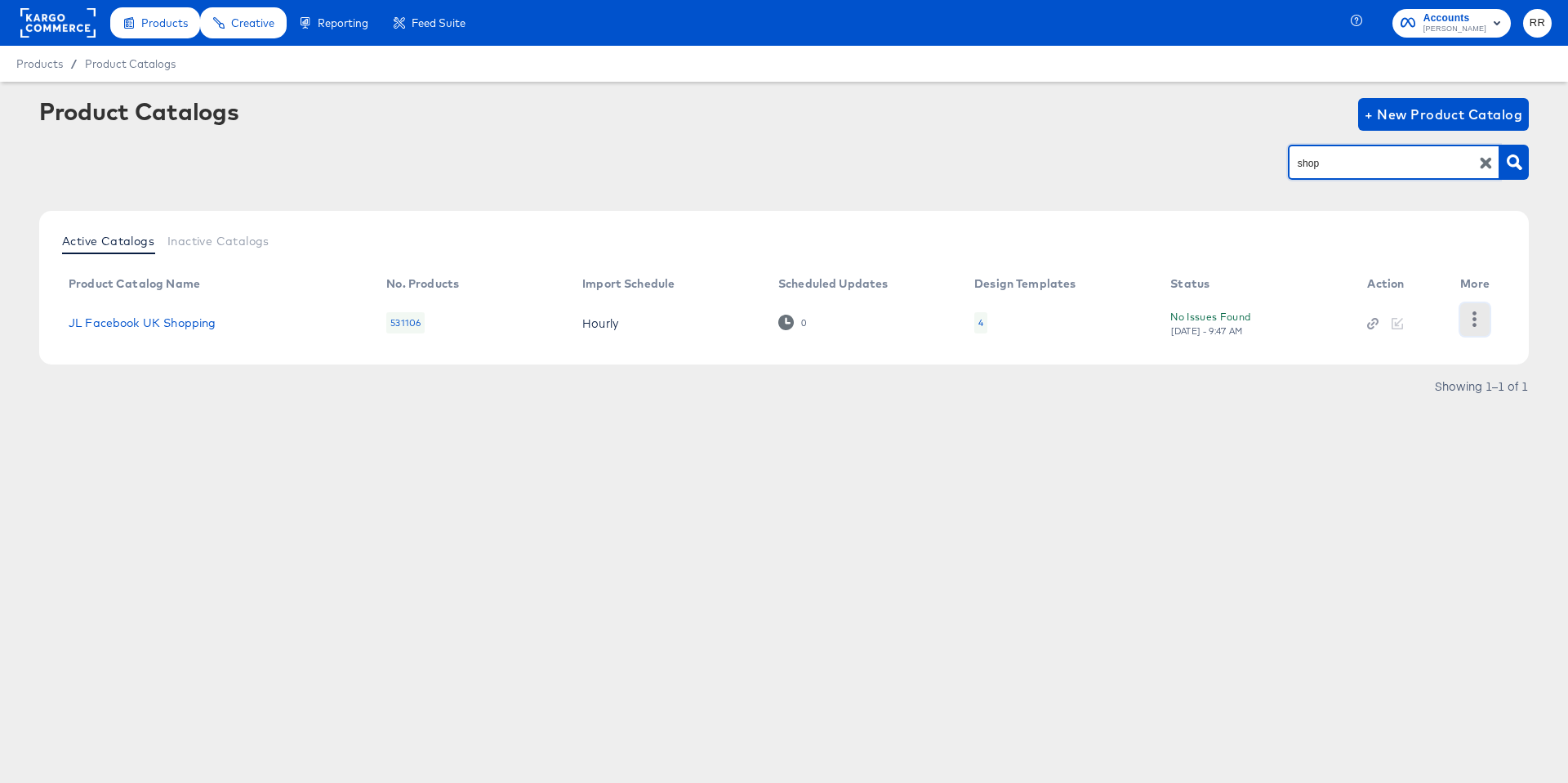
click at [1469, 321] on icon "button" at bounding box center [1475, 319] width 16 height 16
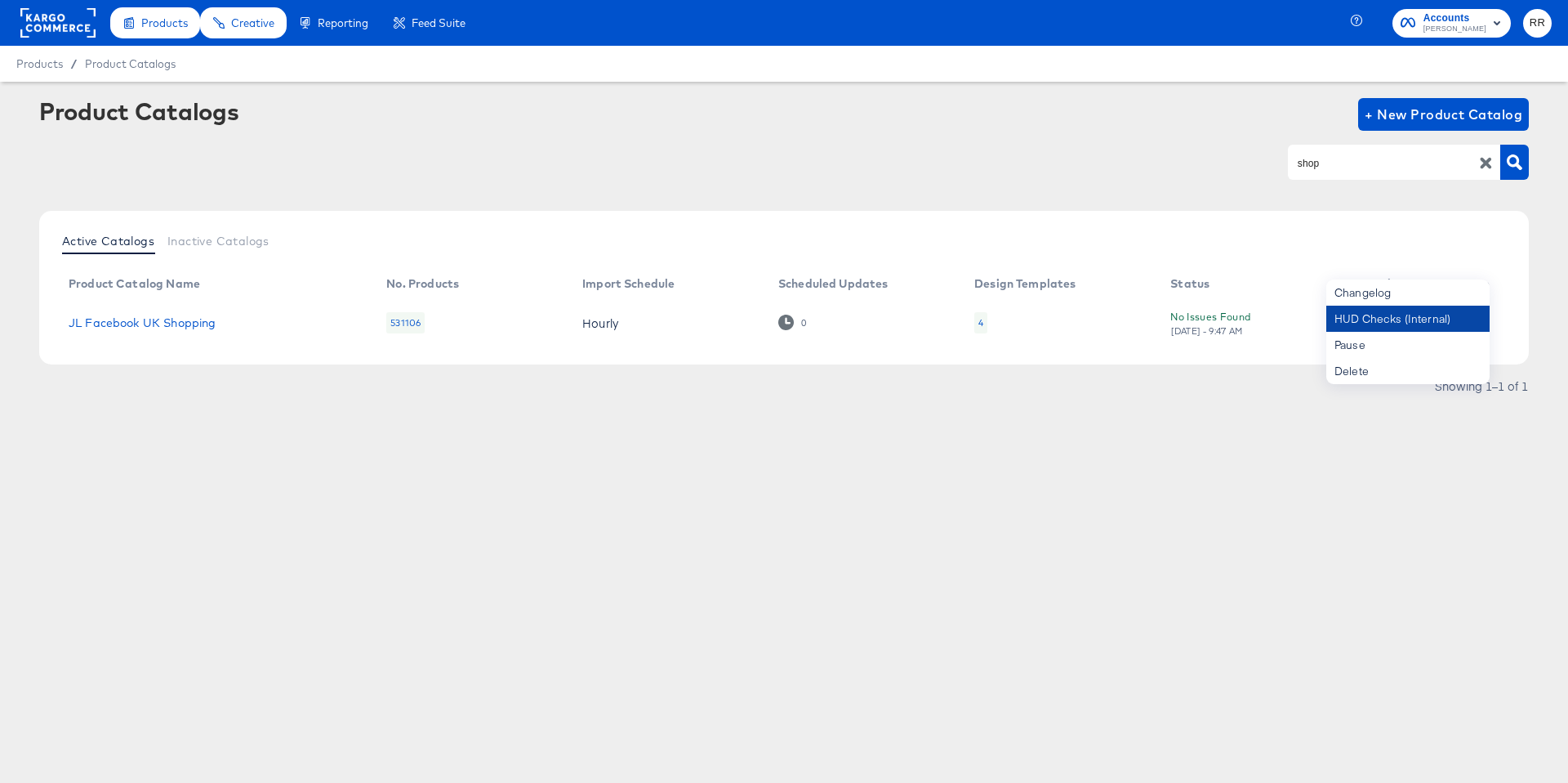
click at [1449, 330] on div "HUD Checks (Internal)" at bounding box center [1408, 318] width 163 height 26
click at [1340, 161] on input "shop" at bounding box center [1381, 162] width 174 height 18
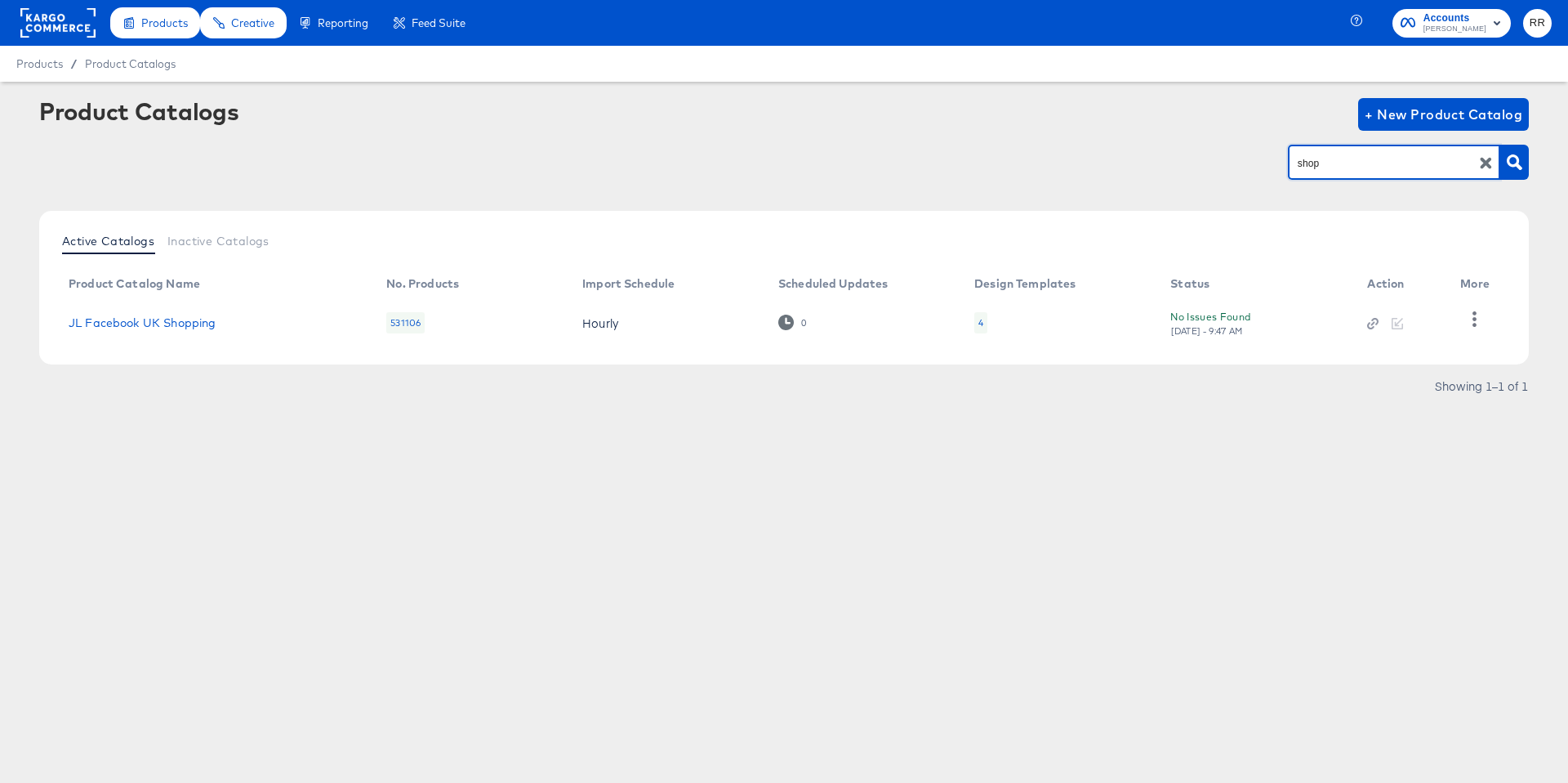
click at [1340, 161] on input "shop" at bounding box center [1381, 162] width 174 height 18
type input "tik"
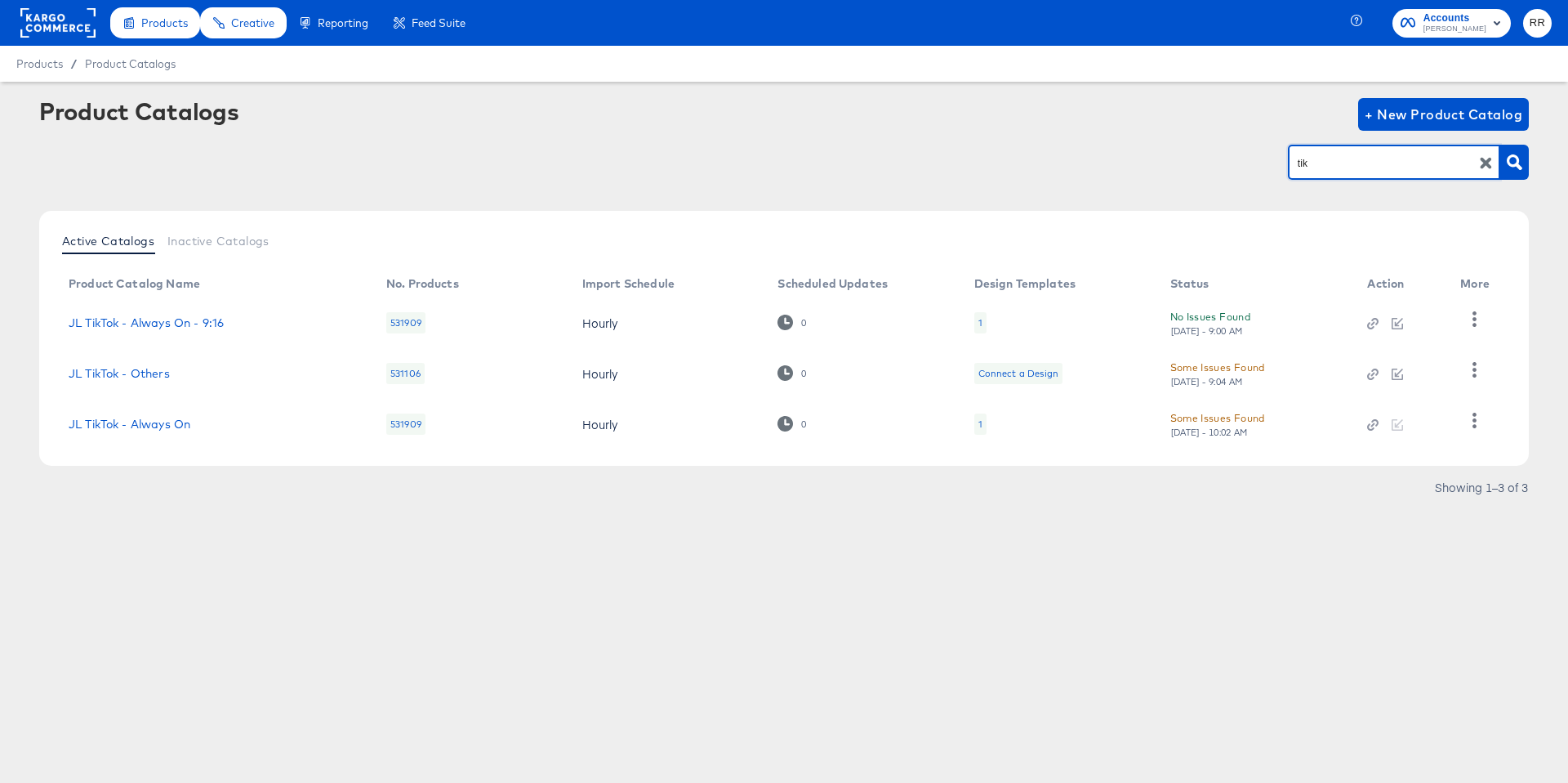
click at [980, 319] on div "1" at bounding box center [980, 322] width 4 height 13
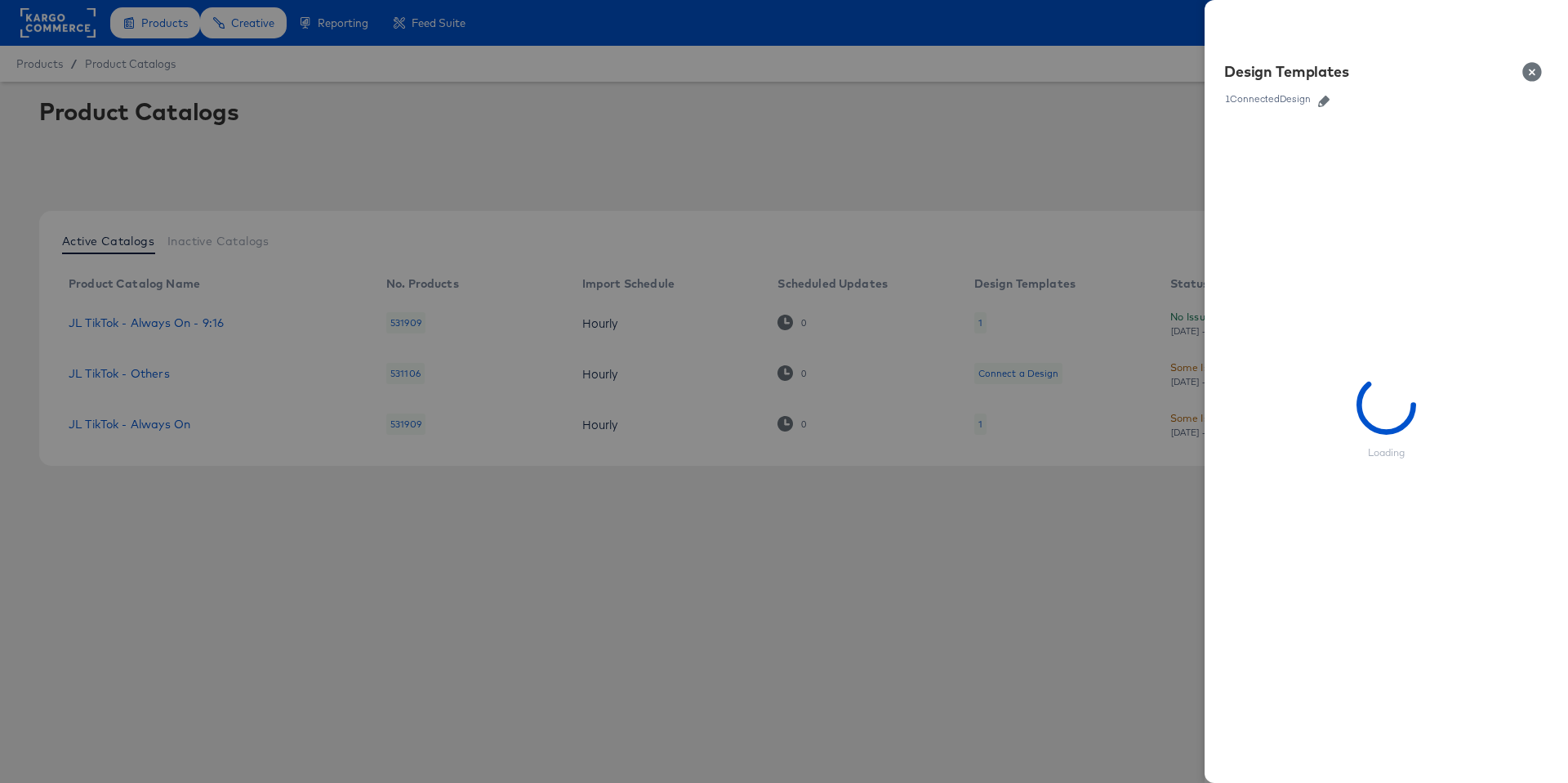
click at [1329, 102] on icon "button" at bounding box center [1324, 102] width 12 height 12
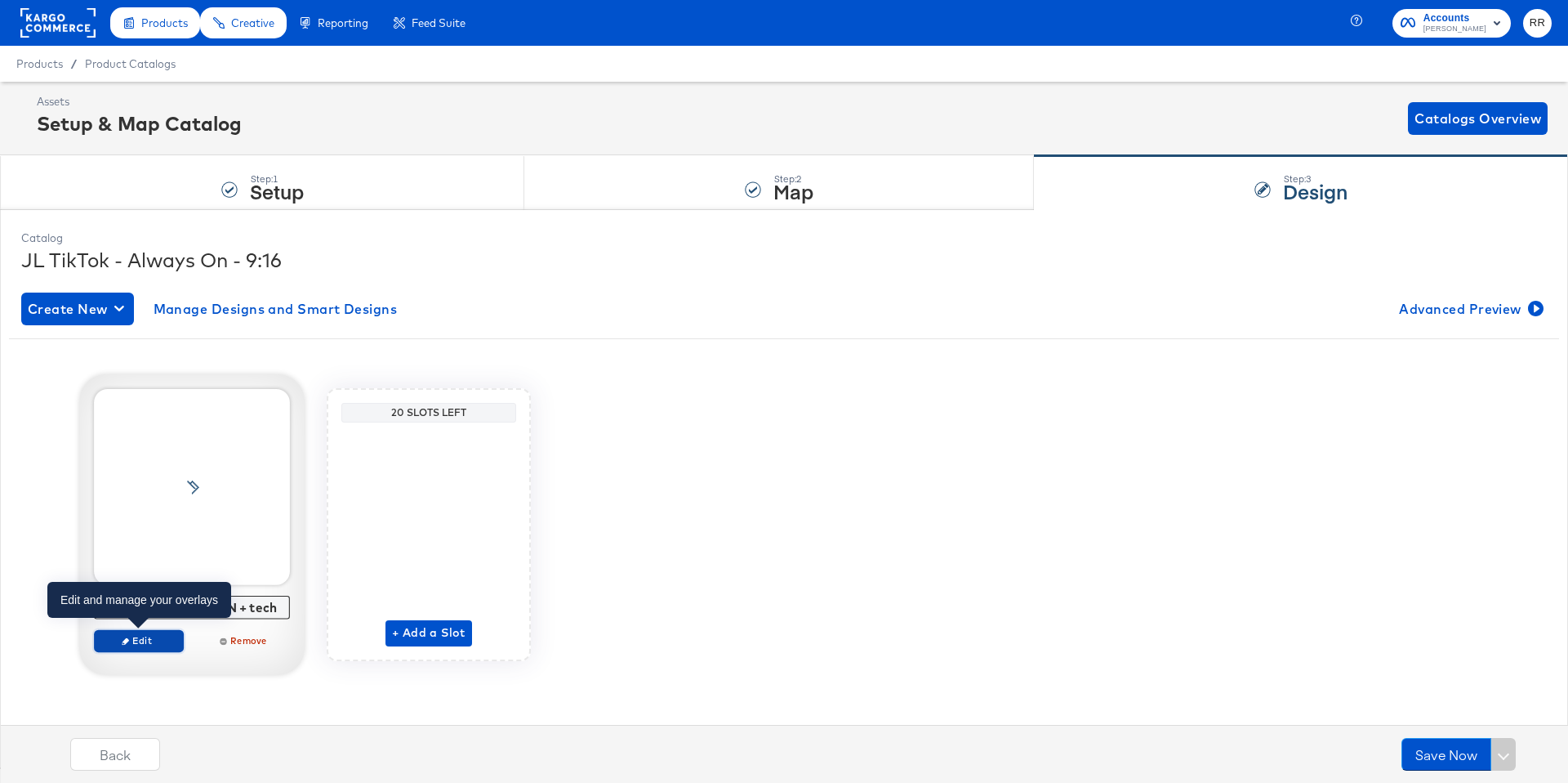
click at [146, 633] on button "Edit" at bounding box center [139, 640] width 90 height 23
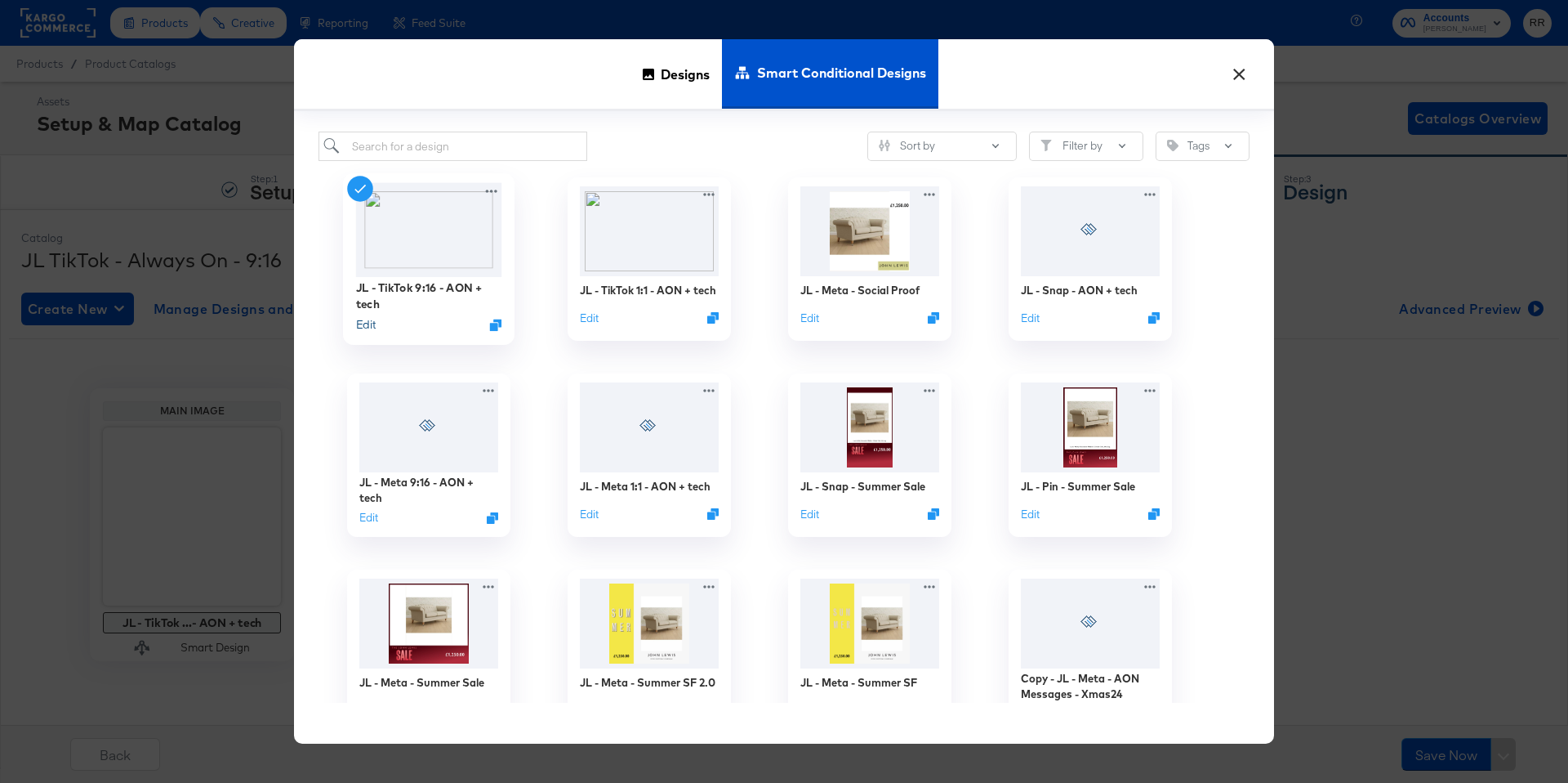
click at [368, 326] on button "Edit" at bounding box center [366, 325] width 19 height 16
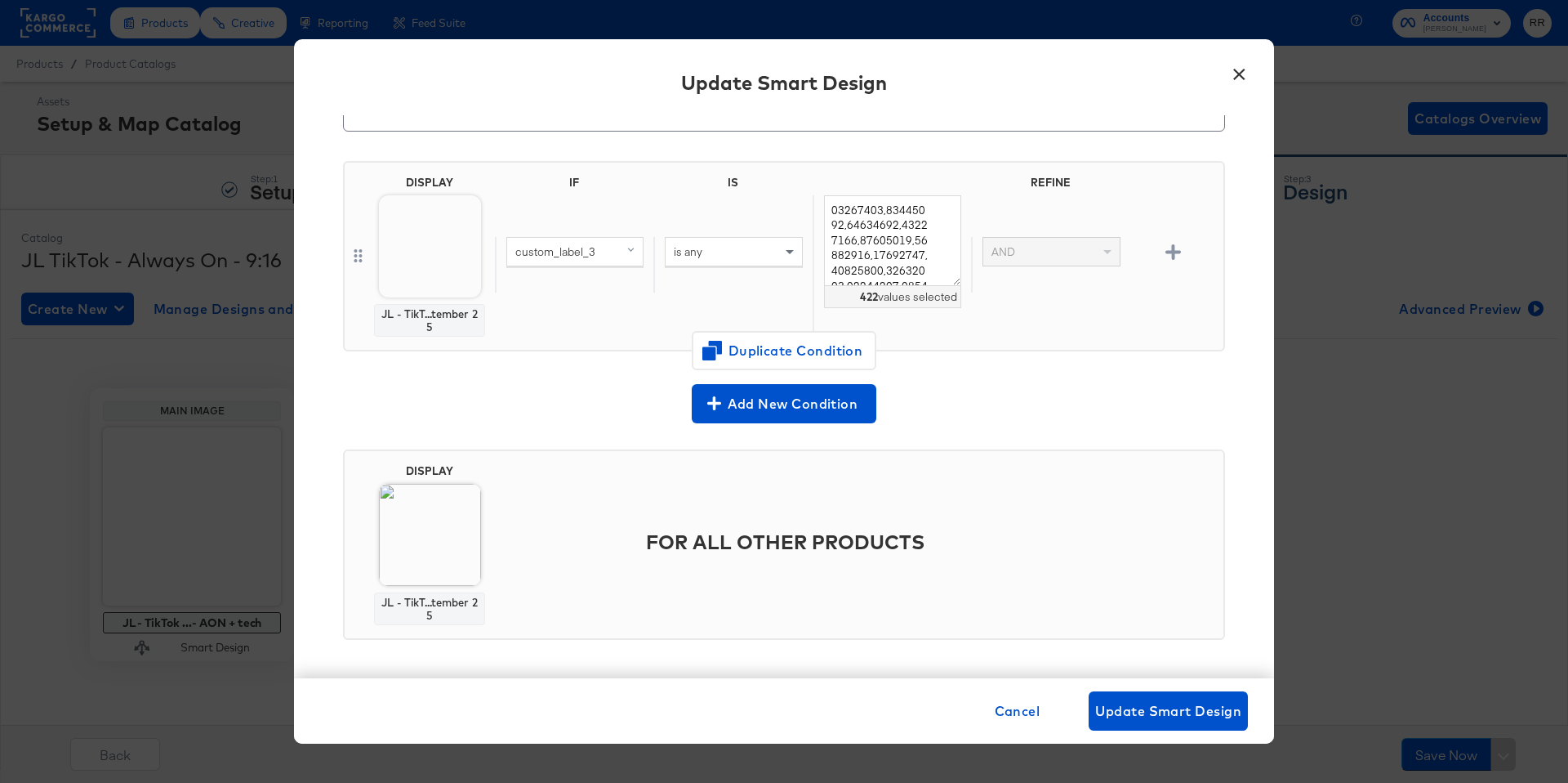
scroll to position [90, 0]
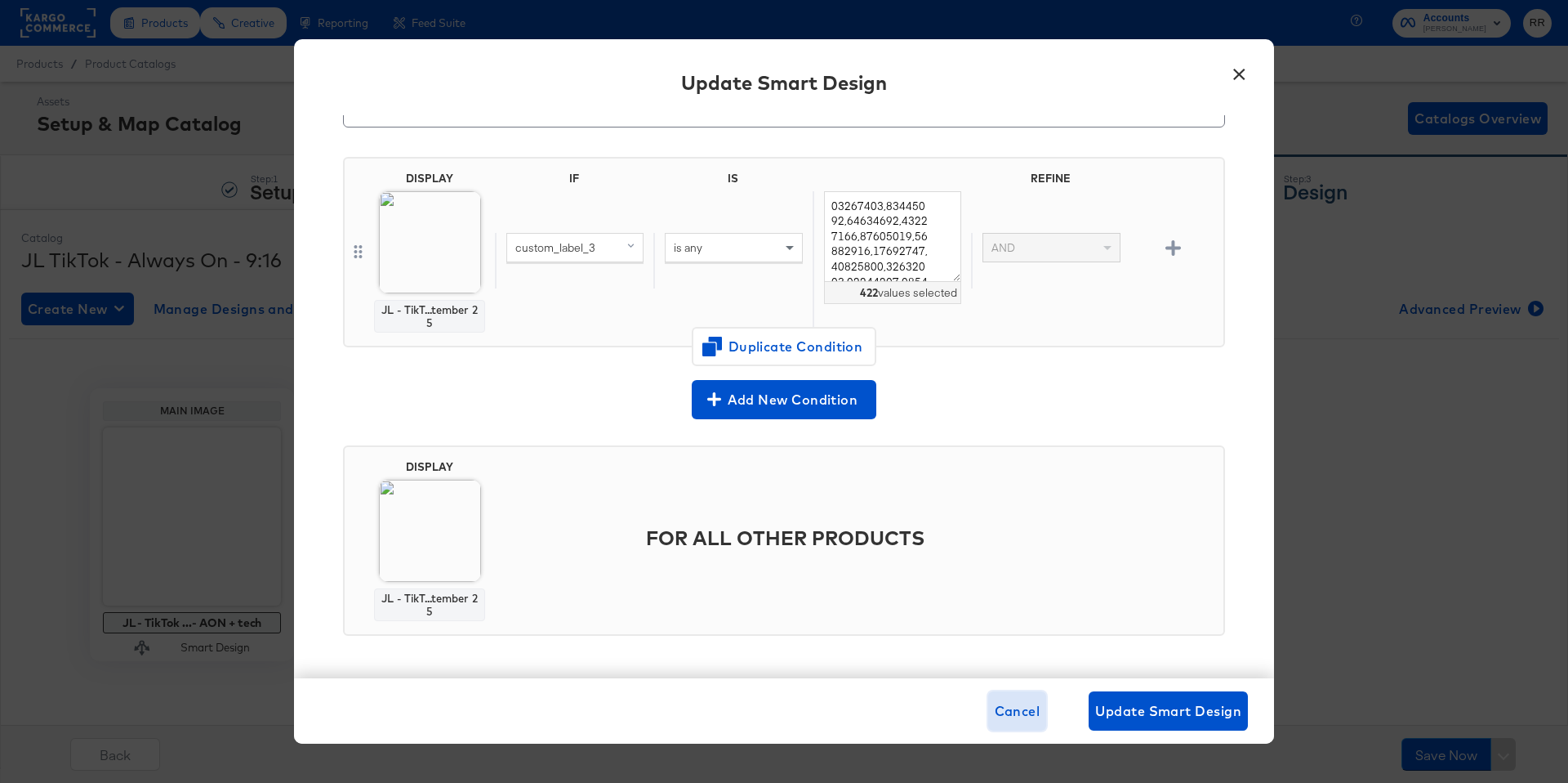
click at [1014, 706] on span "Cancel" at bounding box center [1017, 711] width 46 height 23
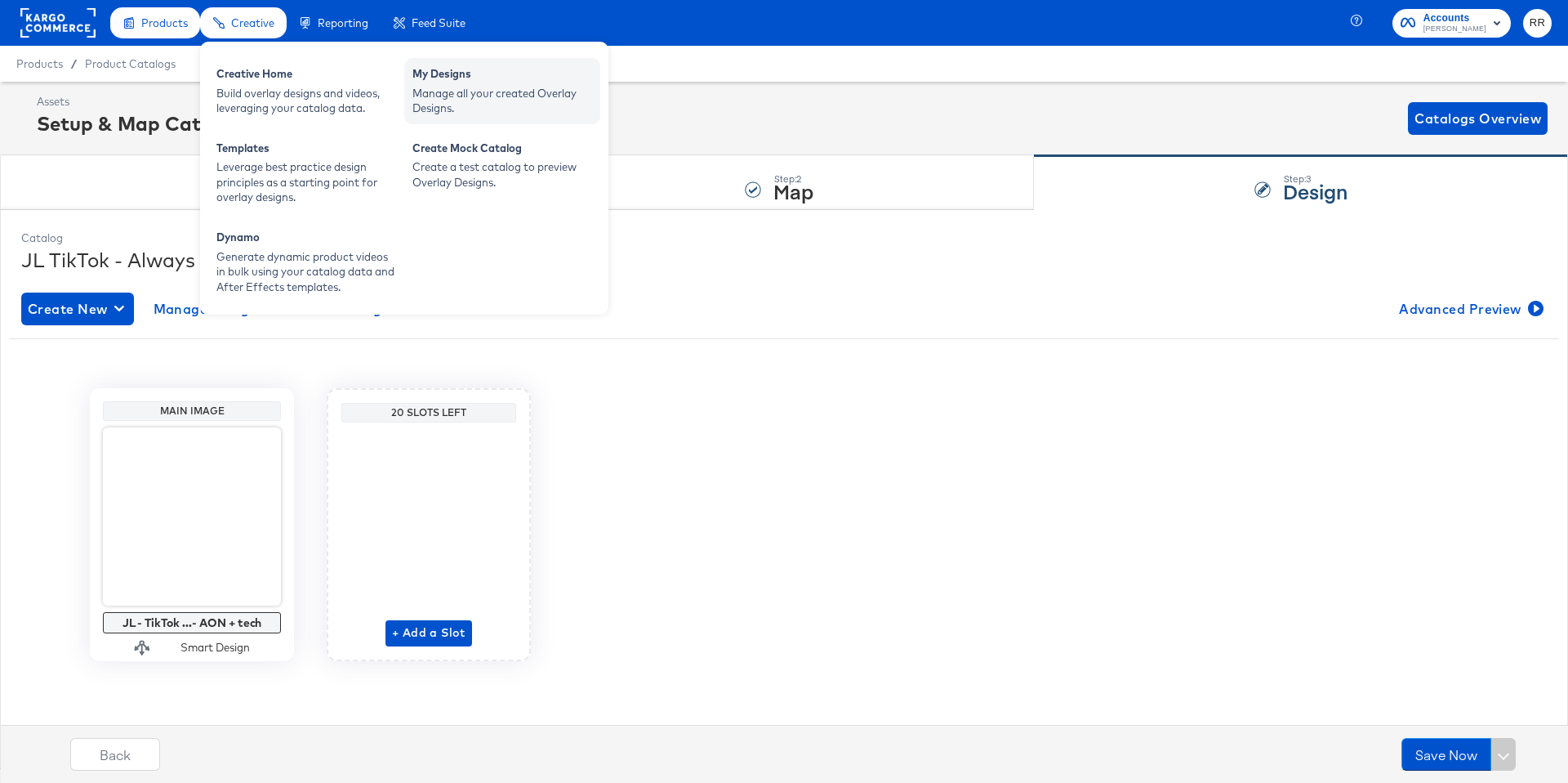
click at [442, 77] on div "My Designs" at bounding box center [501, 76] width 179 height 19
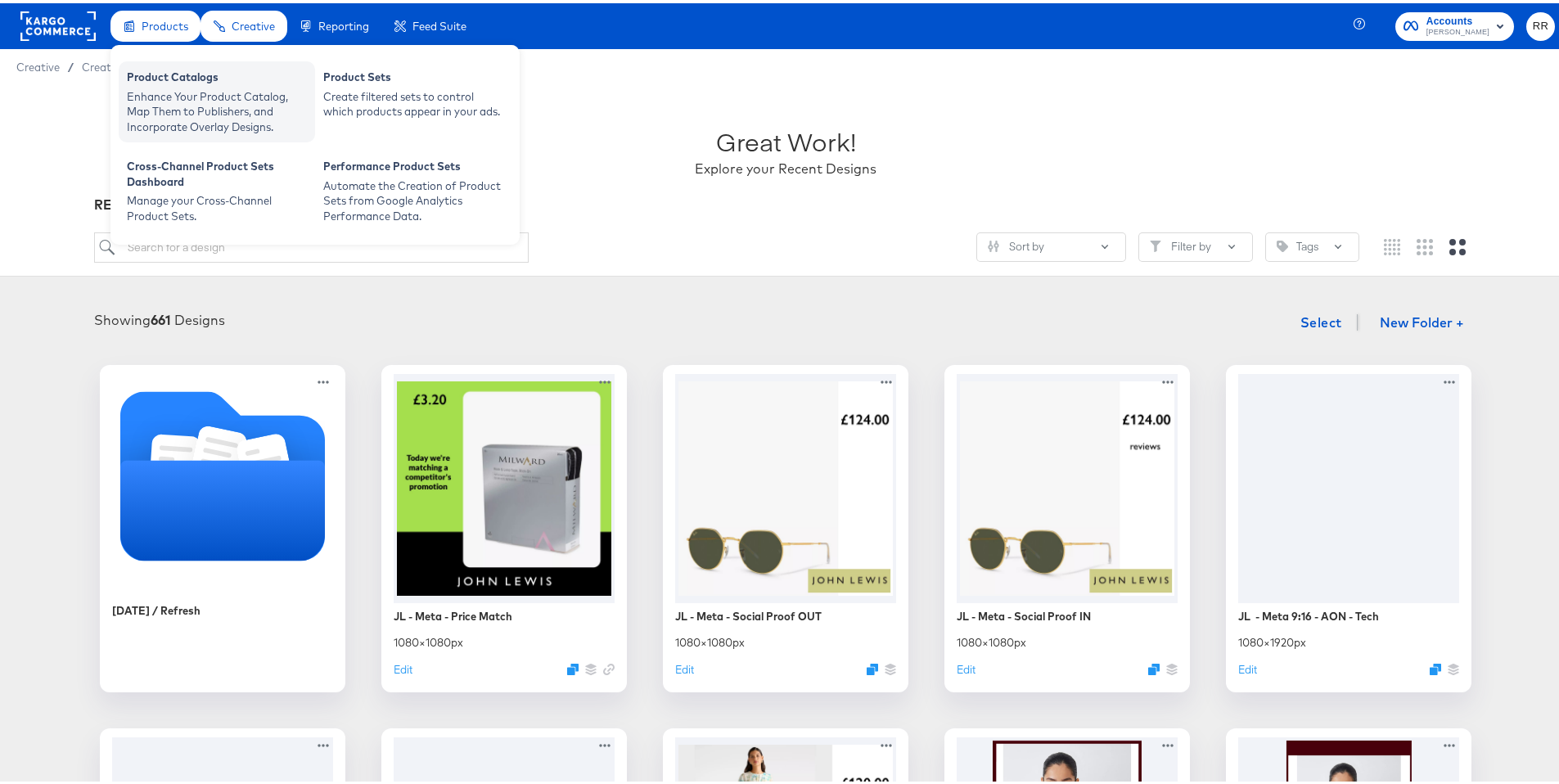
click at [155, 82] on div "Product Catalogs" at bounding box center [217, 76] width 180 height 19
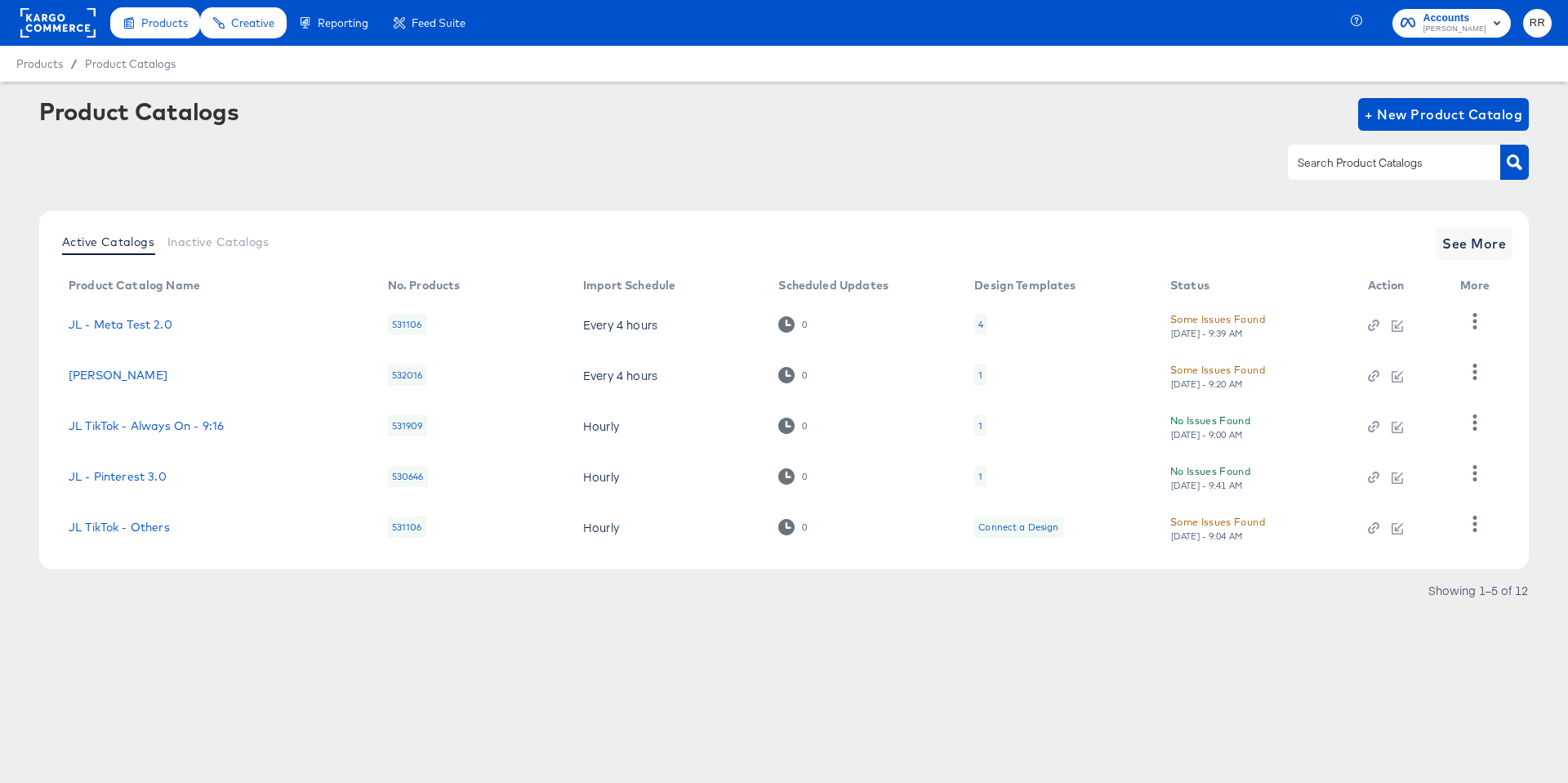
click at [1332, 162] on input "text" at bounding box center [1381, 162] width 174 height 18
type input "tik"
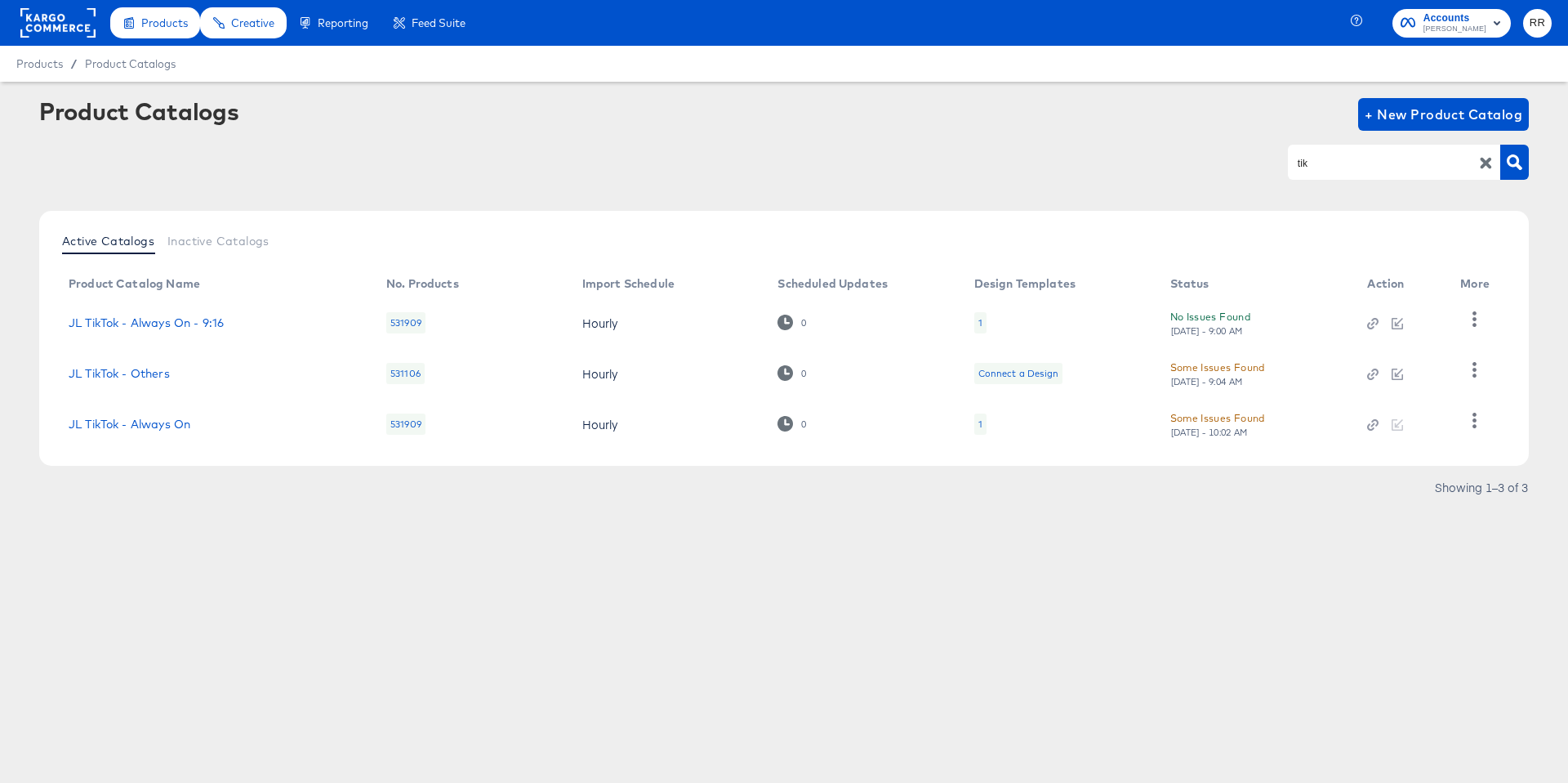
click at [984, 426] on div "1" at bounding box center [980, 424] width 13 height 21
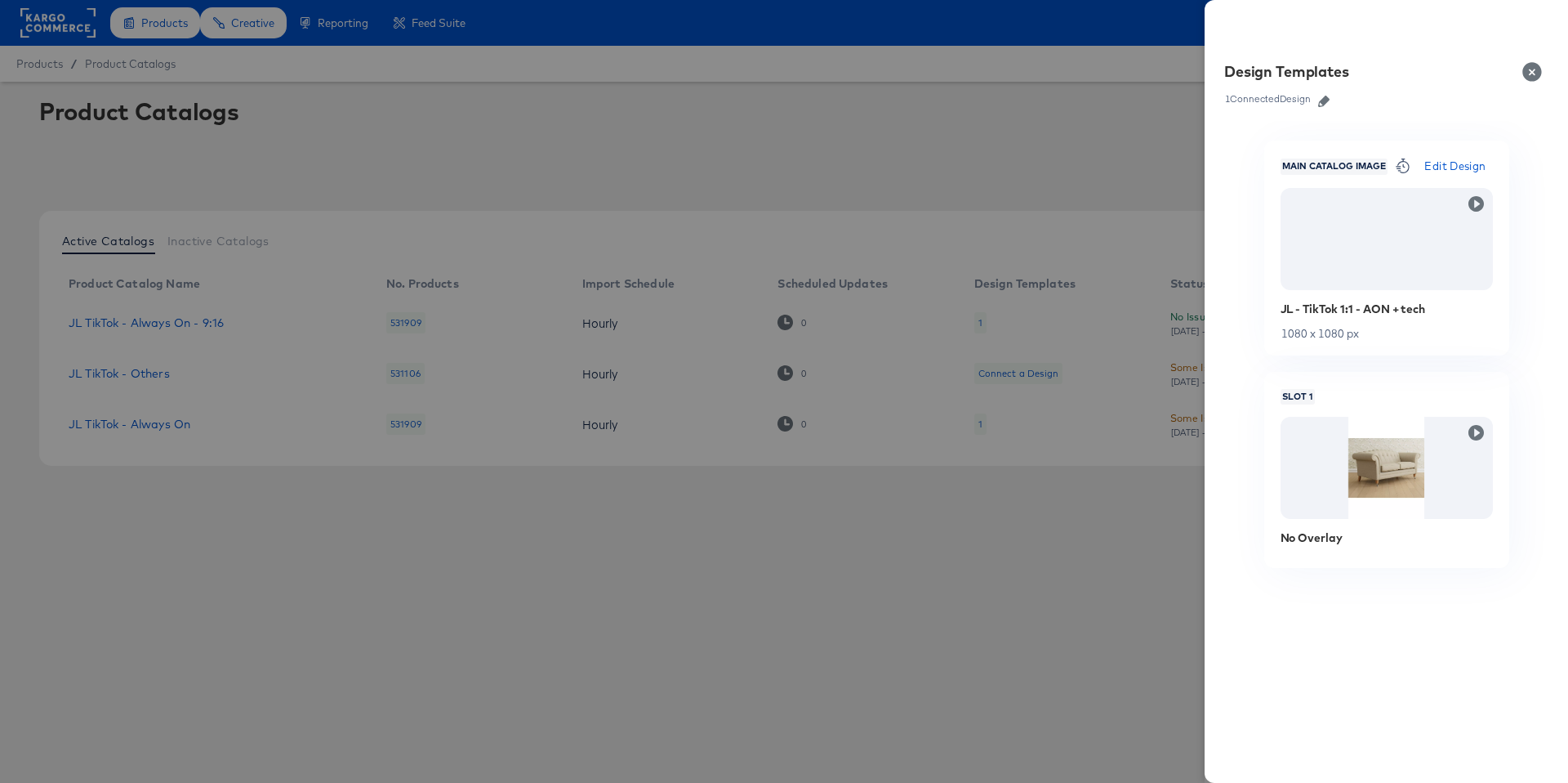
click at [1321, 105] on icon "button" at bounding box center [1324, 102] width 12 height 12
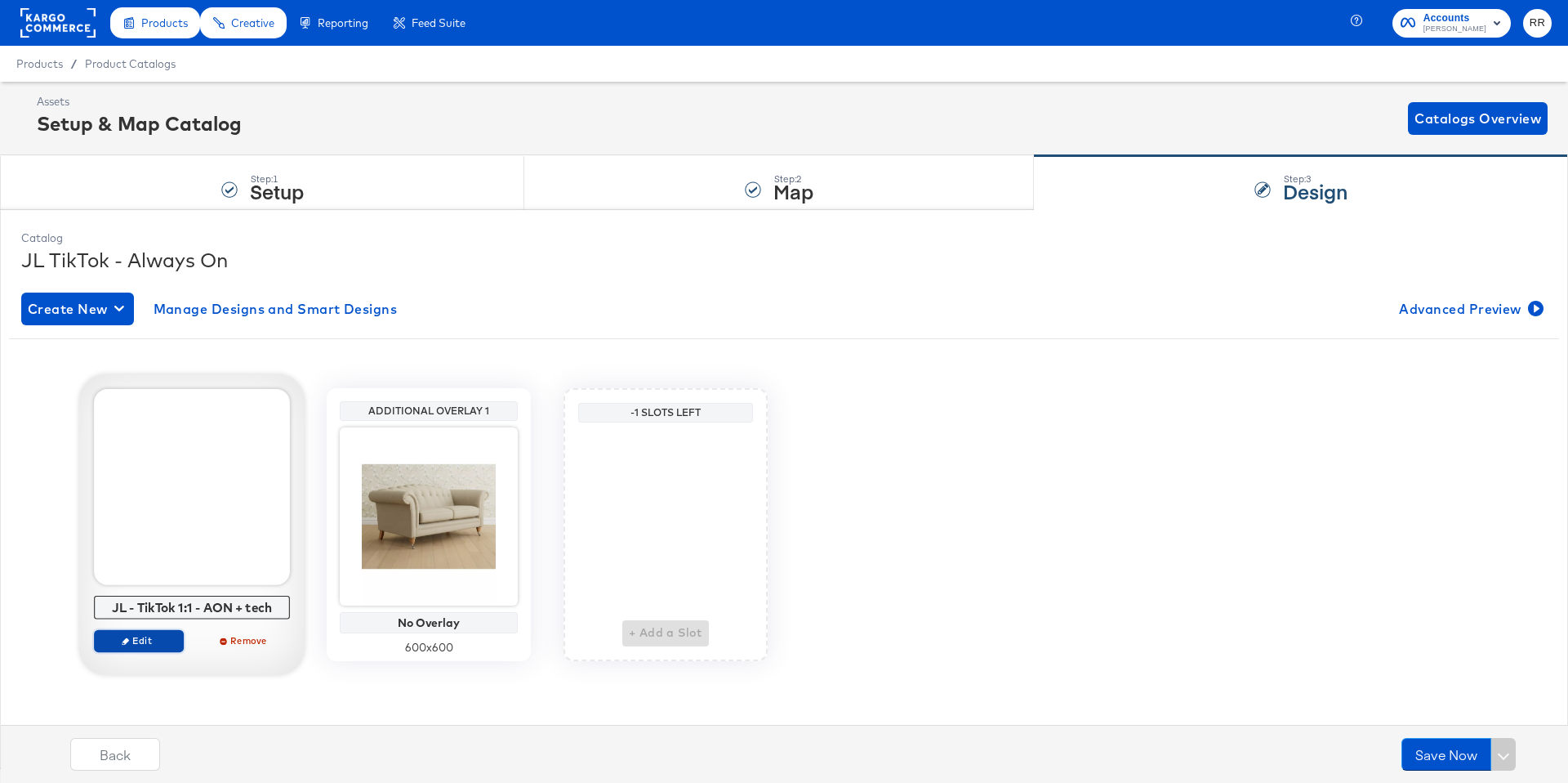
click at [137, 647] on button "Edit" at bounding box center [139, 640] width 90 height 23
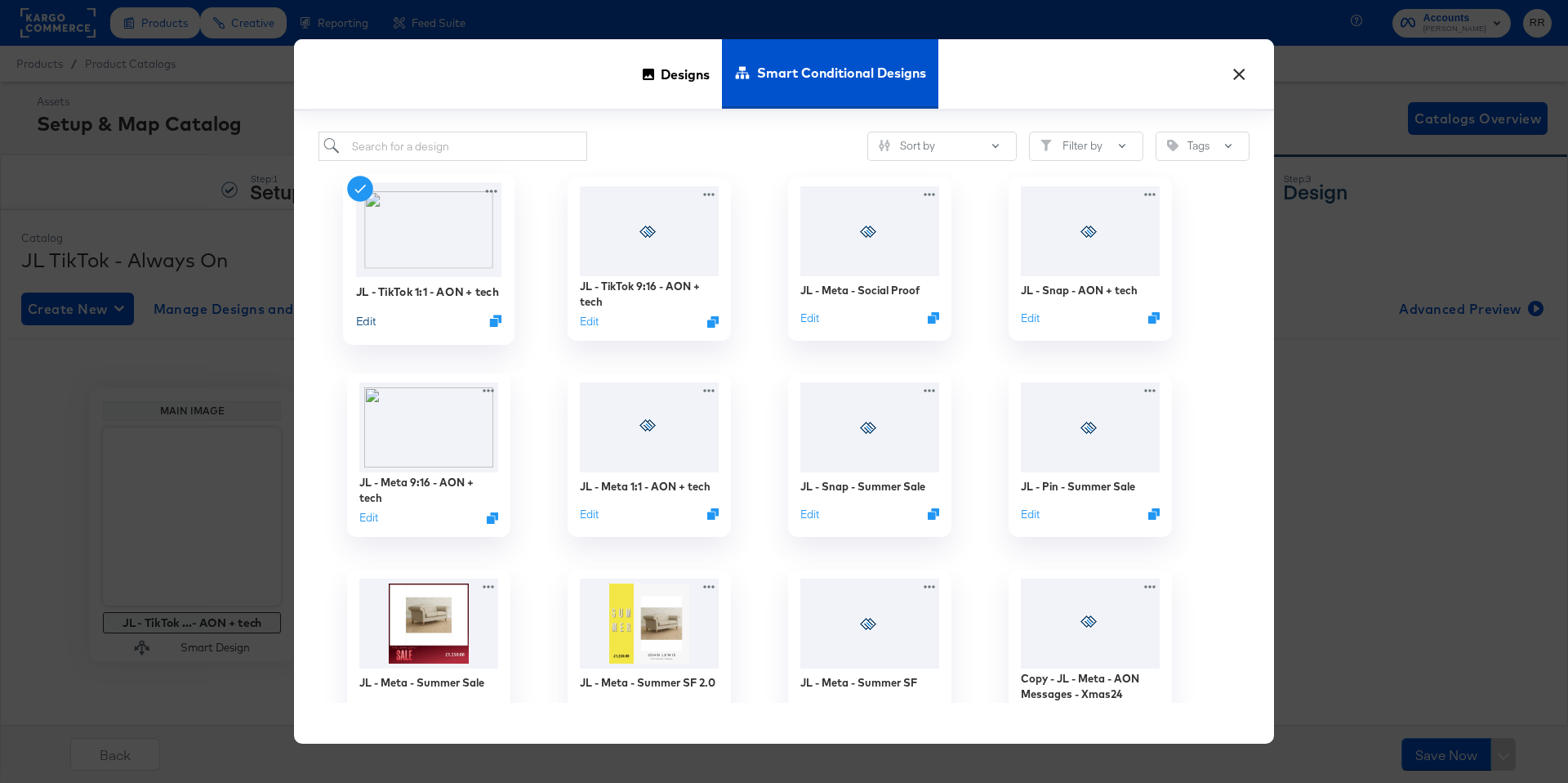
click at [369, 320] on button "Edit" at bounding box center [366, 321] width 19 height 16
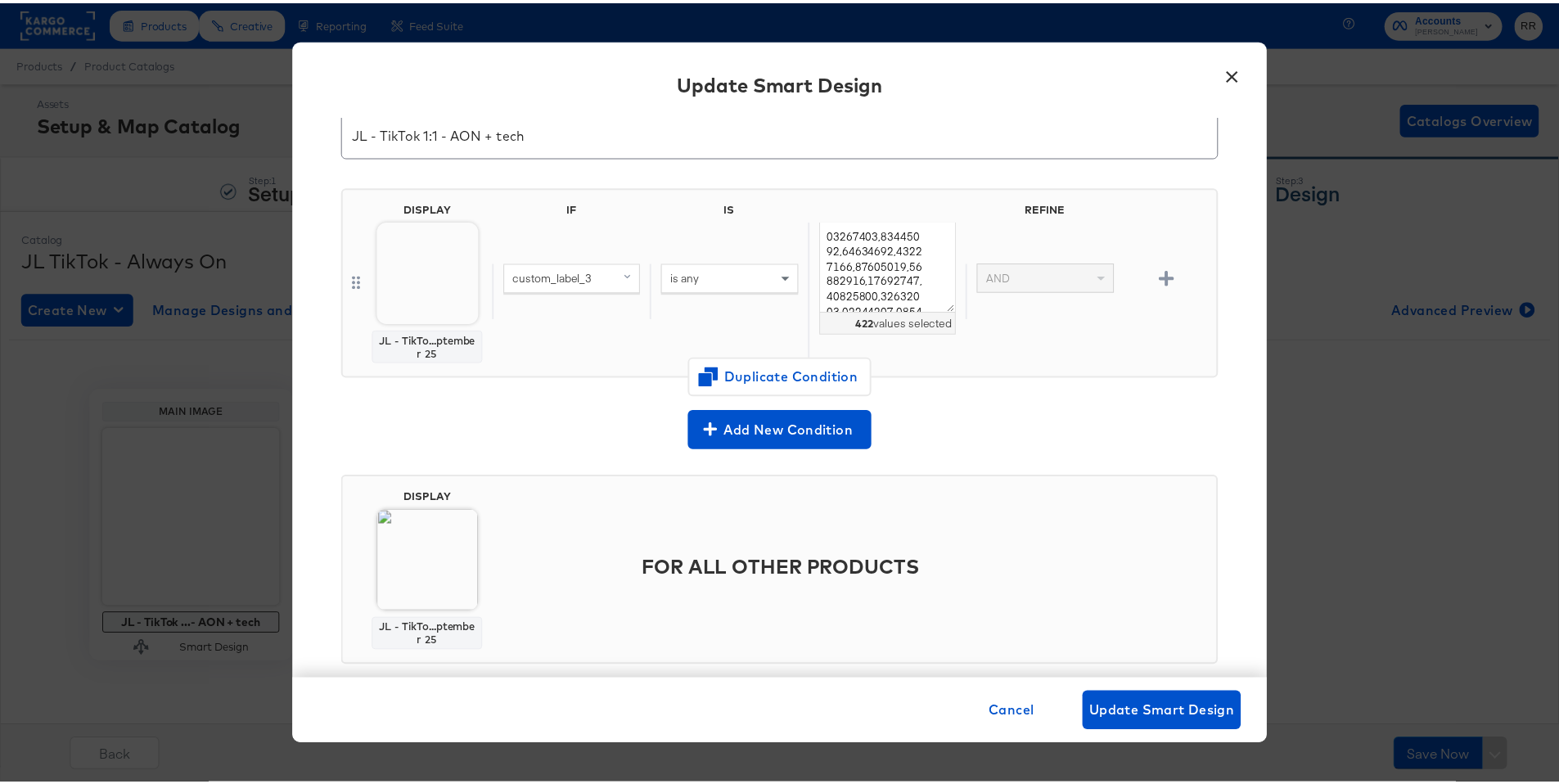
scroll to position [90, 0]
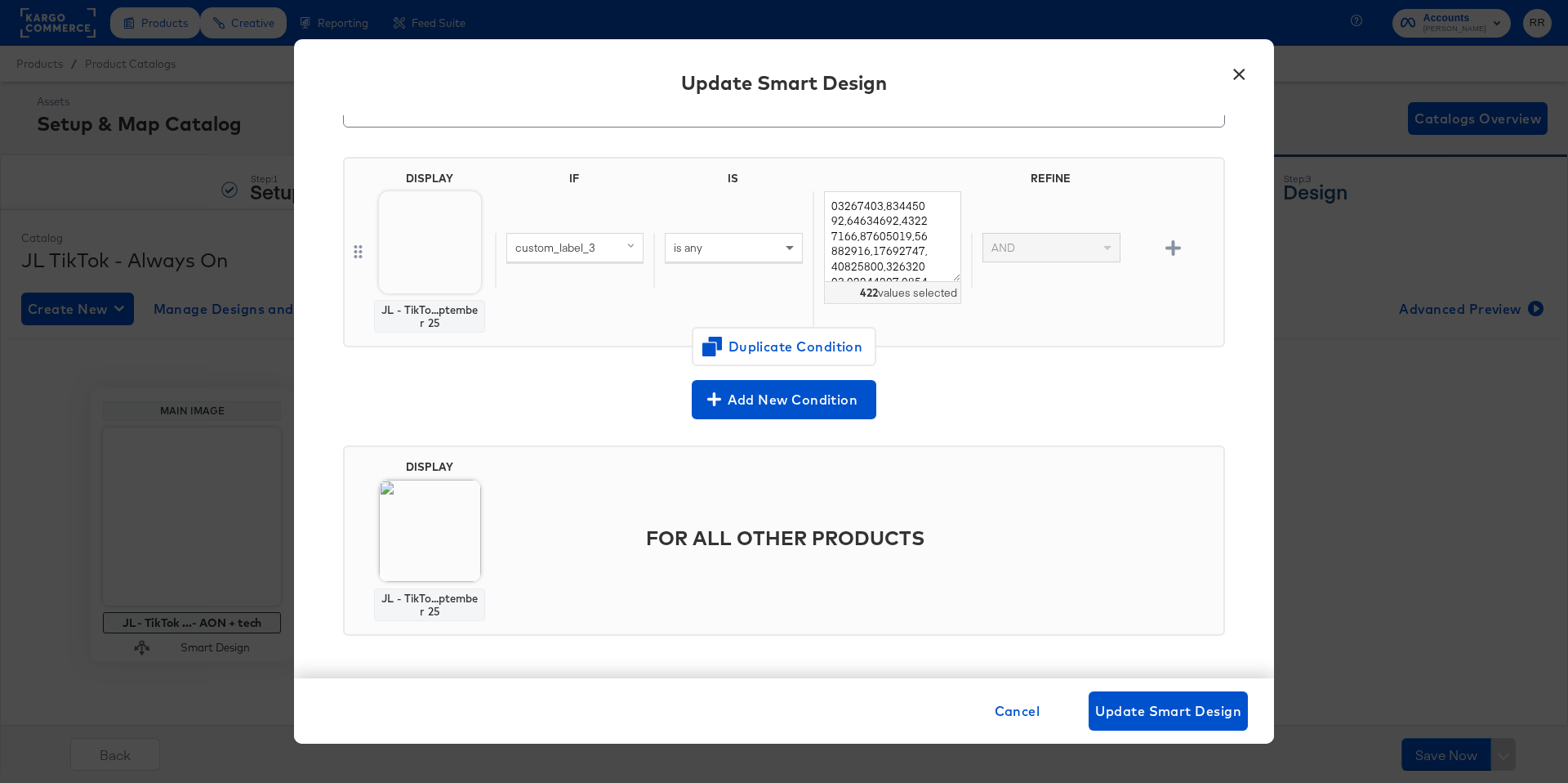
click at [1233, 74] on button "×" at bounding box center [1238, 70] width 29 height 29
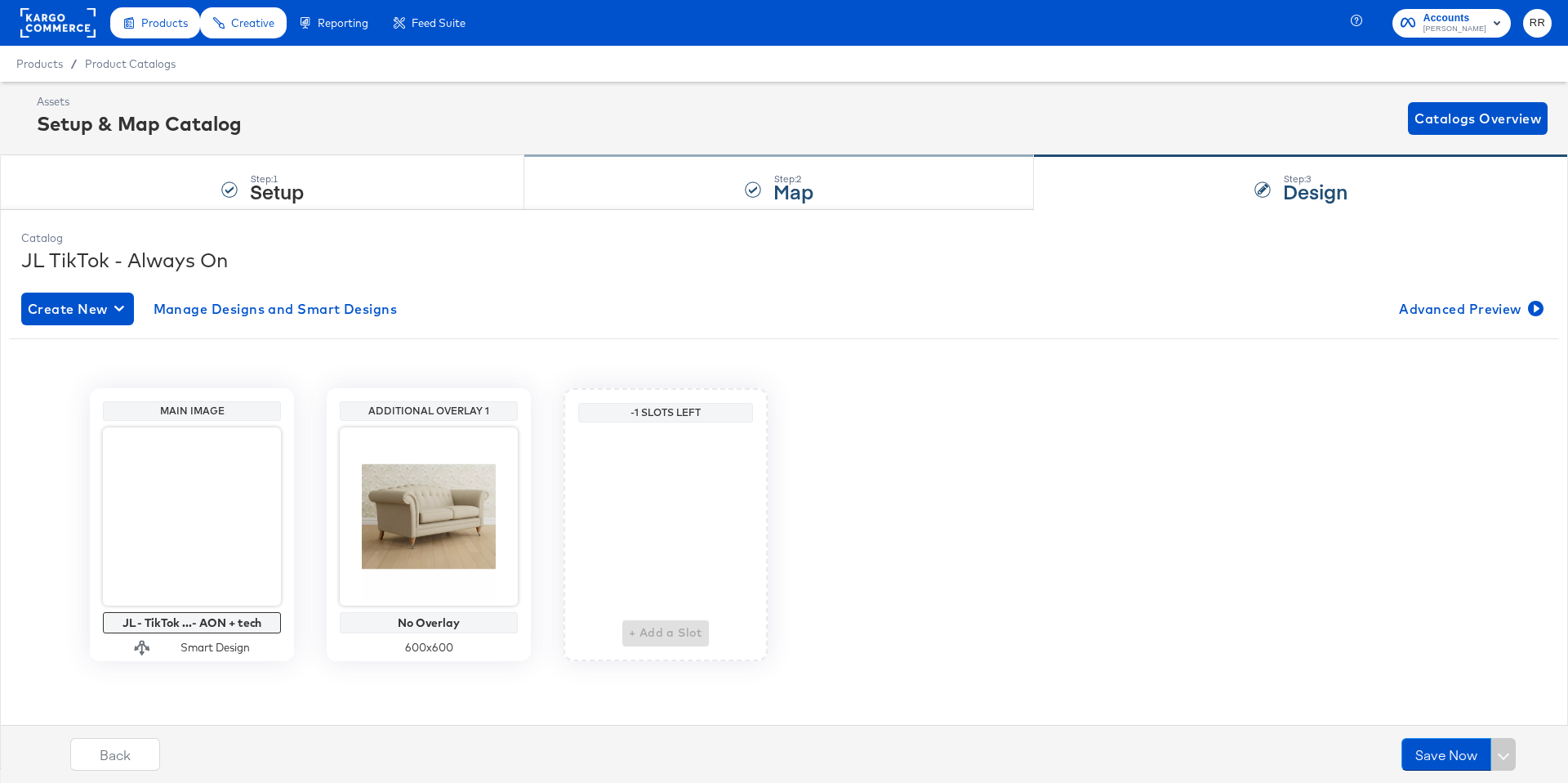
click at [661, 180] on div "Step: 2 Map" at bounding box center [780, 183] width 510 height 54
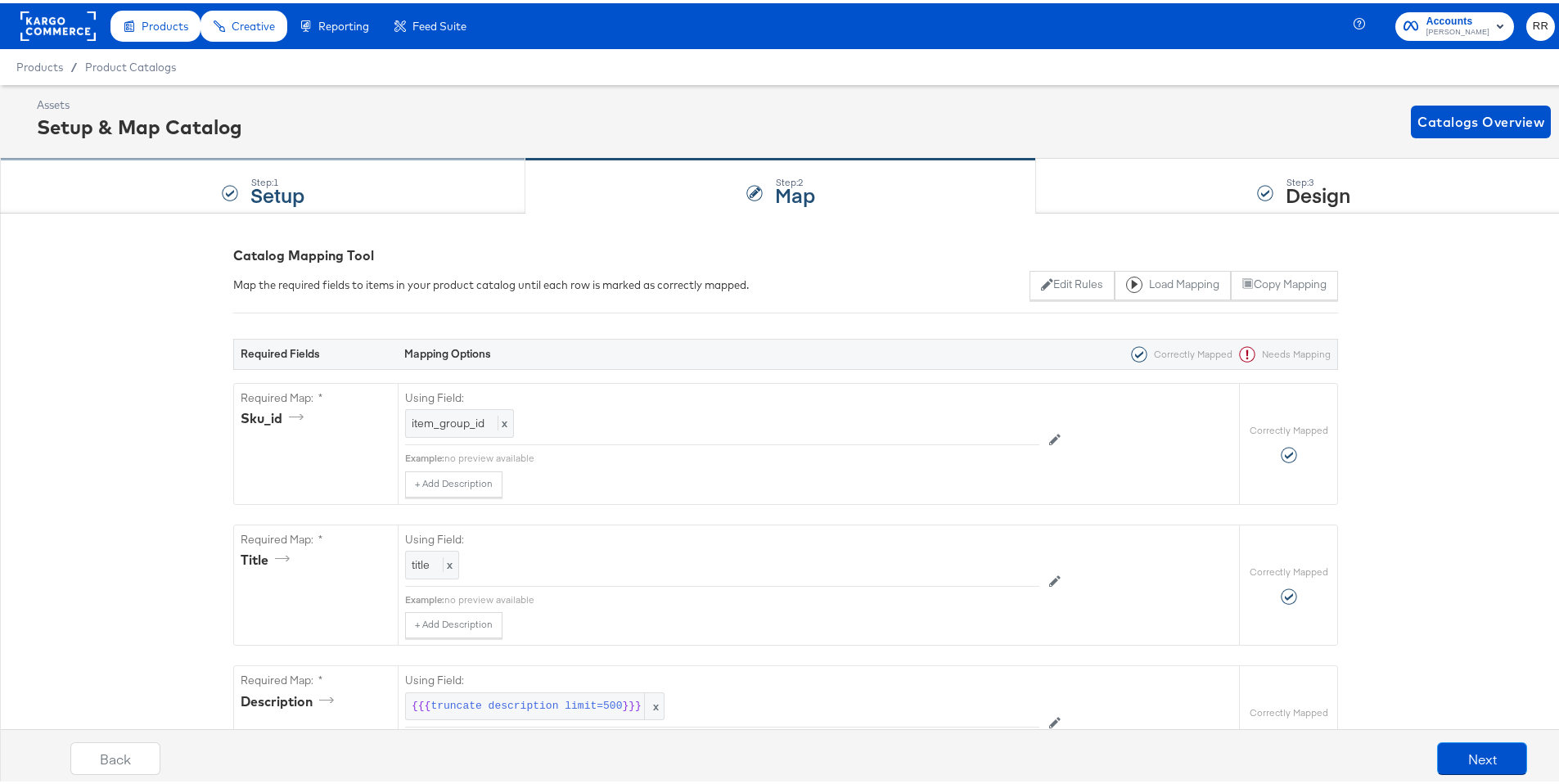
click at [397, 179] on div "Step: 1 Setup" at bounding box center [262, 184] width 526 height 54
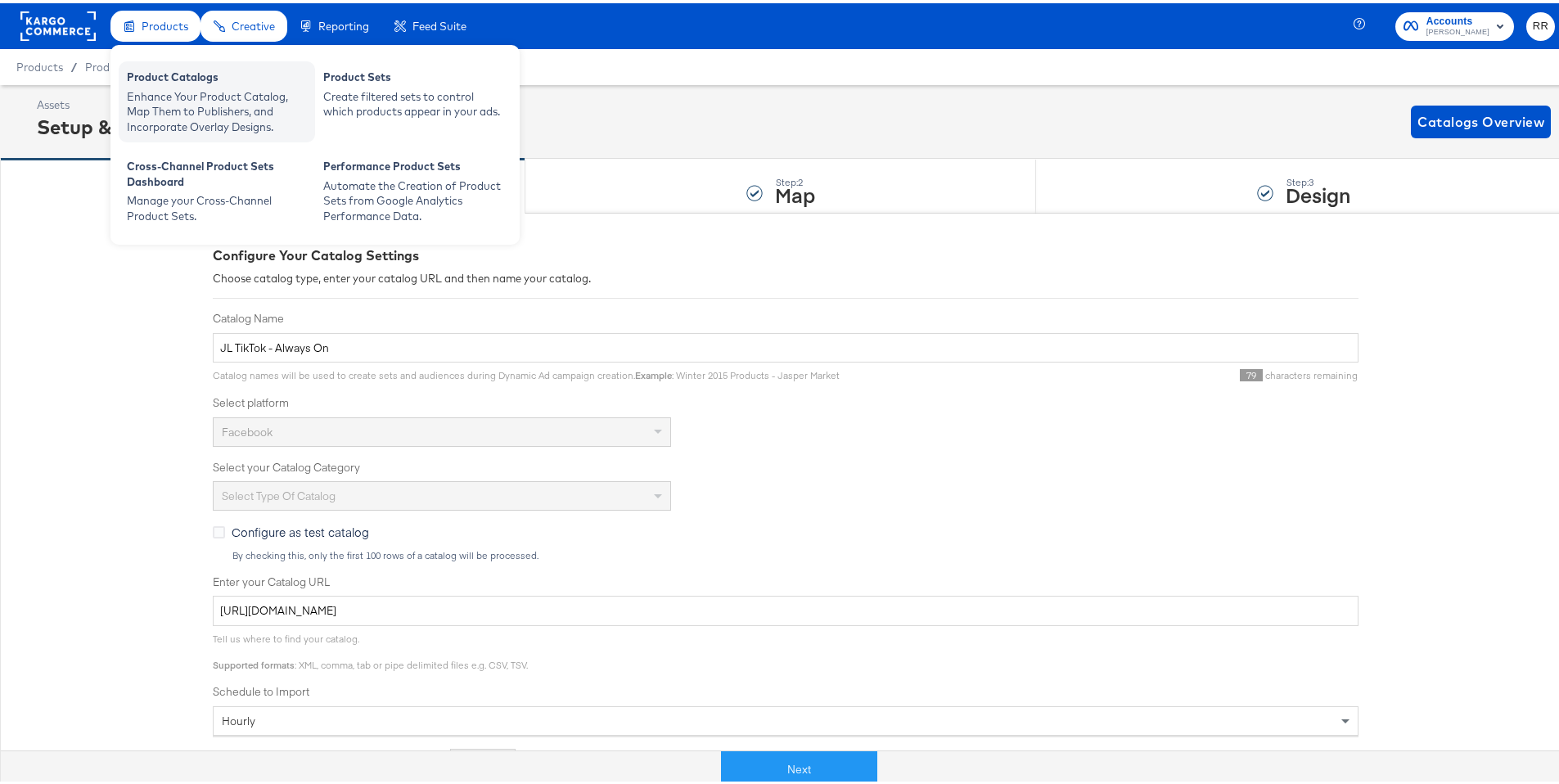
click at [214, 85] on div "Enhance Your Product Catalog, Map Them to Publishers, and Incorporate Overlay D…" at bounding box center [217, 108] width 180 height 46
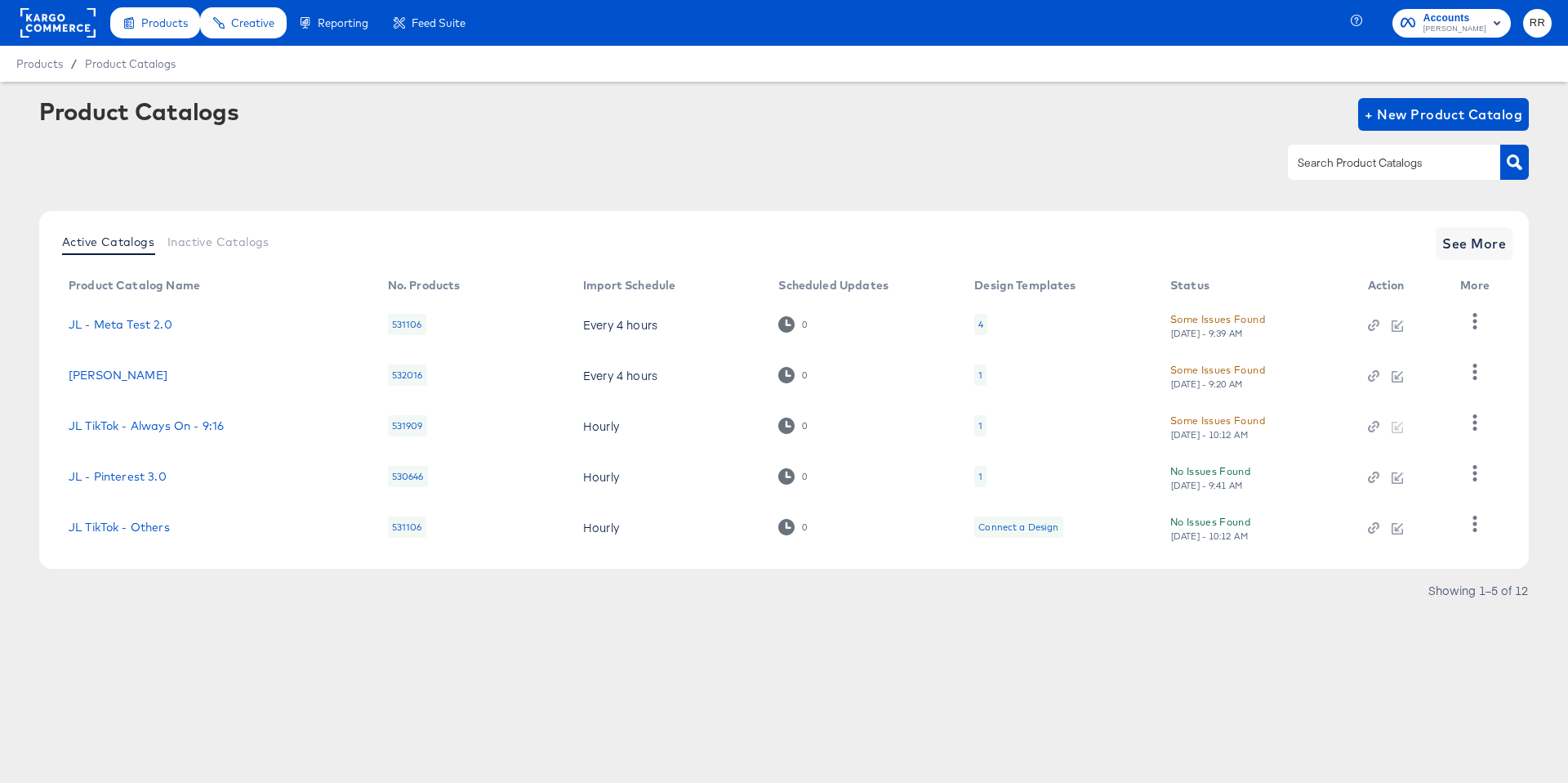
click at [1360, 163] on input "text" at bounding box center [1381, 162] width 174 height 18
type input "tik"
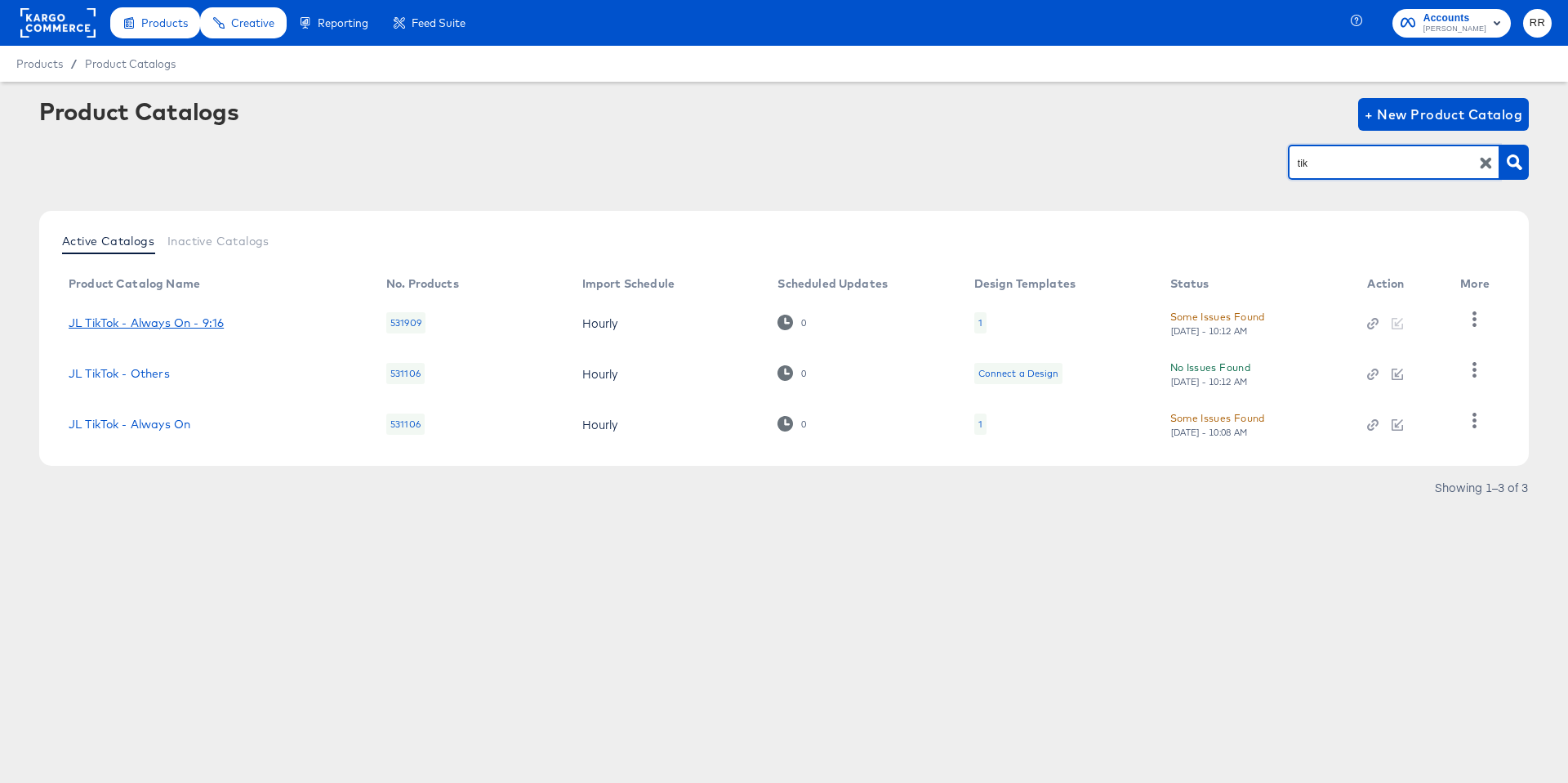
click at [211, 323] on link "JL TikTok - Always On - 9:16" at bounding box center [146, 322] width 155 height 13
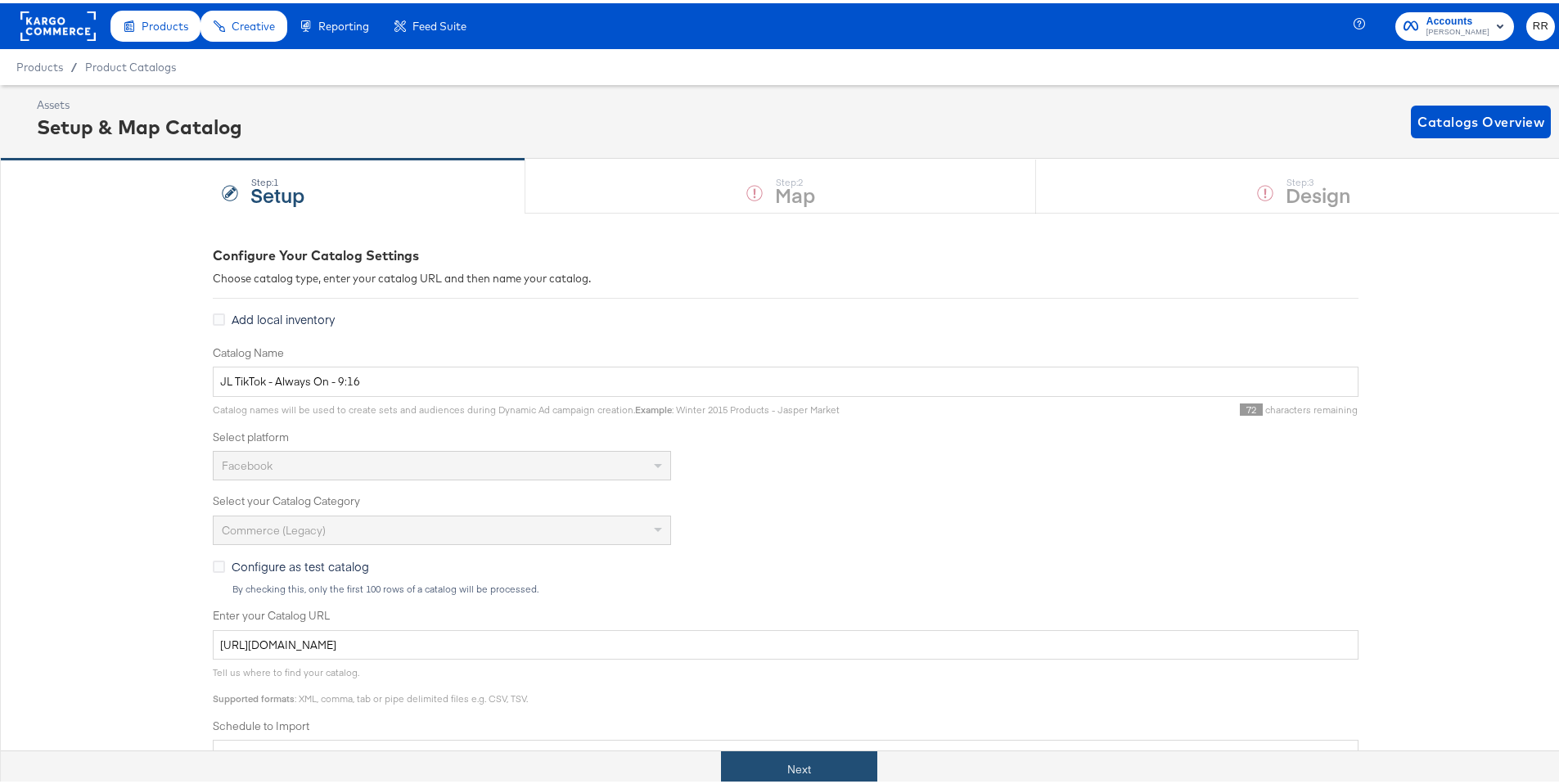
click at [770, 778] on button "Next" at bounding box center [799, 767] width 156 height 37
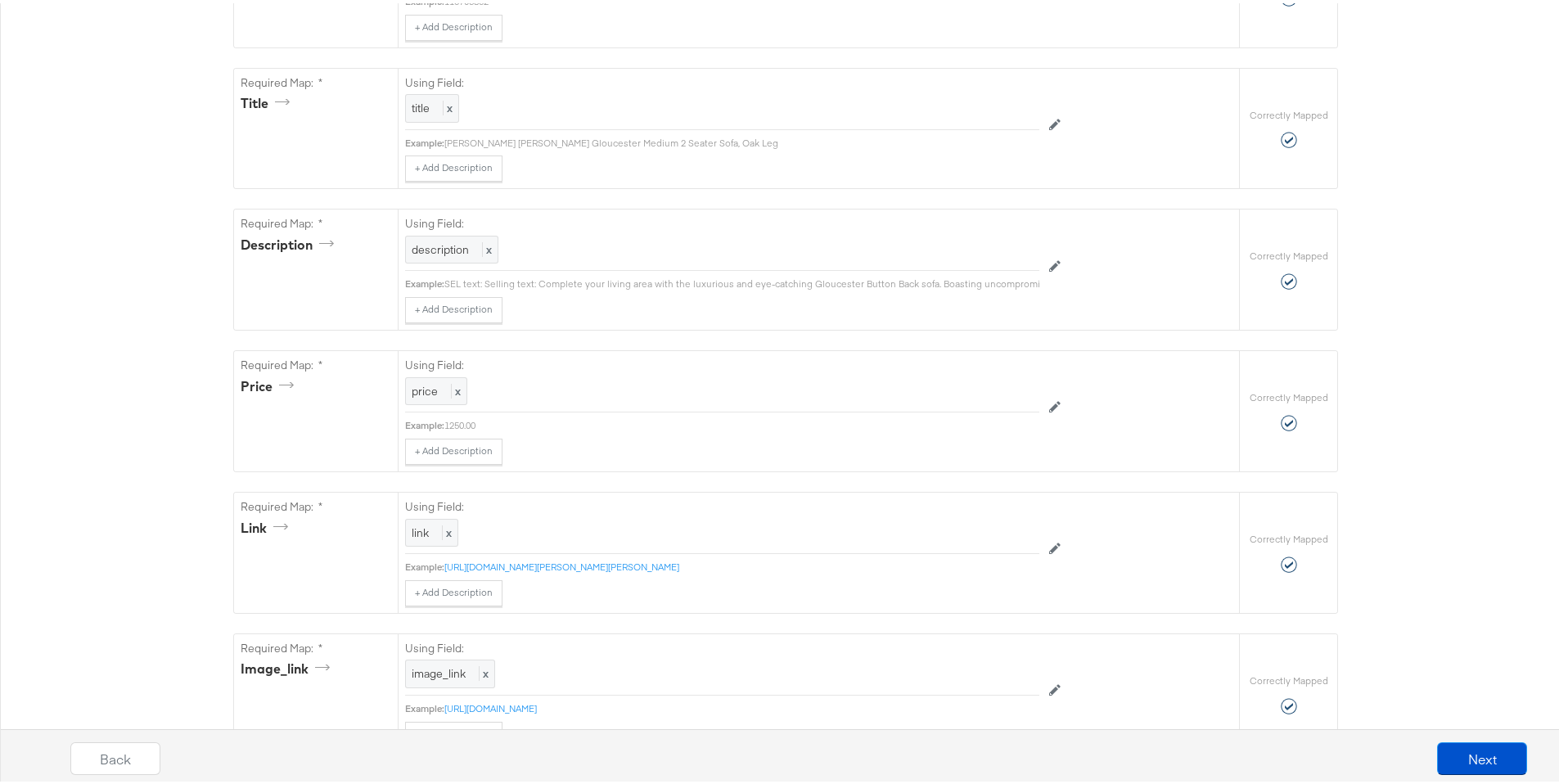
scroll to position [1804, 0]
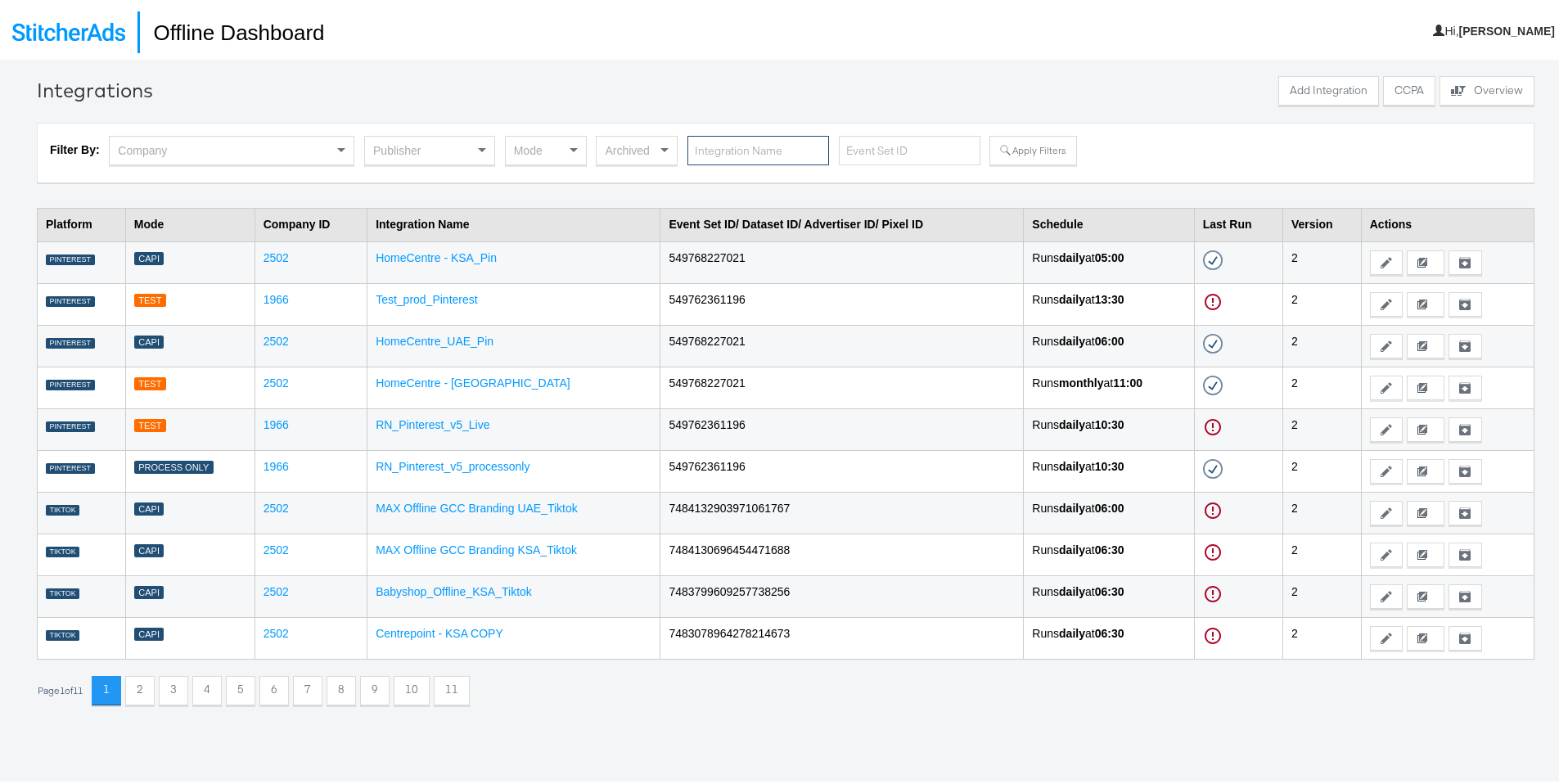
click at [720, 147] on input "text" at bounding box center [758, 147] width 142 height 30
type input "snap"
click at [1015, 144] on button "Apply Filters" at bounding box center [1032, 147] width 87 height 29
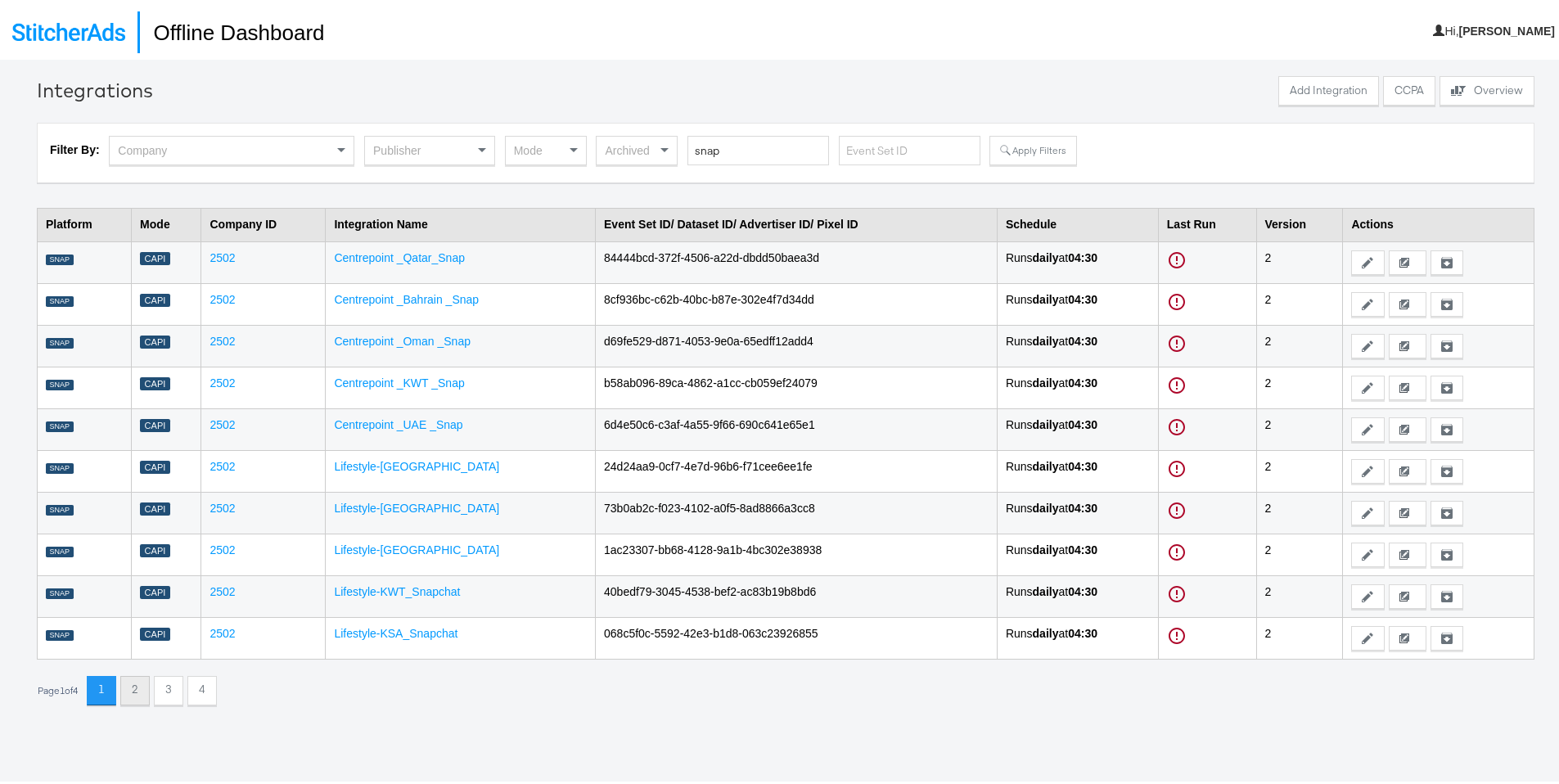
click at [150, 682] on button "2" at bounding box center [135, 687] width 29 height 29
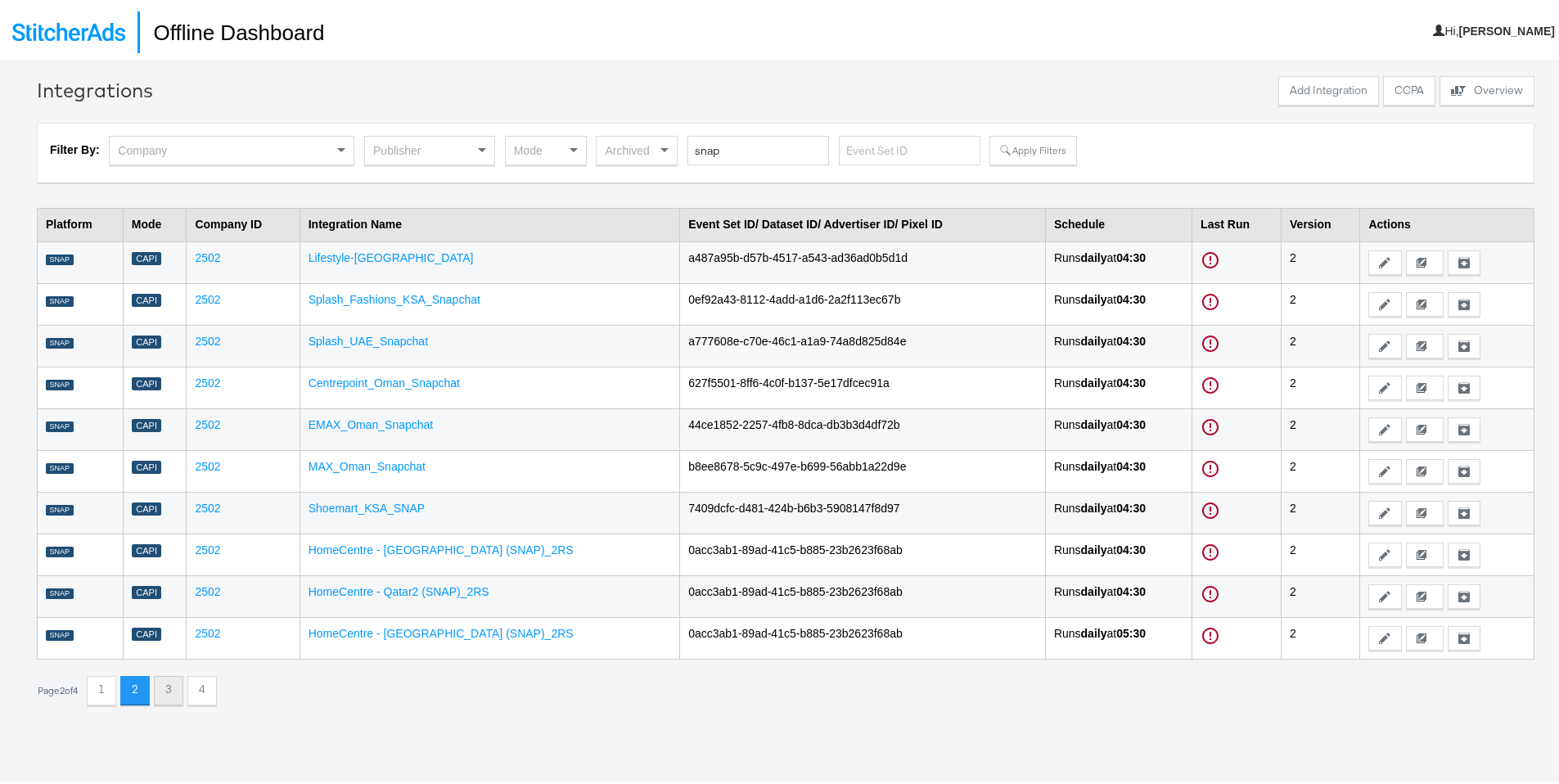
click at [165, 690] on button "3" at bounding box center [168, 687] width 29 height 29
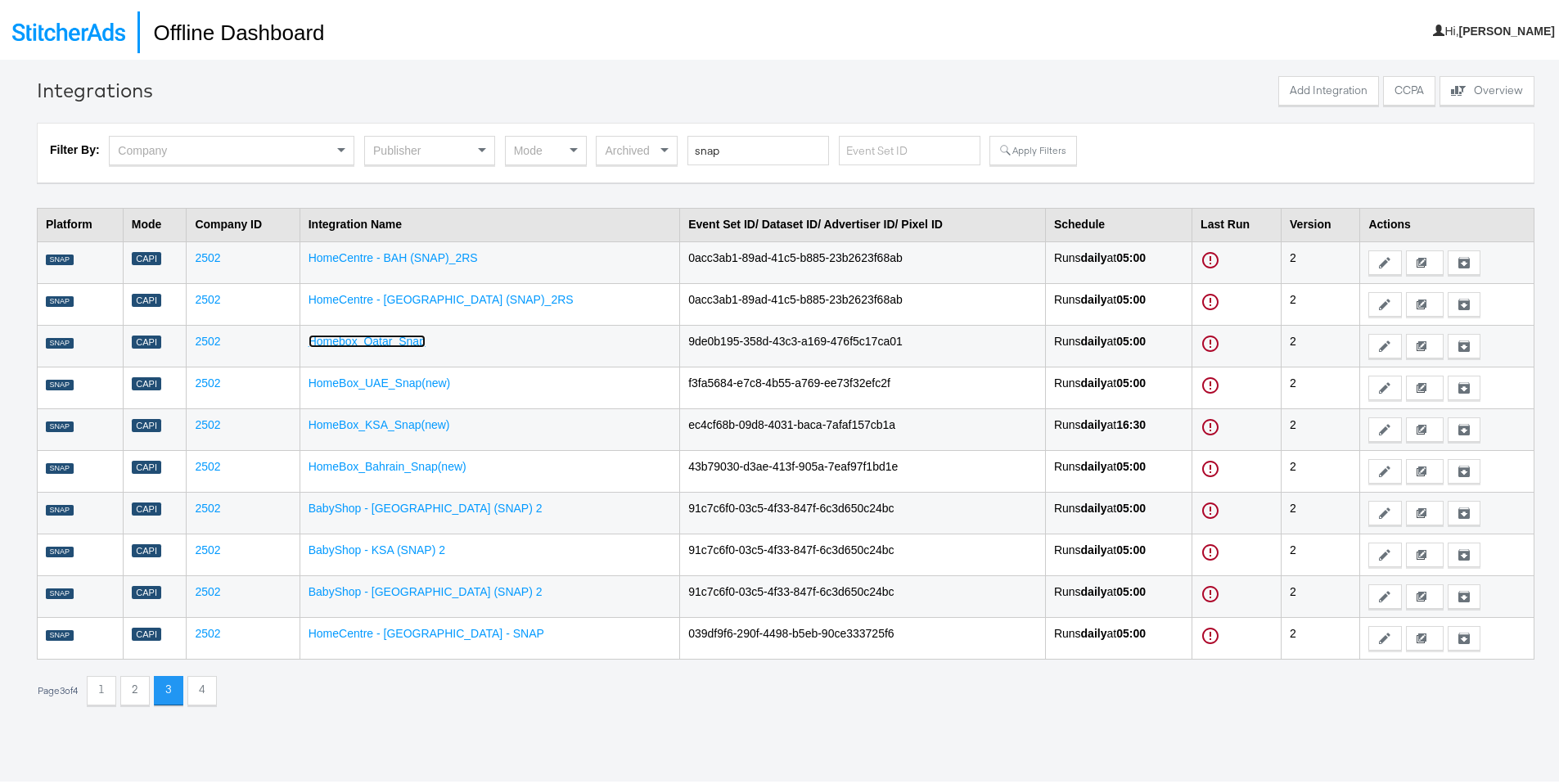
click at [412, 341] on link "Homebox_Qatar_Snap" at bounding box center [366, 337] width 117 height 13
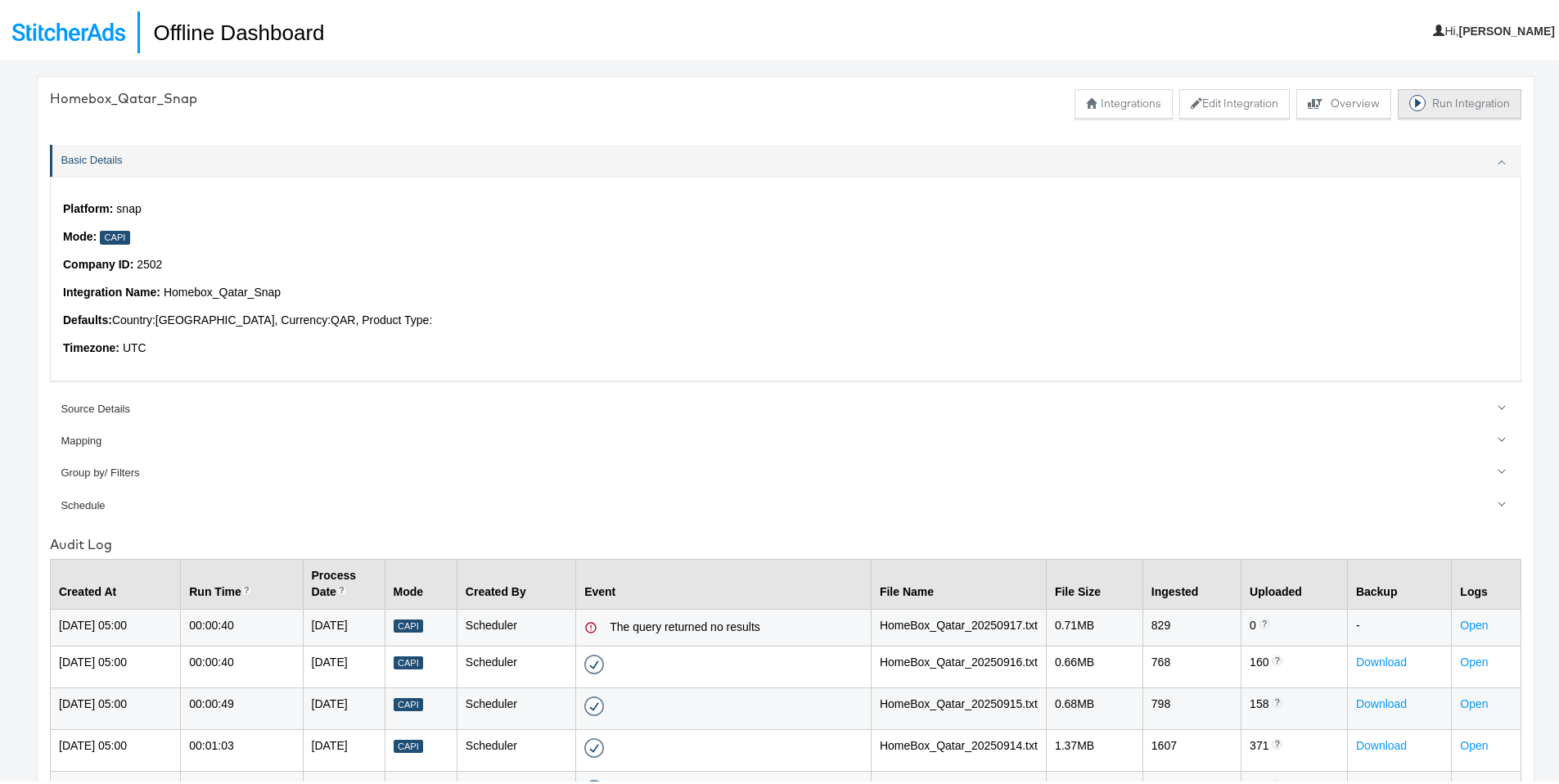
click at [1419, 107] on button "Run Integration" at bounding box center [1459, 100] width 123 height 29
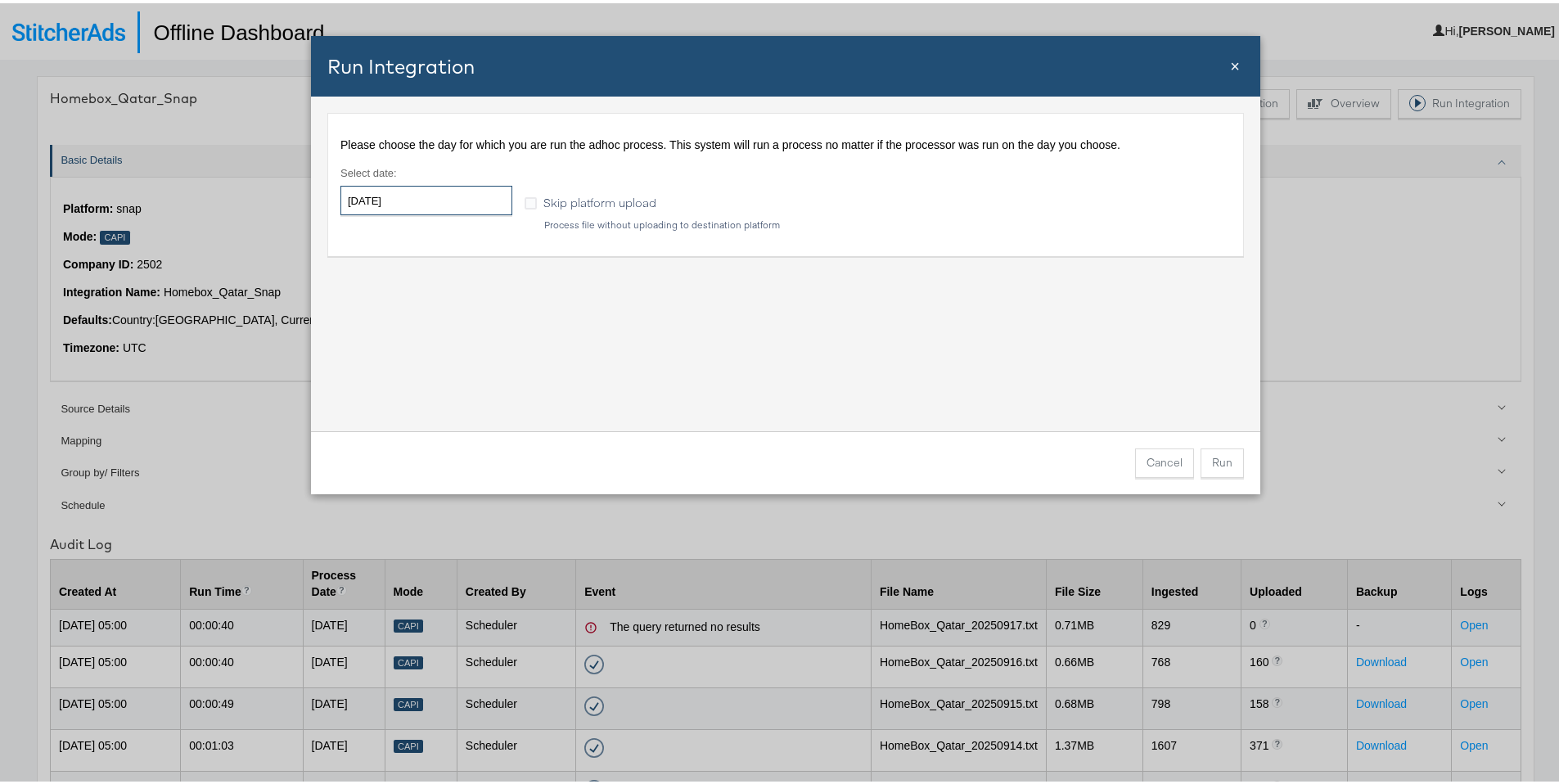
click at [418, 208] on input "[DATE]" at bounding box center [426, 197] width 172 height 29
click at [498, 324] on td "19" at bounding box center [499, 325] width 28 height 23
click at [438, 327] on td "17" at bounding box center [442, 325] width 28 height 23
type input "[DATE]"
click at [1206, 455] on button "Run" at bounding box center [1222, 460] width 44 height 29
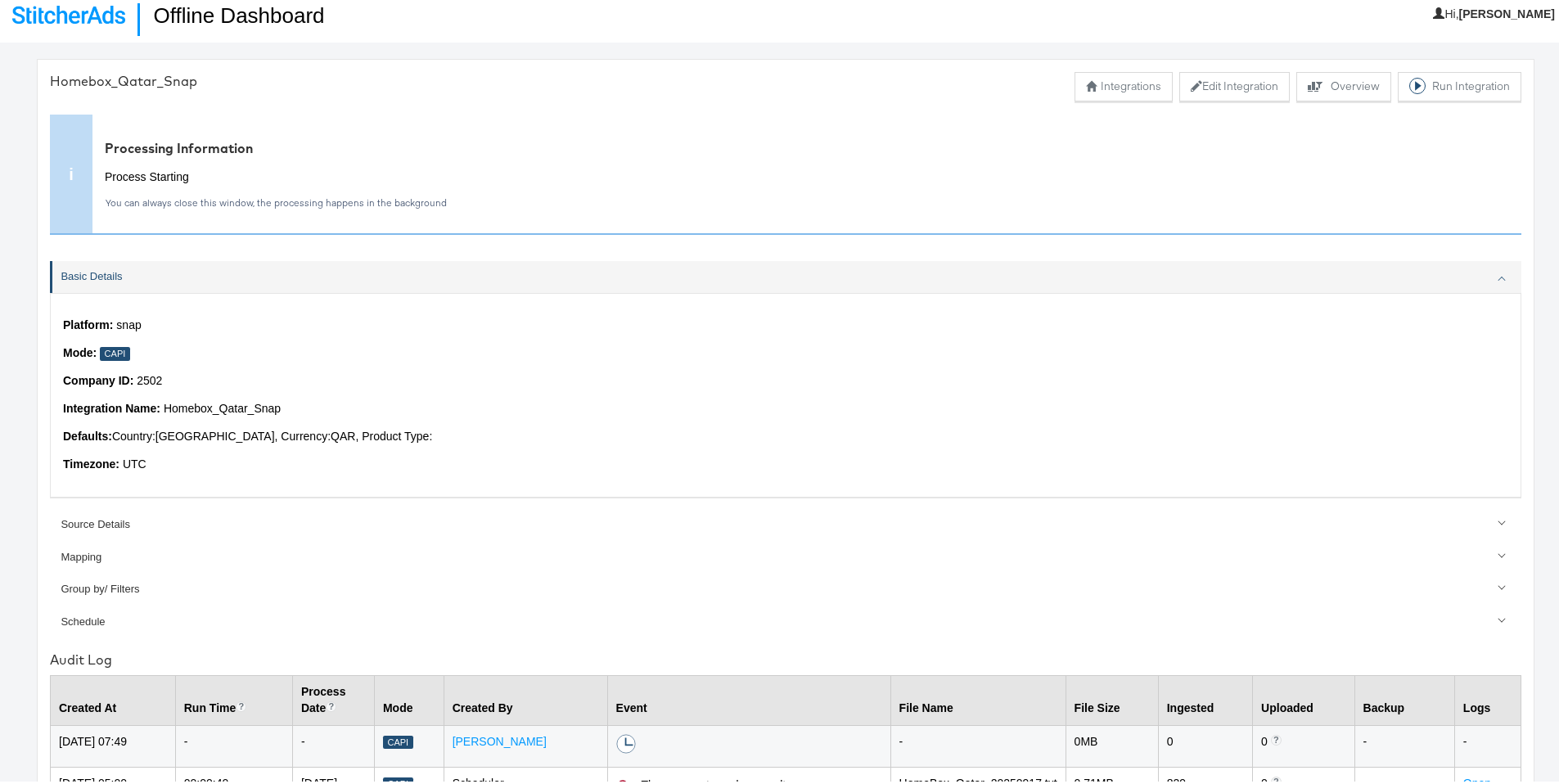
scroll to position [14, 0]
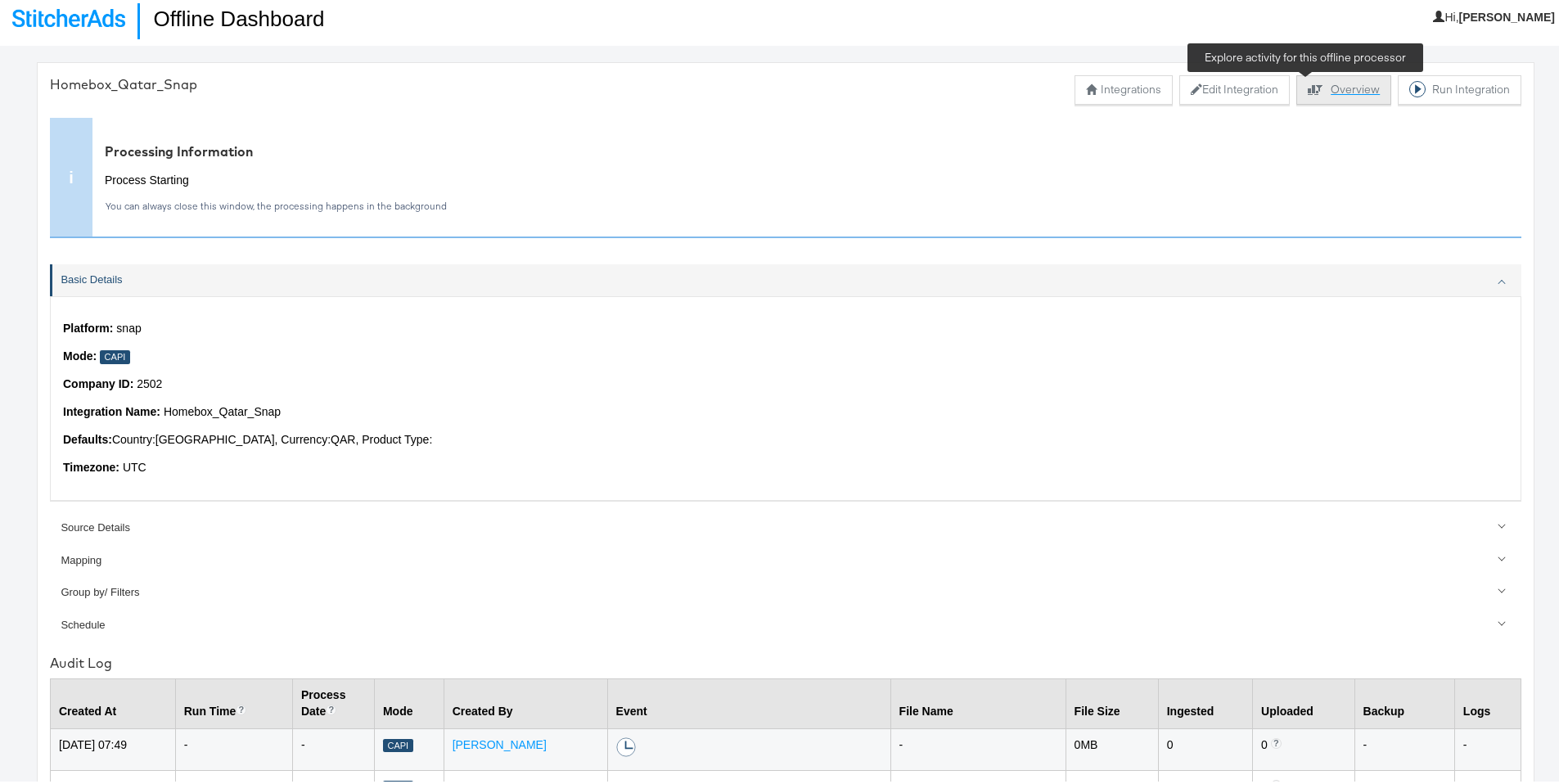
click at [1309, 85] on div "Explore activity for this offline processor" at bounding box center [1320, 85] width 23 height 17
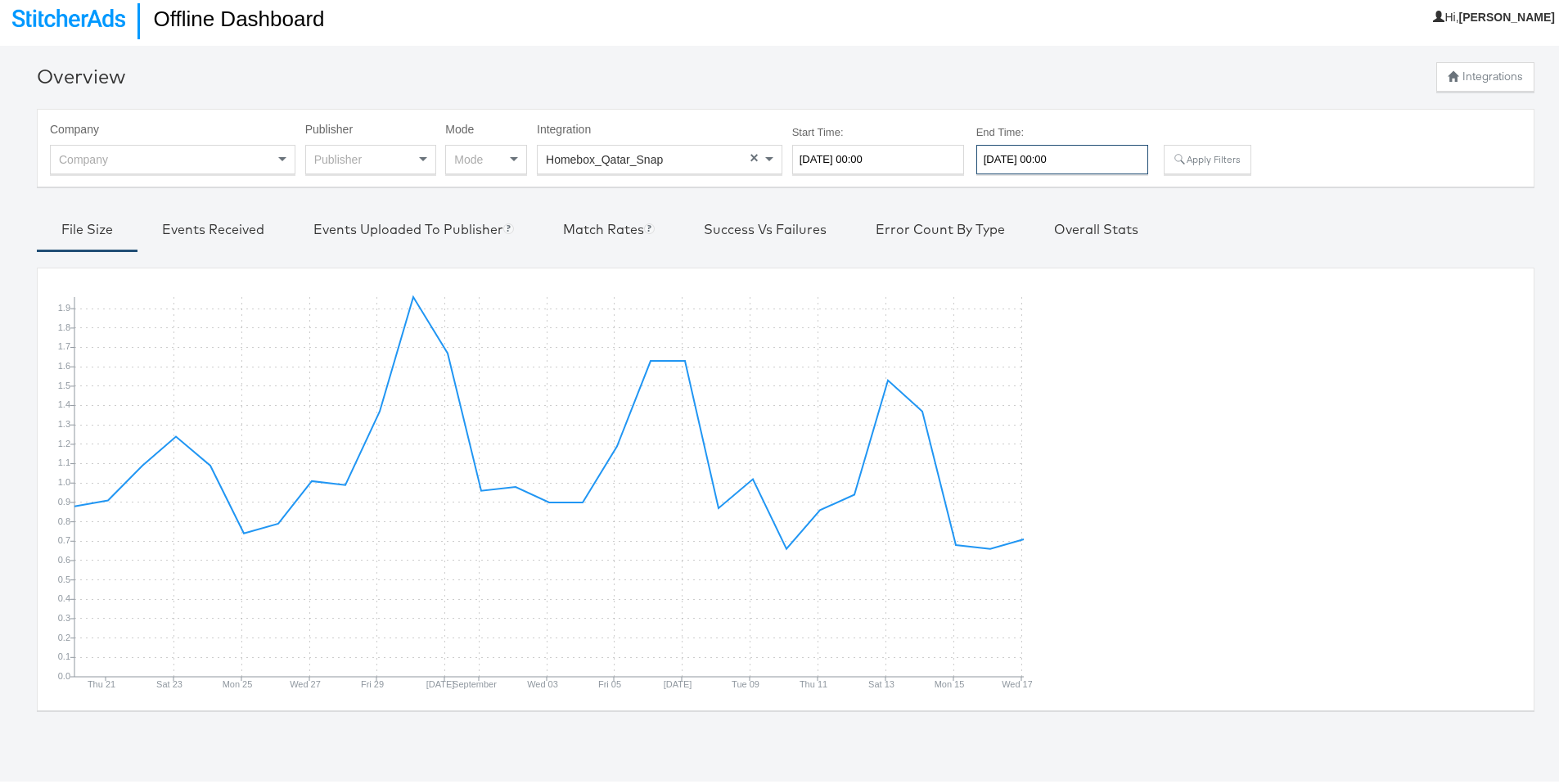
click at [1023, 153] on input "[DATE] 00:00" at bounding box center [1062, 156] width 172 height 29
click at [861, 169] on input "[DATE] 00:00" at bounding box center [878, 156] width 172 height 29
